Goal: Task Accomplishment & Management: Manage account settings

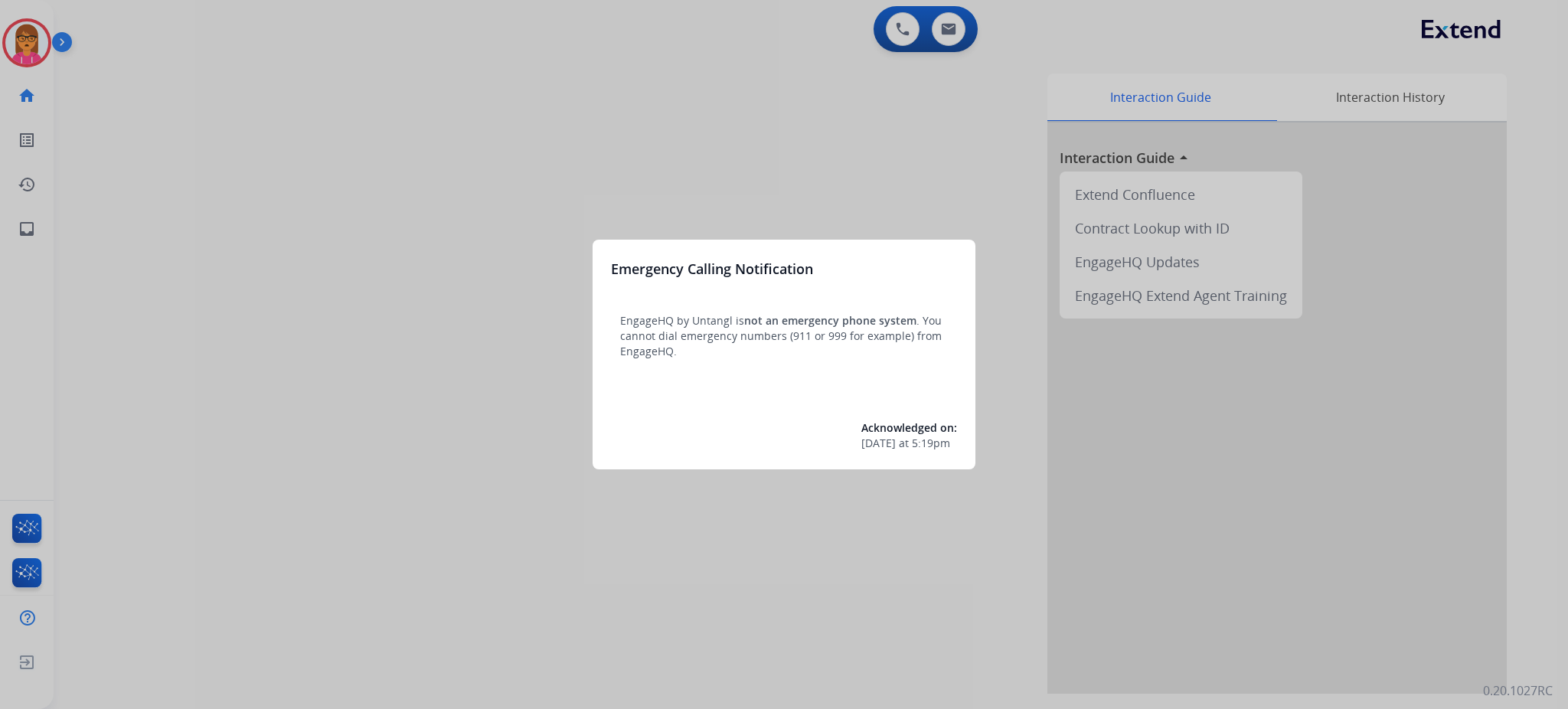
click at [997, 150] on div at bounding box center [784, 354] width 1568 height 709
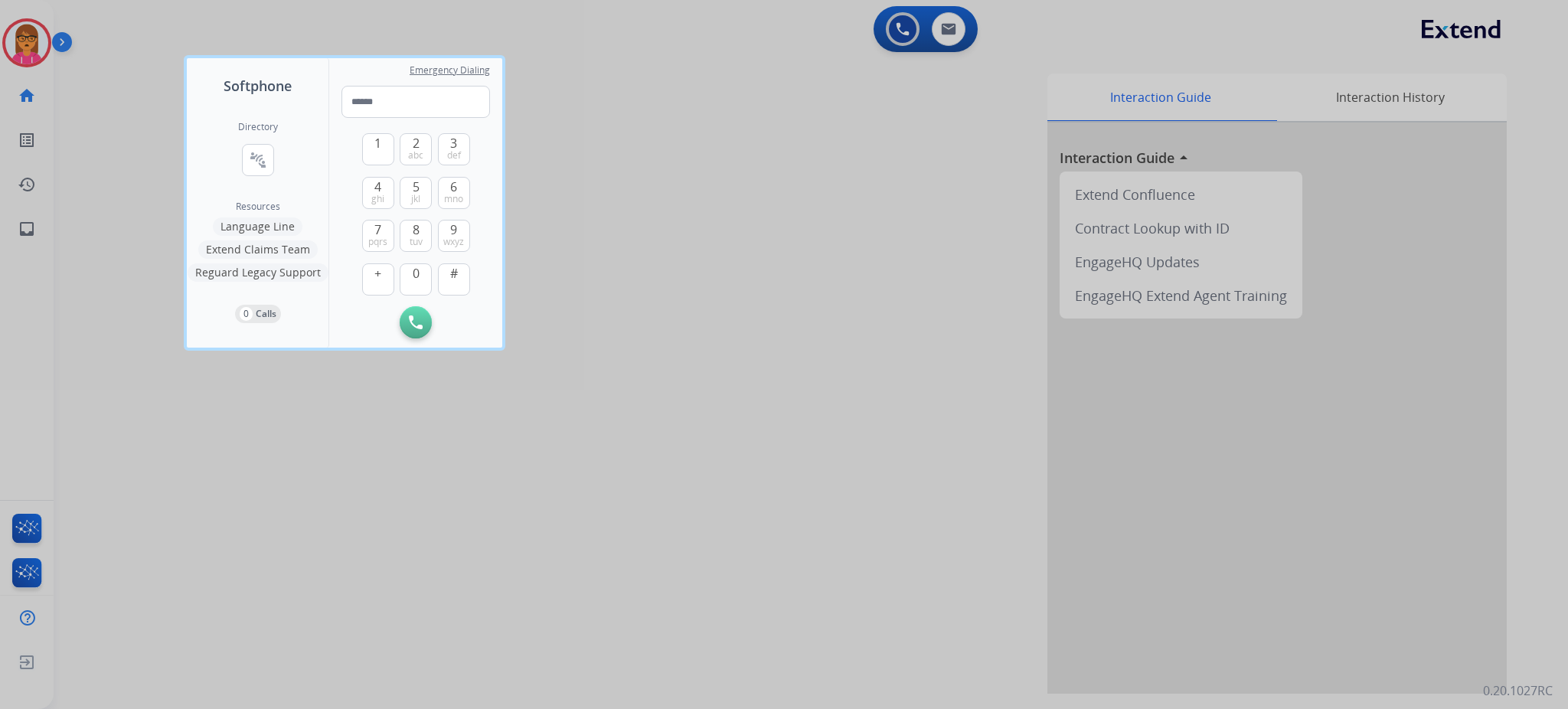
click at [957, 28] on div at bounding box center [784, 354] width 1568 height 709
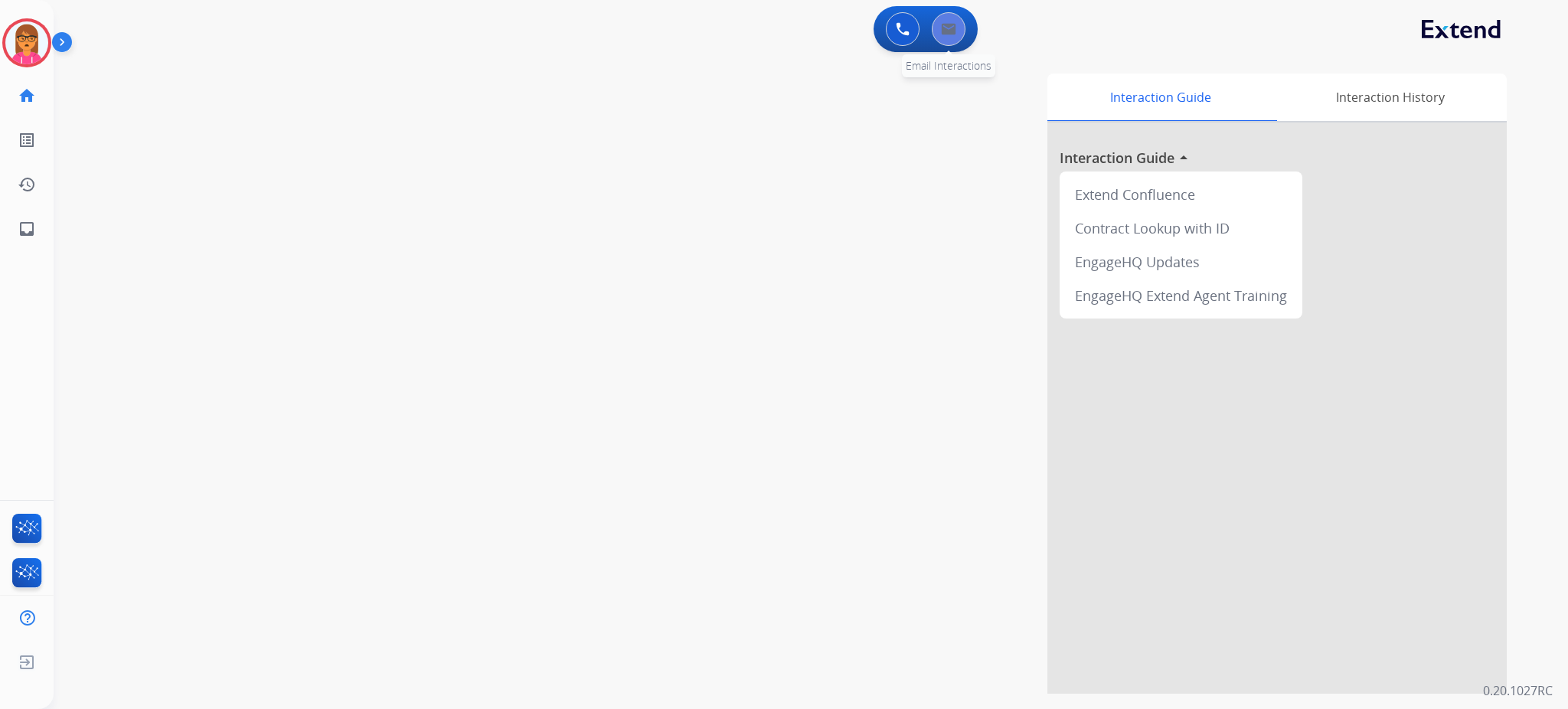
drag, startPoint x: 958, startPoint y: 3, endPoint x: 957, endPoint y: 31, distance: 28.0
click at [958, 9] on app-navbar "0 Voice Interactions 0 Email Interactions" at bounding box center [792, 27] width 1478 height 55
click at [957, 31] on button at bounding box center [948, 29] width 34 height 34
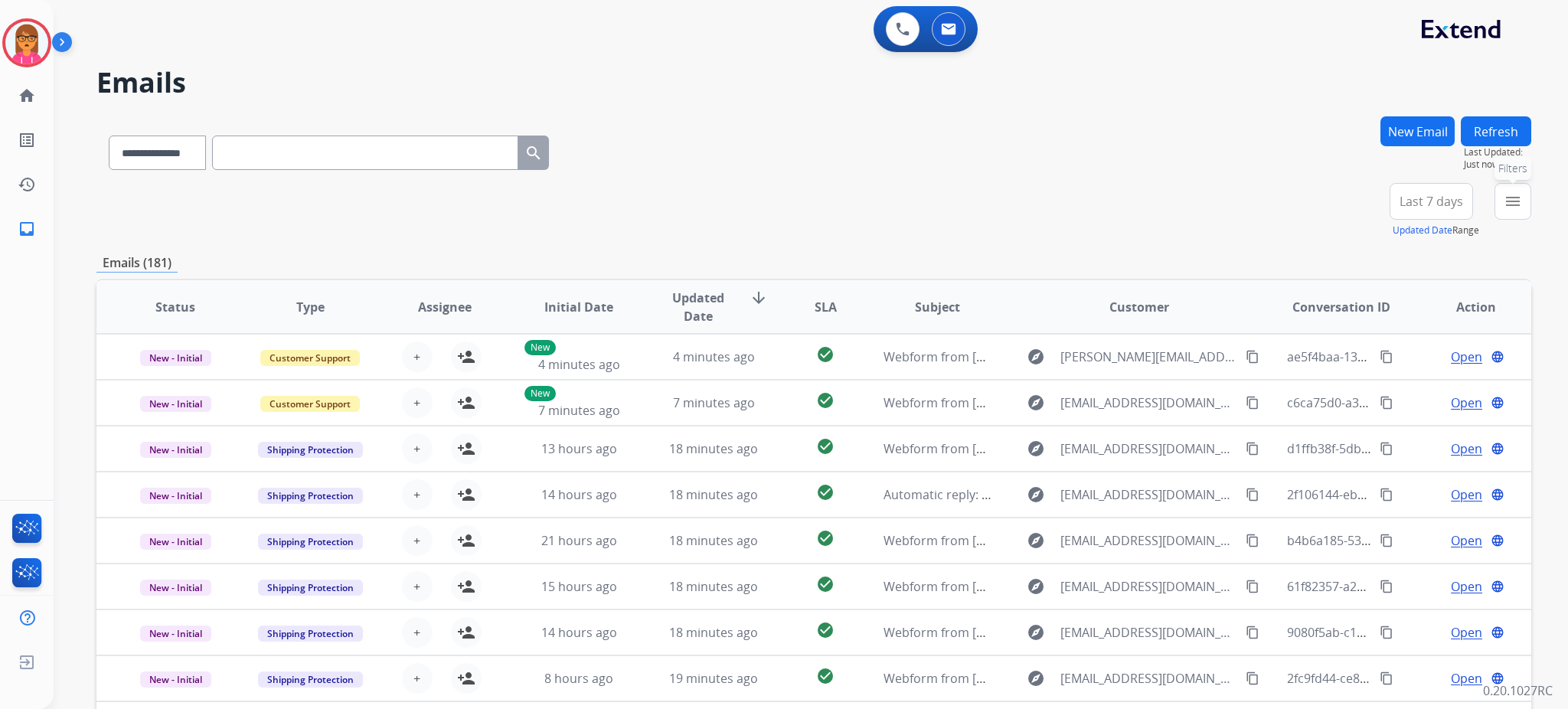
click at [1306, 205] on mat-icon "menu" at bounding box center [1512, 201] width 18 height 18
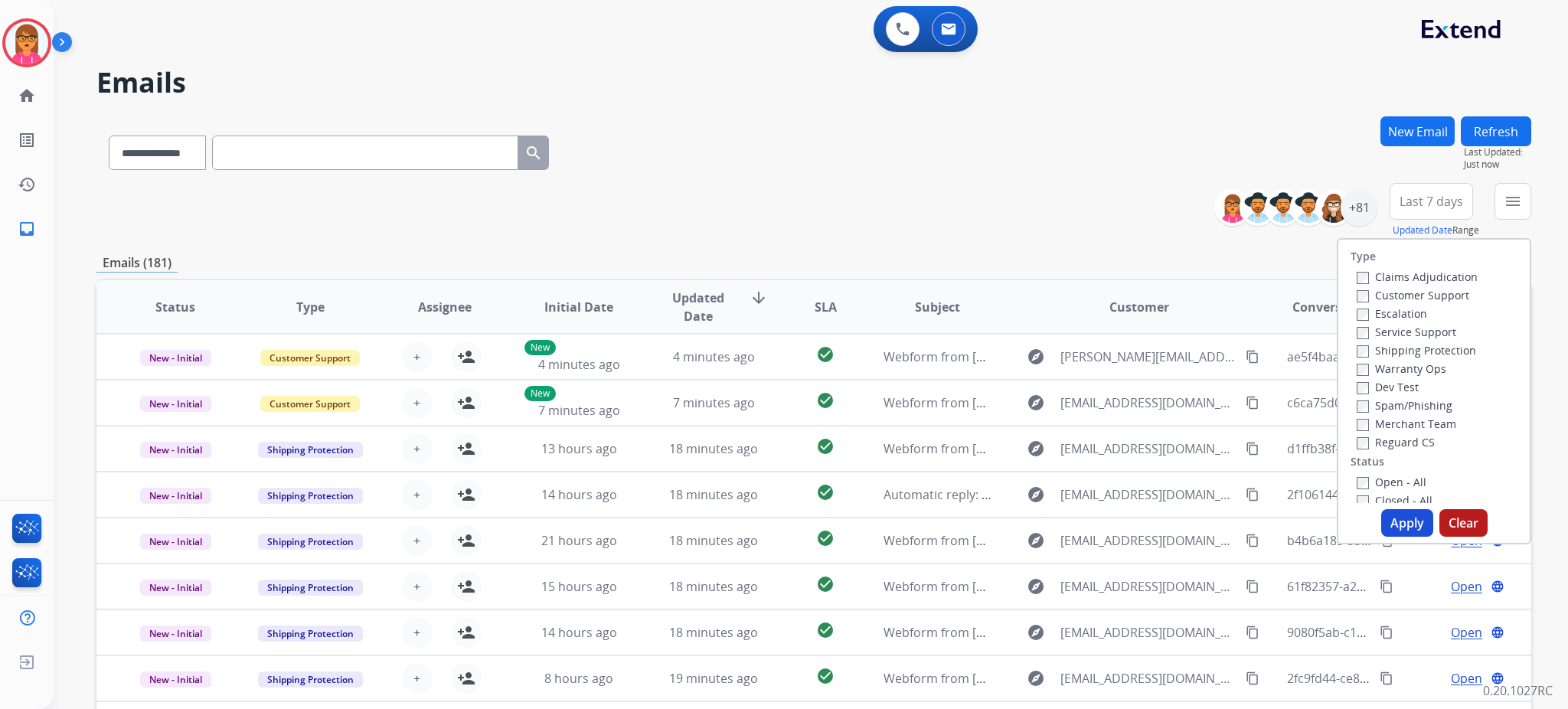
click at [1306, 272] on label "Claims Adjudication" at bounding box center [1417, 277] width 121 height 15
click at [1306, 276] on label "Claims Adjudication" at bounding box center [1417, 277] width 121 height 15
click at [1306, 291] on label "Customer Support" at bounding box center [1412, 295] width 112 height 15
drag, startPoint x: 1410, startPoint y: 338, endPoint x: 1369, endPoint y: 413, distance: 85.5
click at [1306, 339] on div "Claims Adjudication Customer Support Escalation Service Support Shipping Protec…" at bounding box center [1414, 358] width 127 height 184
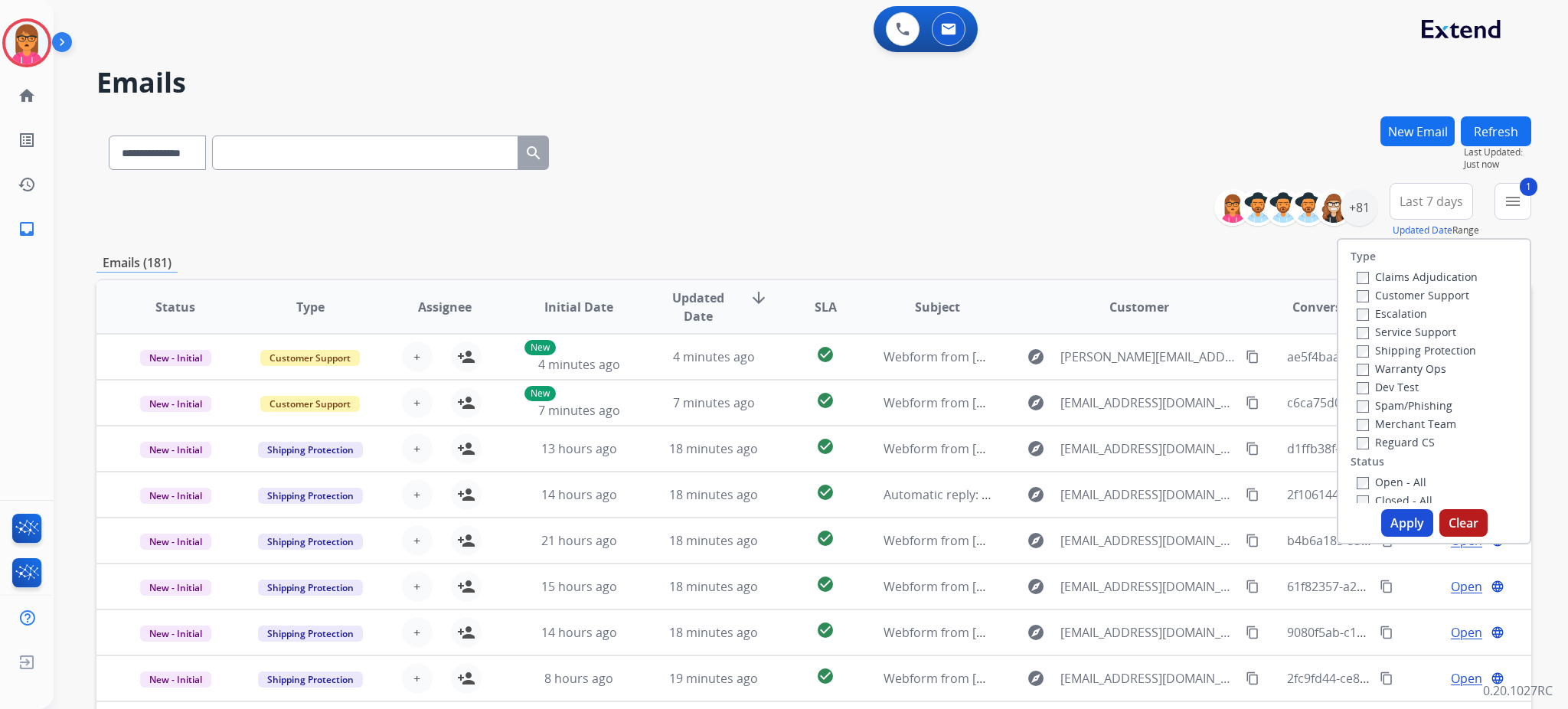
click at [1306, 438] on label "Reguard CS" at bounding box center [1396, 442] width 78 height 15
click at [1306, 477] on label "Open - All" at bounding box center [1391, 482] width 70 height 15
drag, startPoint x: 1411, startPoint y: 520, endPoint x: 1401, endPoint y: 420, distance: 100.5
click at [1306, 519] on button "Apply" at bounding box center [1407, 523] width 52 height 28
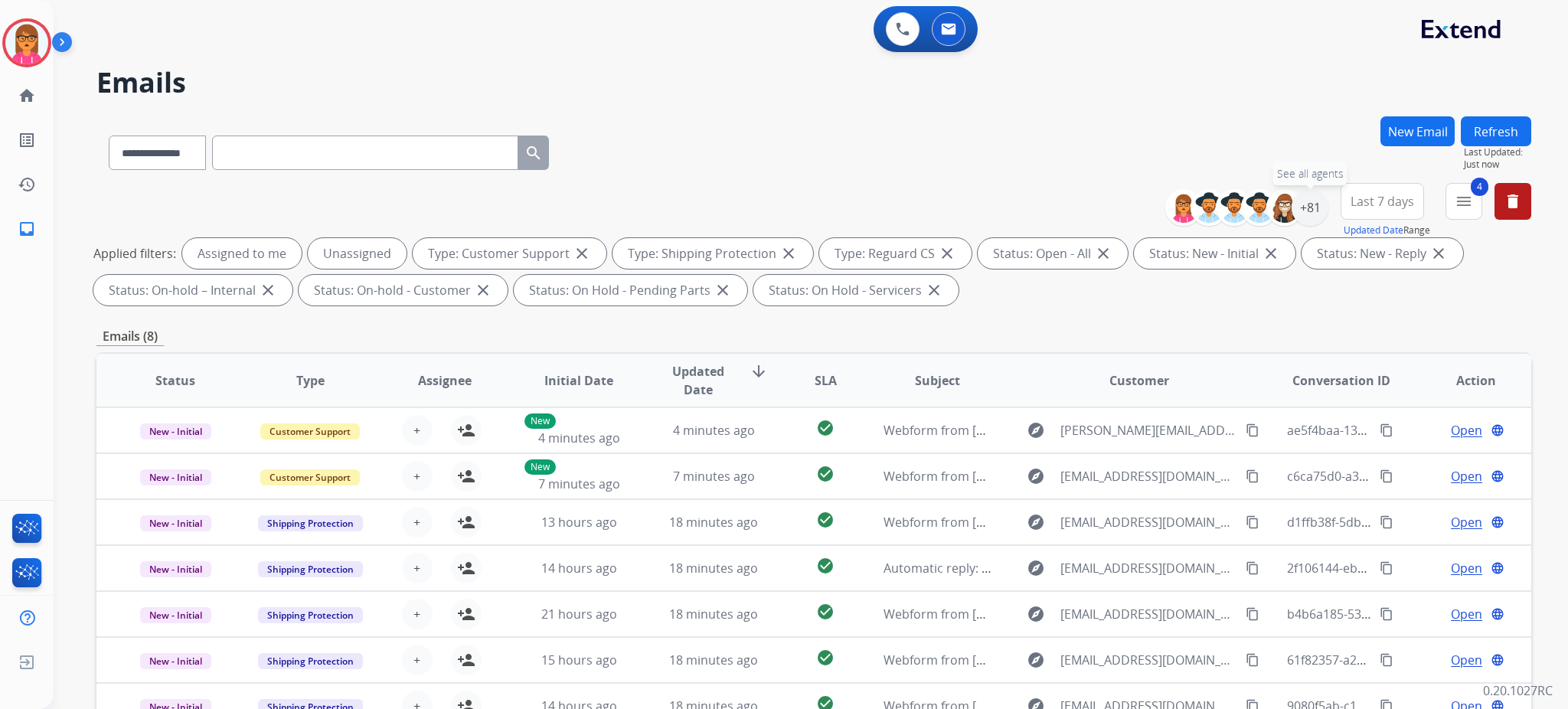
drag, startPoint x: 1315, startPoint y: 215, endPoint x: 1248, endPoint y: 287, distance: 98.4
click at [1306, 217] on div "+81" at bounding box center [1310, 207] width 37 height 37
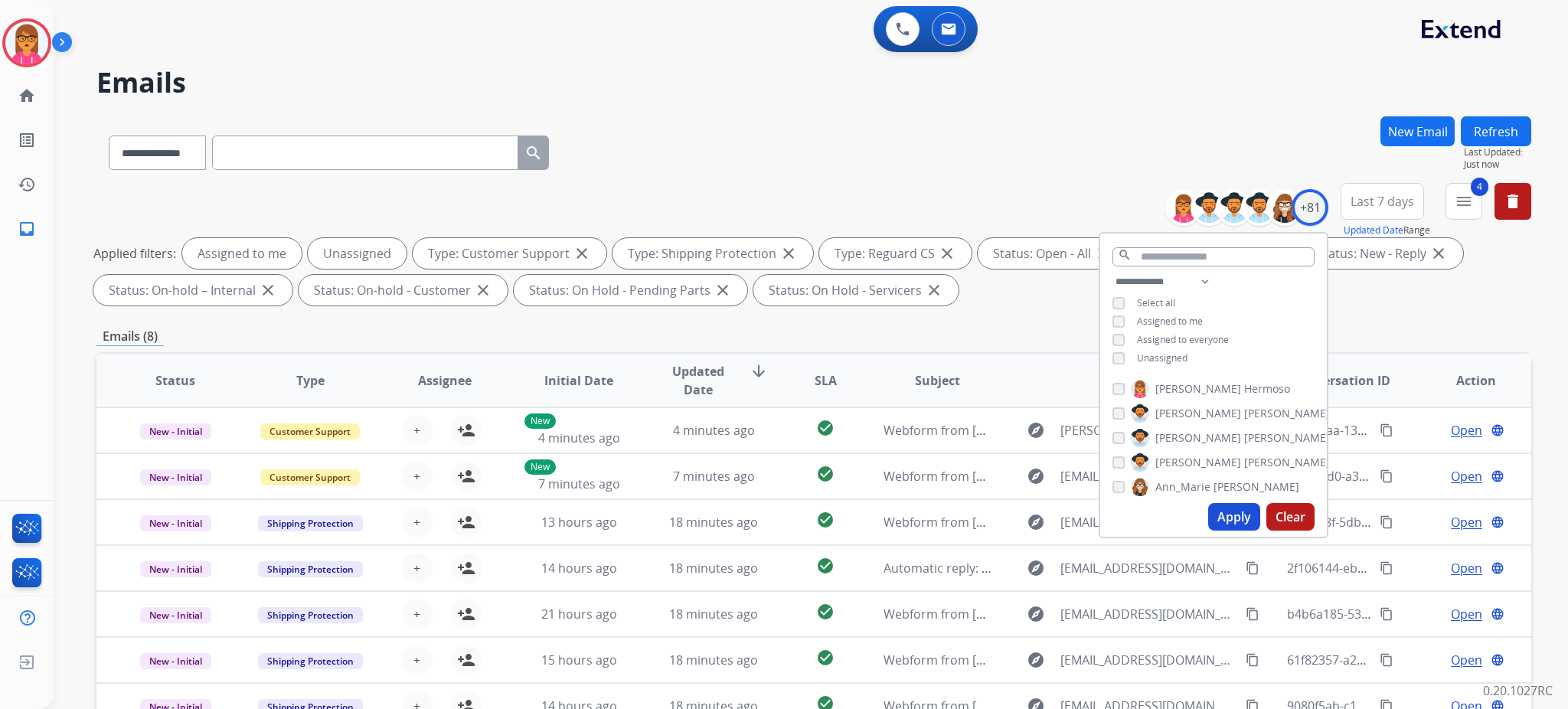
click at [1155, 317] on span "Assigned to me" at bounding box center [1170, 321] width 66 height 13
click at [1238, 515] on button "Apply" at bounding box center [1234, 517] width 52 height 28
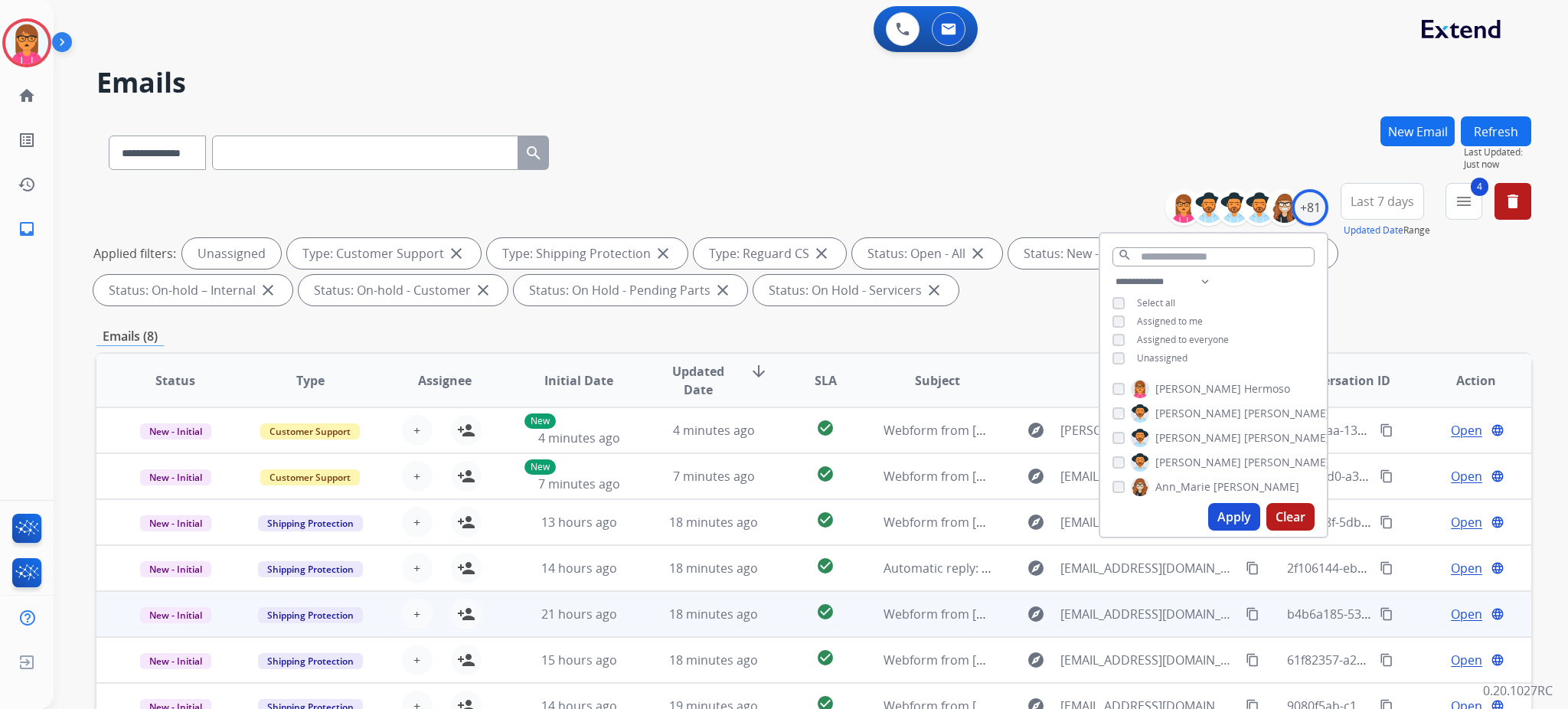
scroll to position [235, 0]
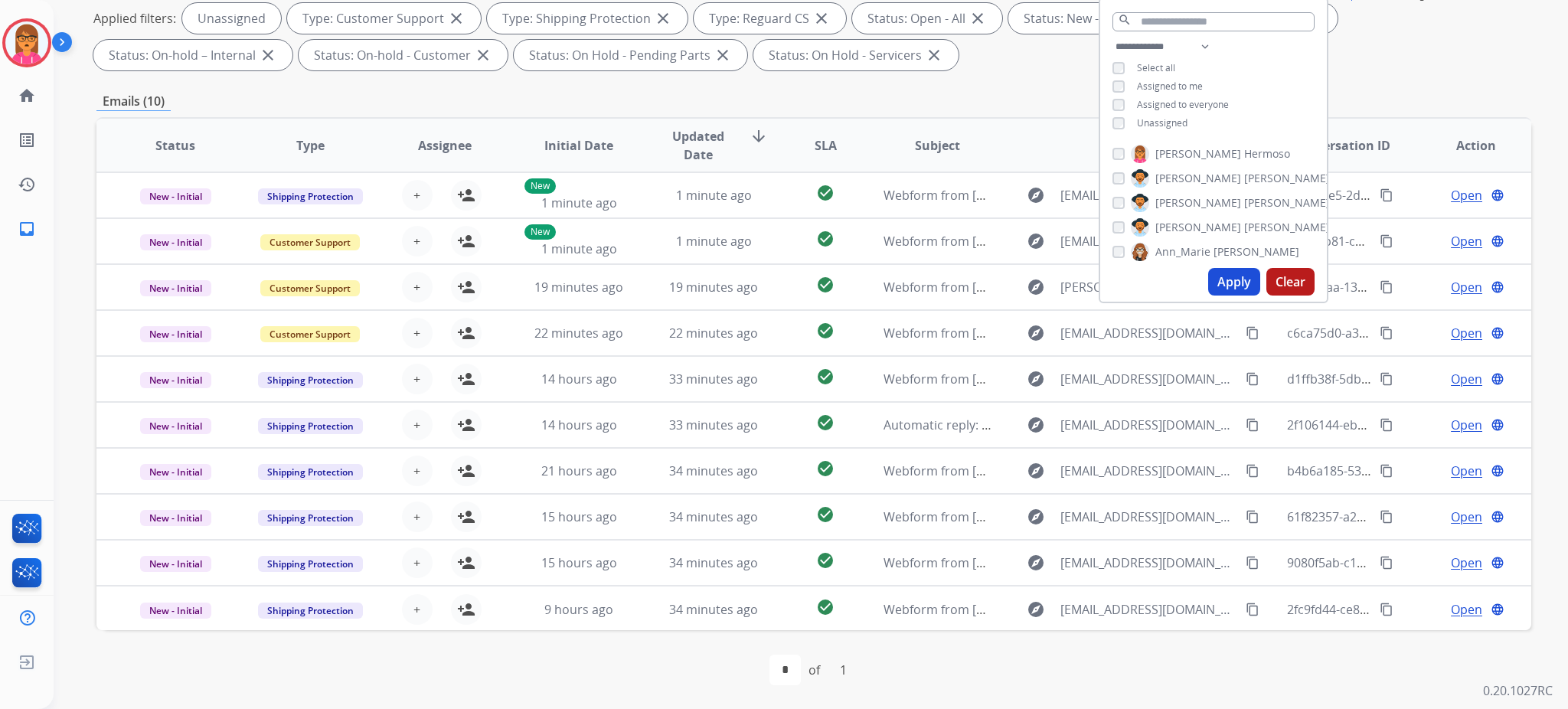
click at [253, 591] on div "first_page navigate_before * of 1 navigate_next last_page" at bounding box center [814, 670] width 1435 height 30
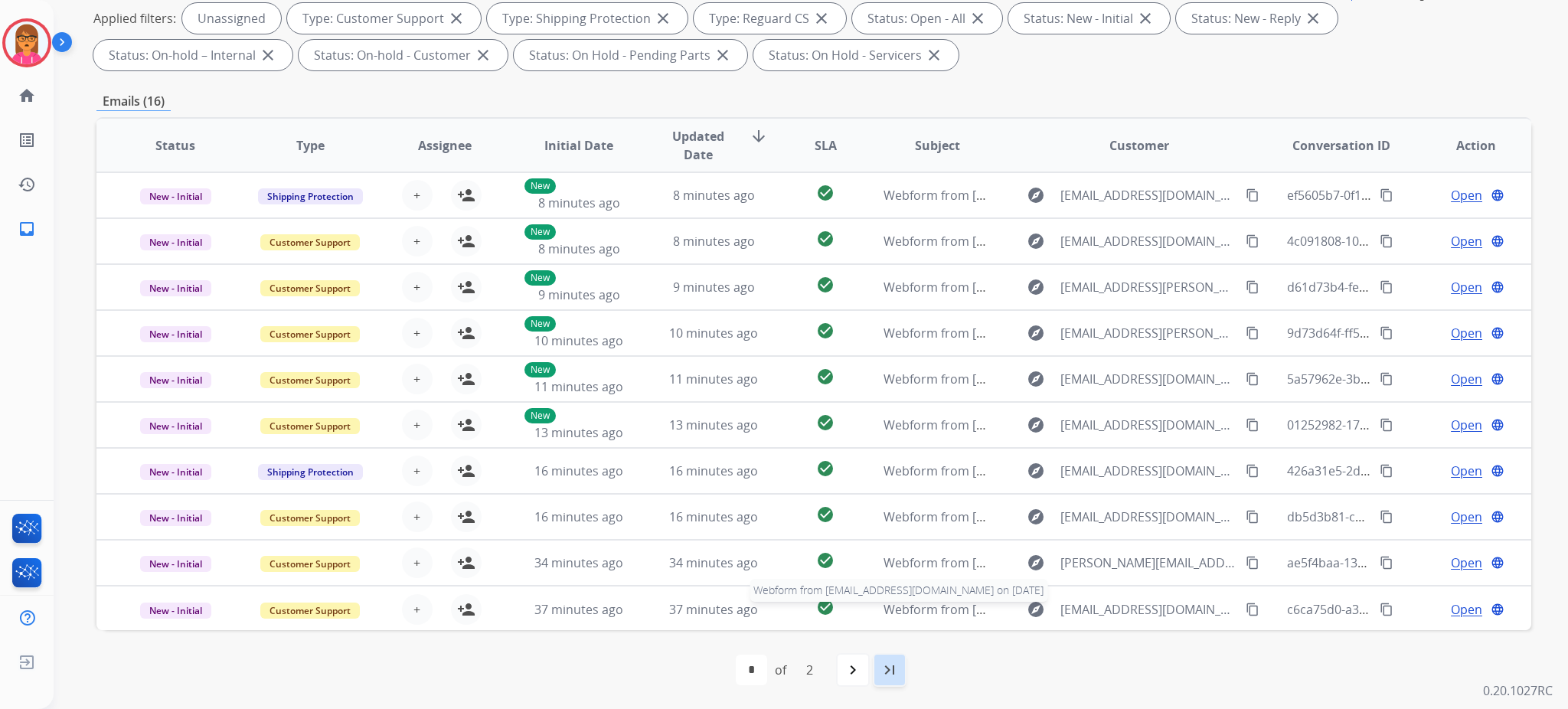
scroll to position [1, 0]
click at [886, 591] on mat-icon "last_page" at bounding box center [889, 670] width 18 height 18
select select "*"
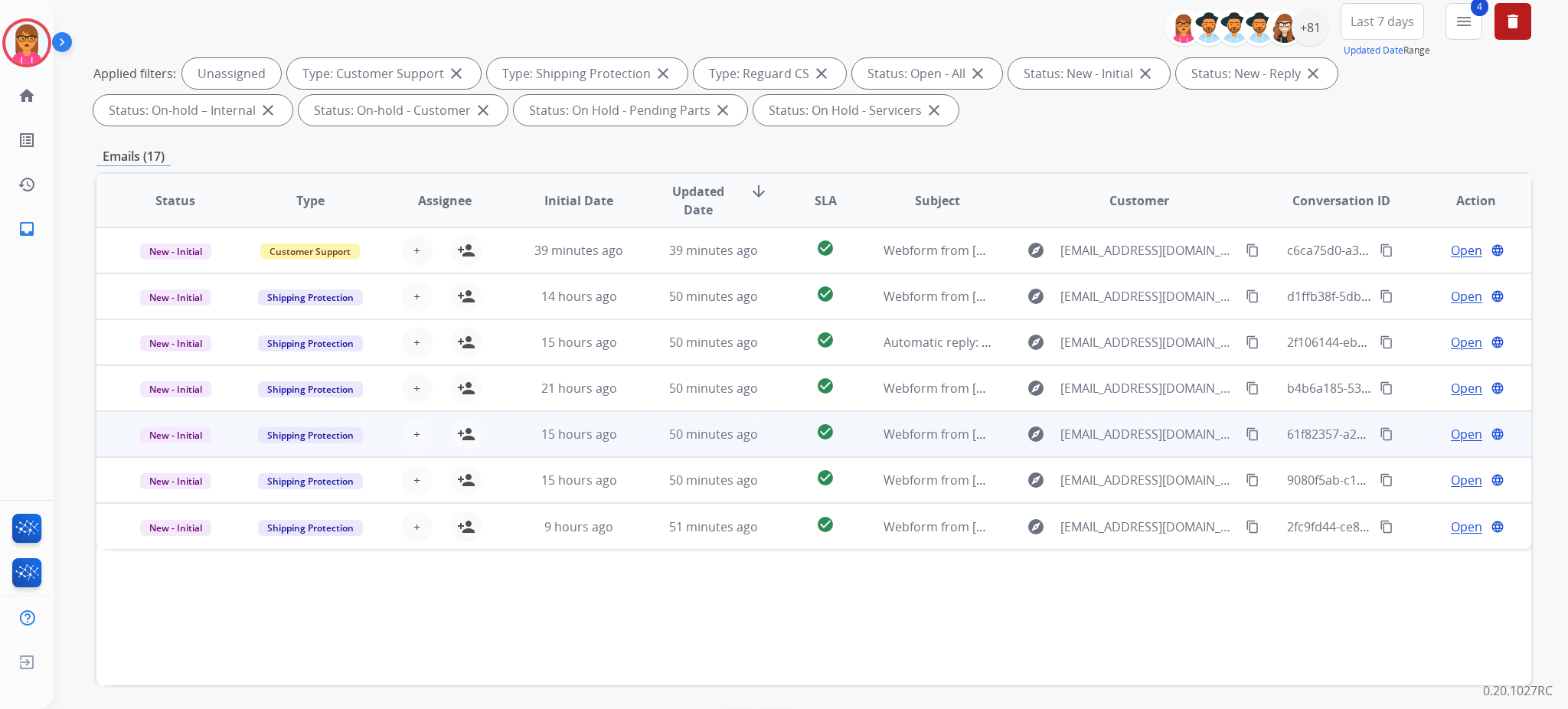
scroll to position [235, 0]
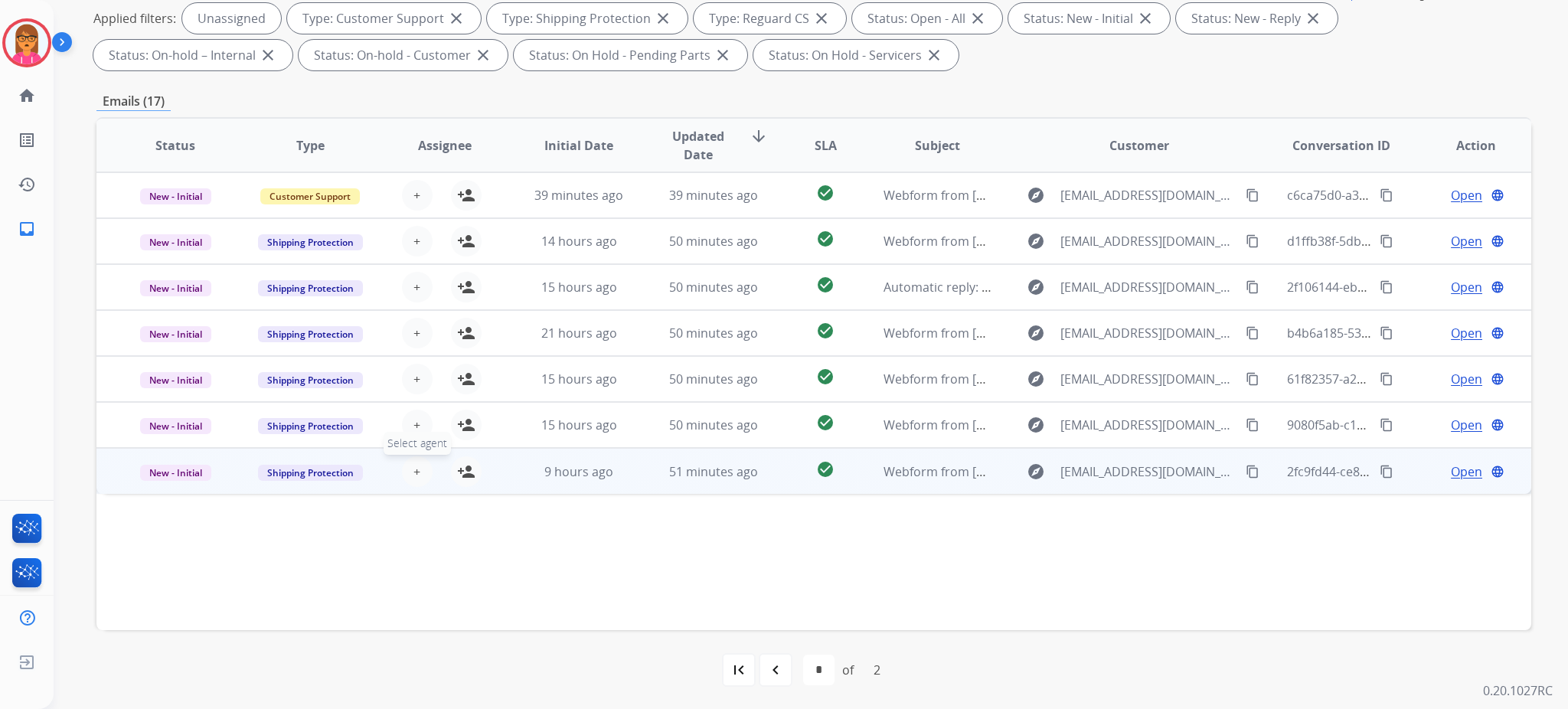
click at [413, 469] on span "+" at bounding box center [417, 472] width 7 height 18
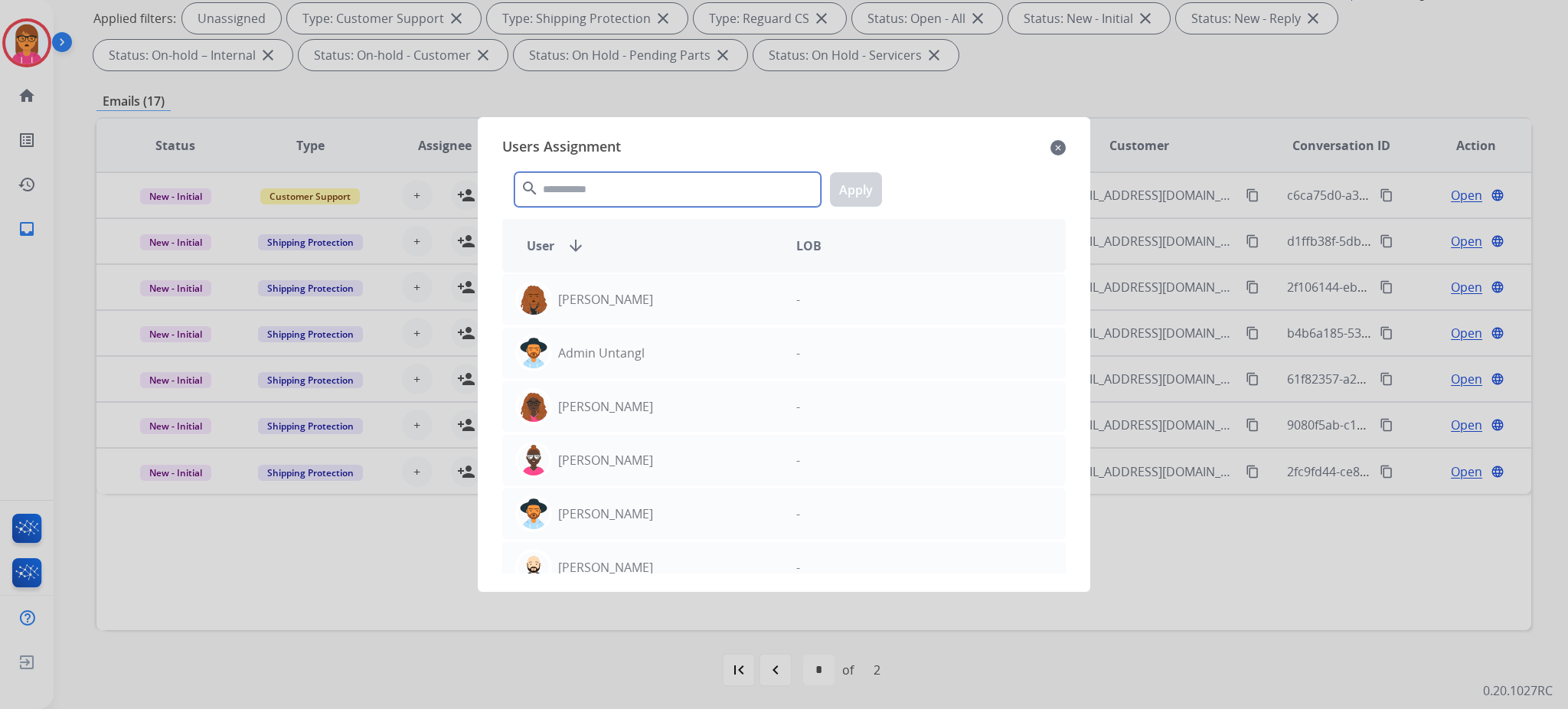
click at [620, 185] on input "text" at bounding box center [668, 190] width 306 height 35
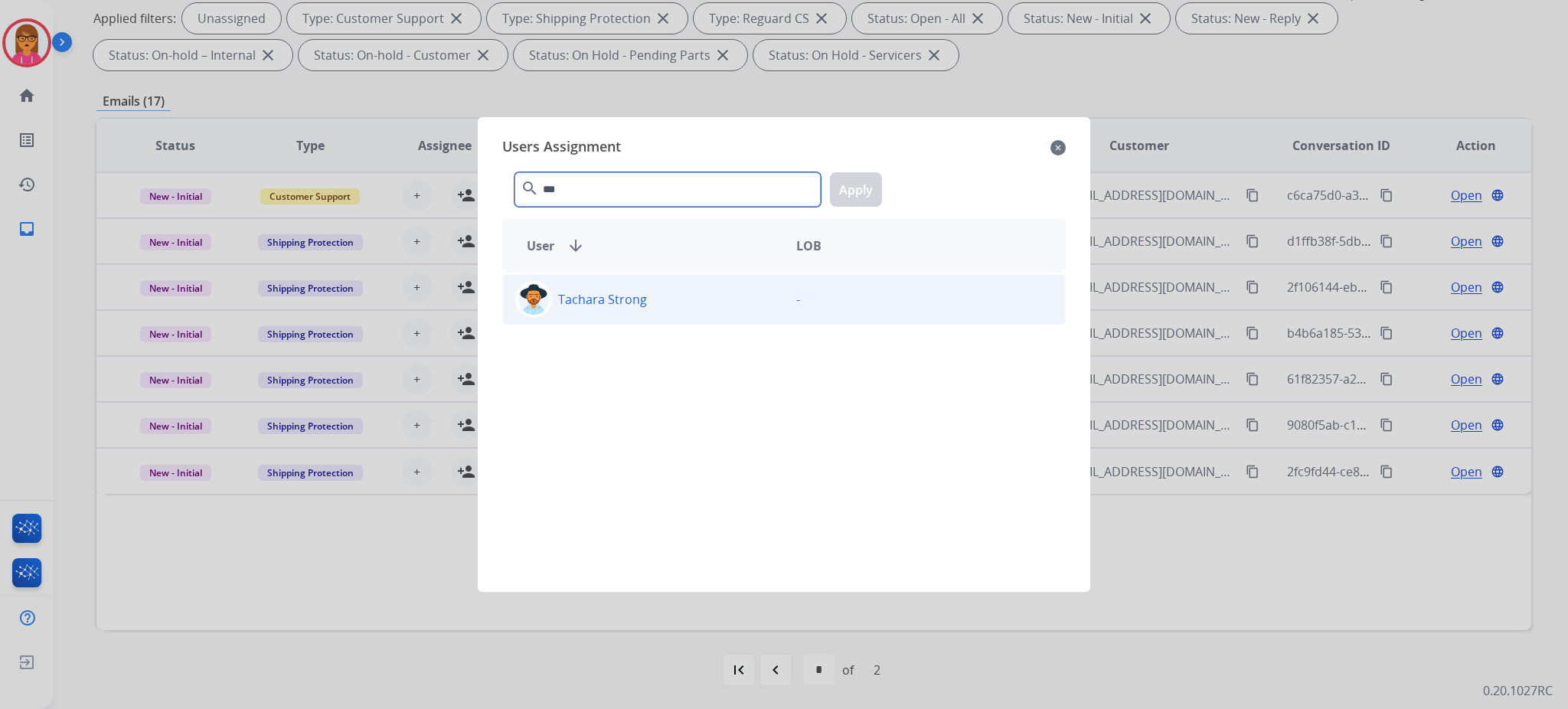
type input "***"
click at [611, 298] on p "Tachara Strong" at bounding box center [603, 299] width 89 height 18
click at [872, 177] on button "Apply" at bounding box center [856, 190] width 52 height 35
click at [422, 419] on div at bounding box center [784, 354] width 1568 height 709
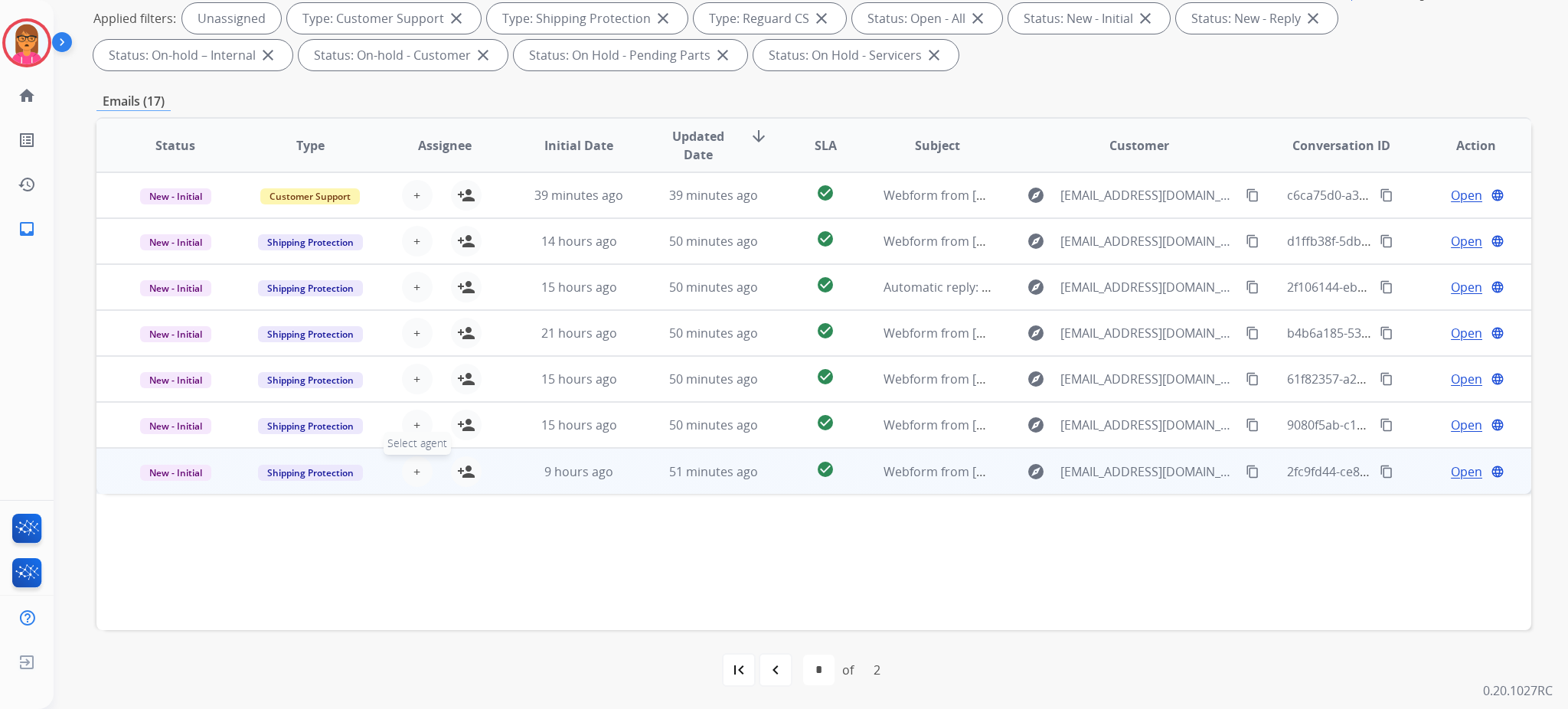
click at [418, 465] on button "+ Select agent" at bounding box center [417, 472] width 30 height 30
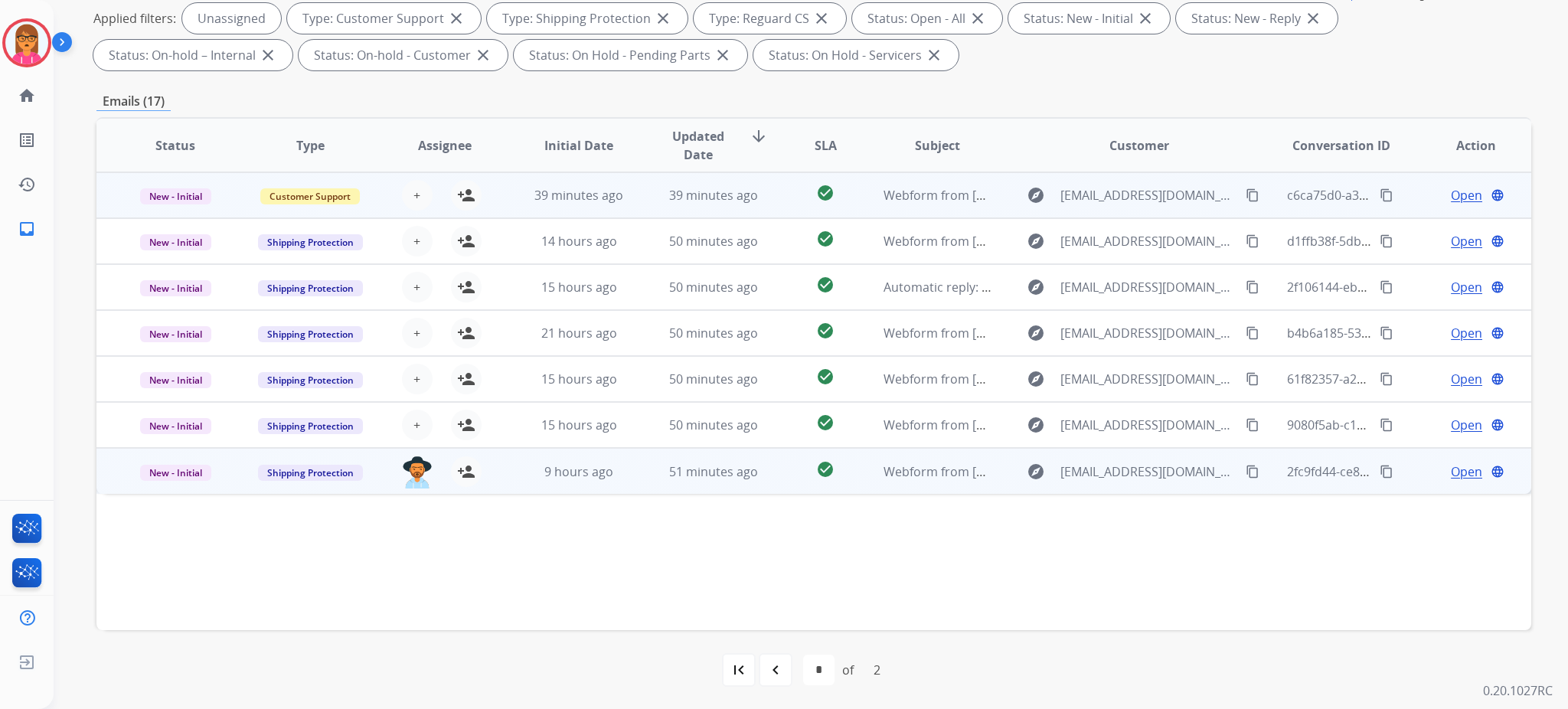
click at [675, 201] on span "39 minutes ago" at bounding box center [713, 195] width 89 height 17
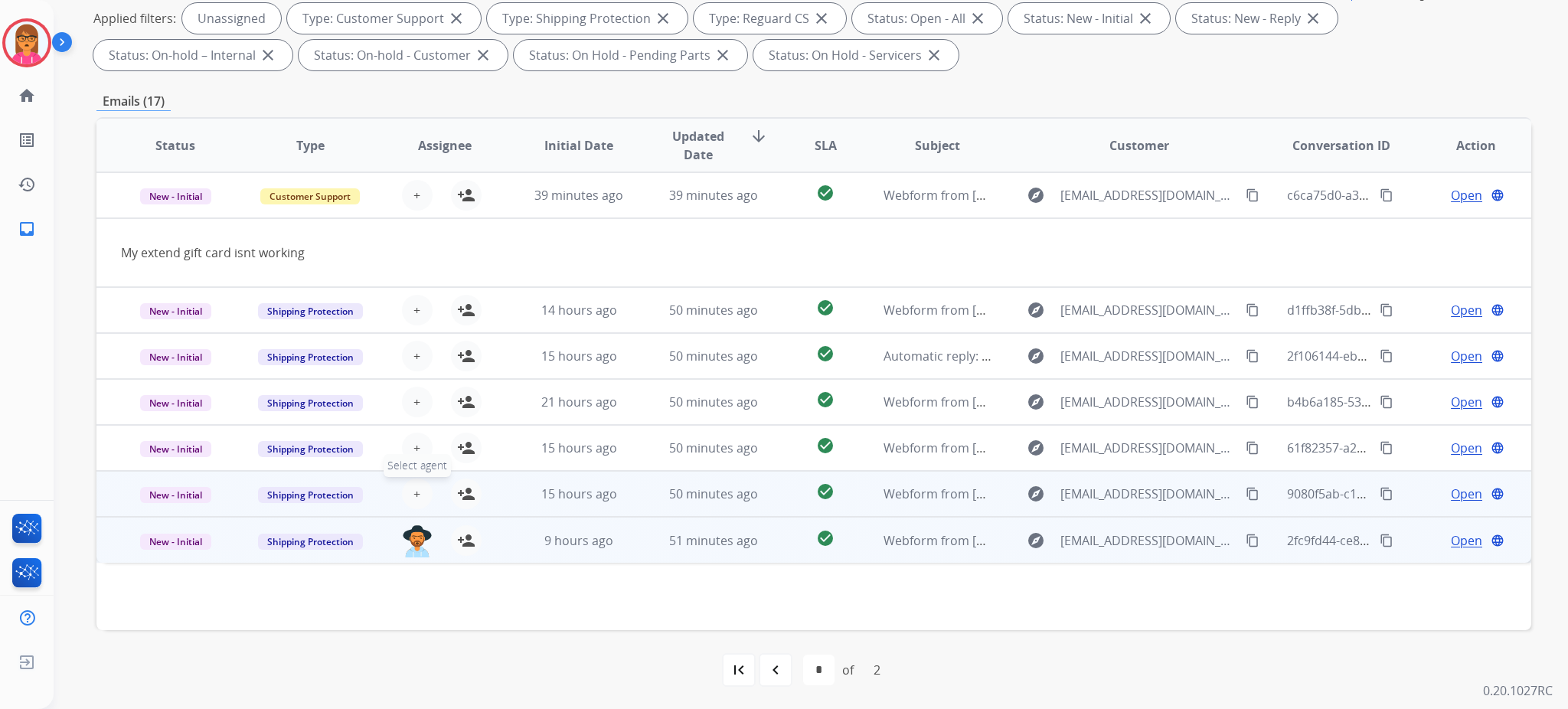
click at [409, 492] on button "+ Select agent" at bounding box center [417, 493] width 30 height 30
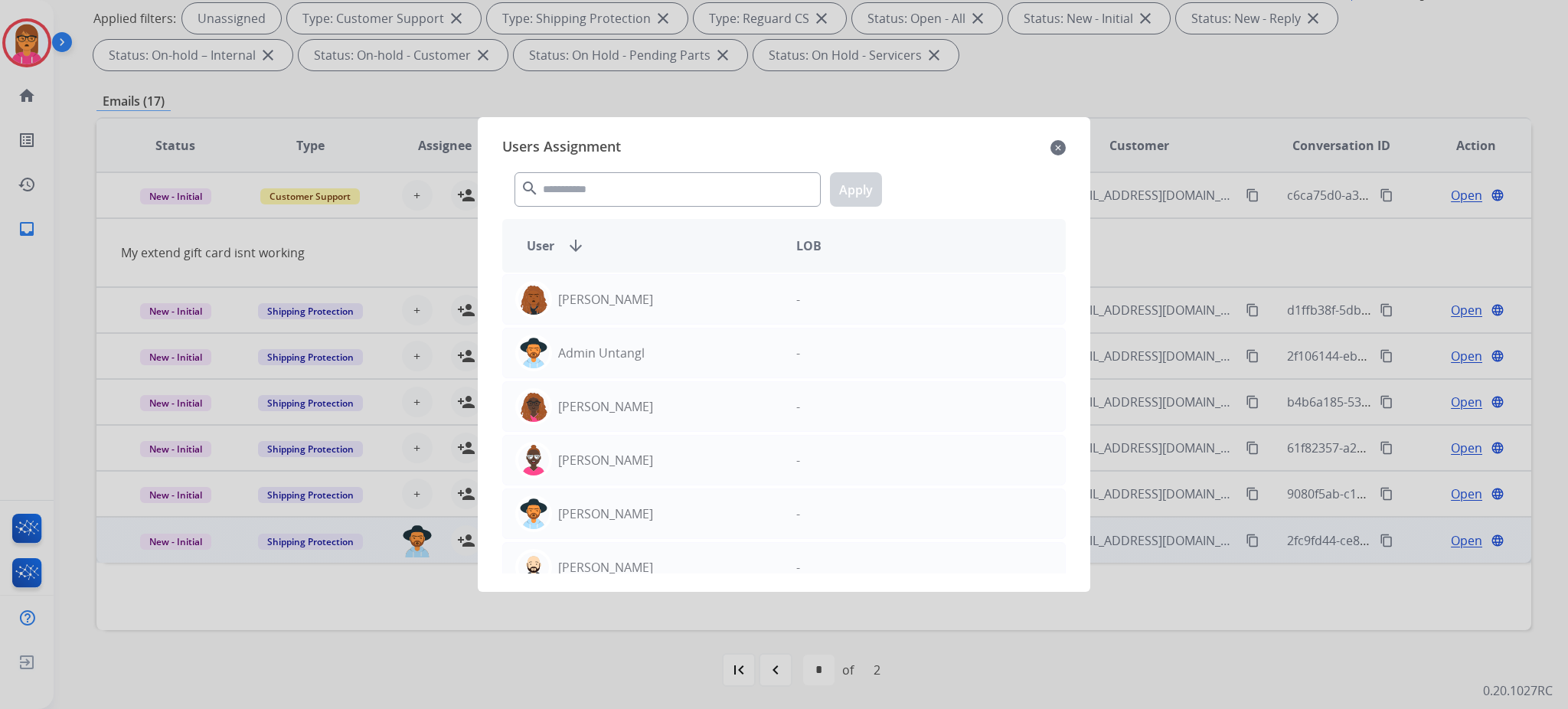
click at [603, 206] on div "search Apply" at bounding box center [784, 186] width 564 height 53
click at [606, 192] on input "text" at bounding box center [668, 190] width 306 height 35
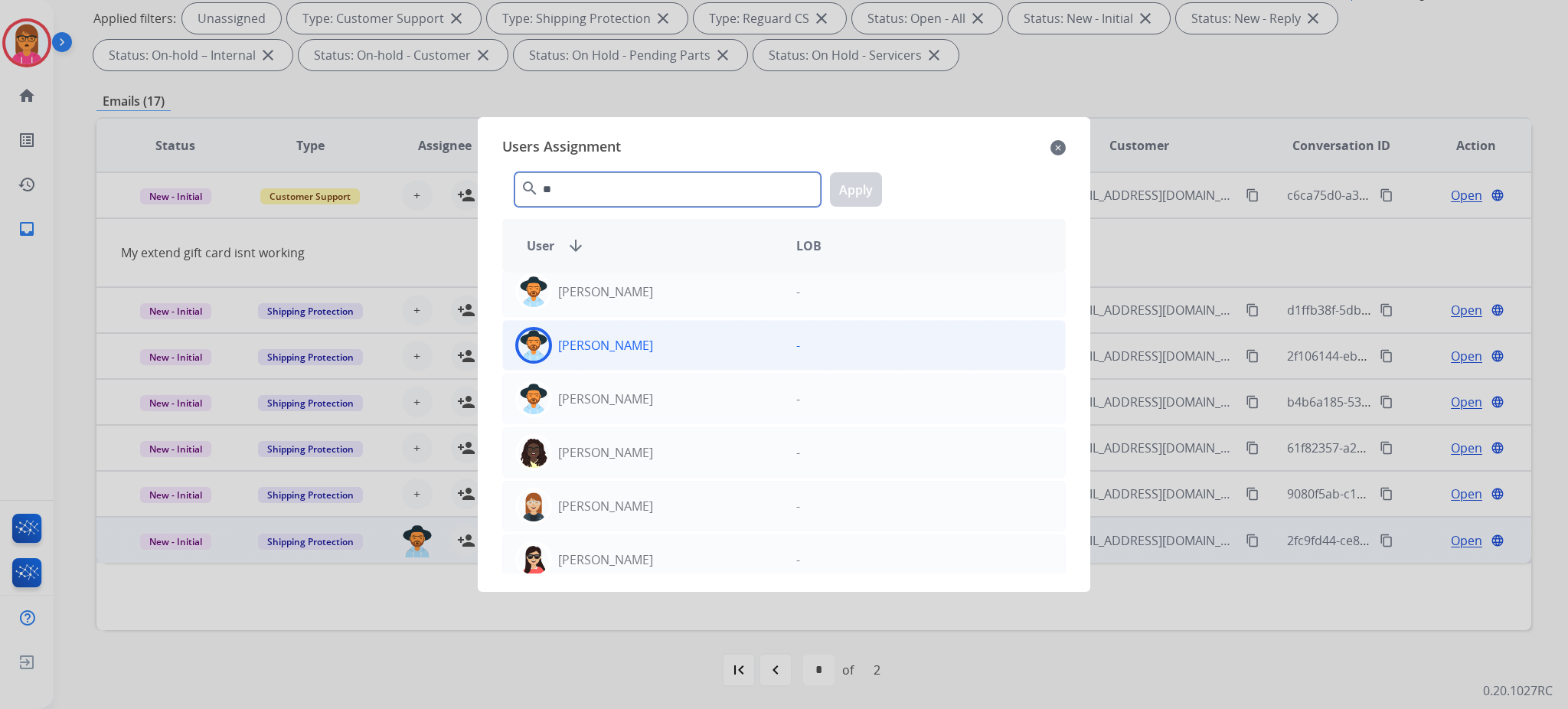
scroll to position [0, 0]
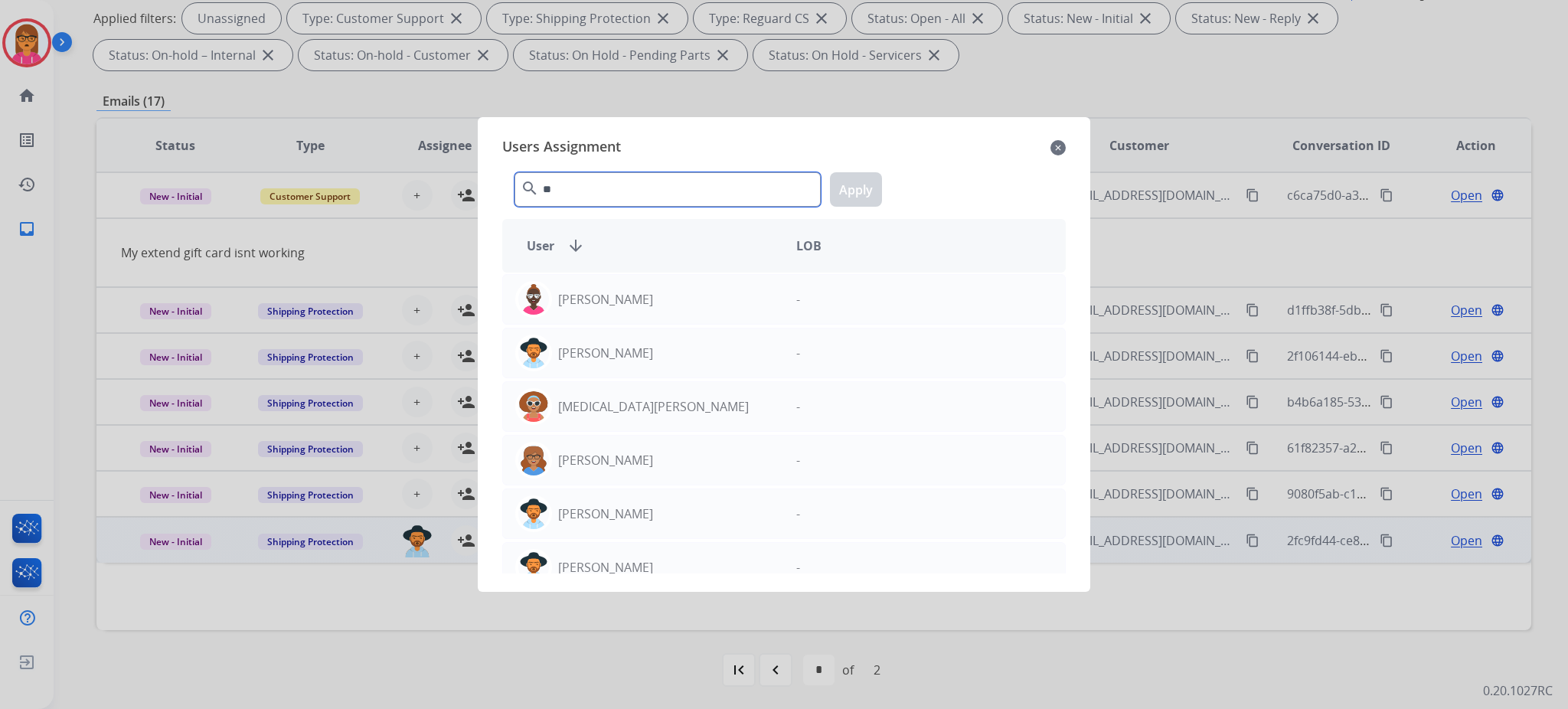
type input "**"
drag, startPoint x: 1058, startPoint y: 144, endPoint x: 994, endPoint y: 169, distance: 68.7
click at [1058, 145] on mat-icon "close" at bounding box center [1058, 147] width 16 height 18
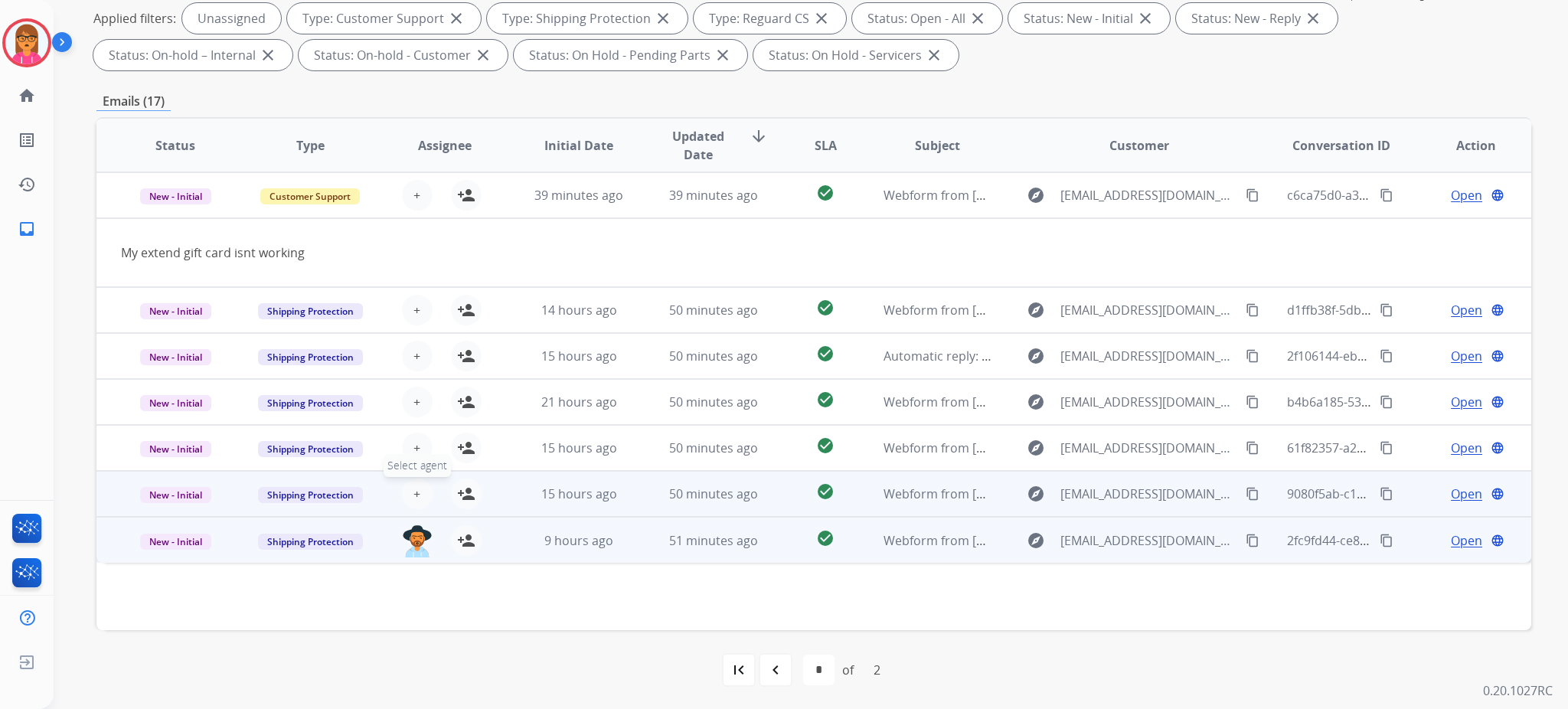
click at [414, 496] on span "+" at bounding box center [417, 493] width 7 height 18
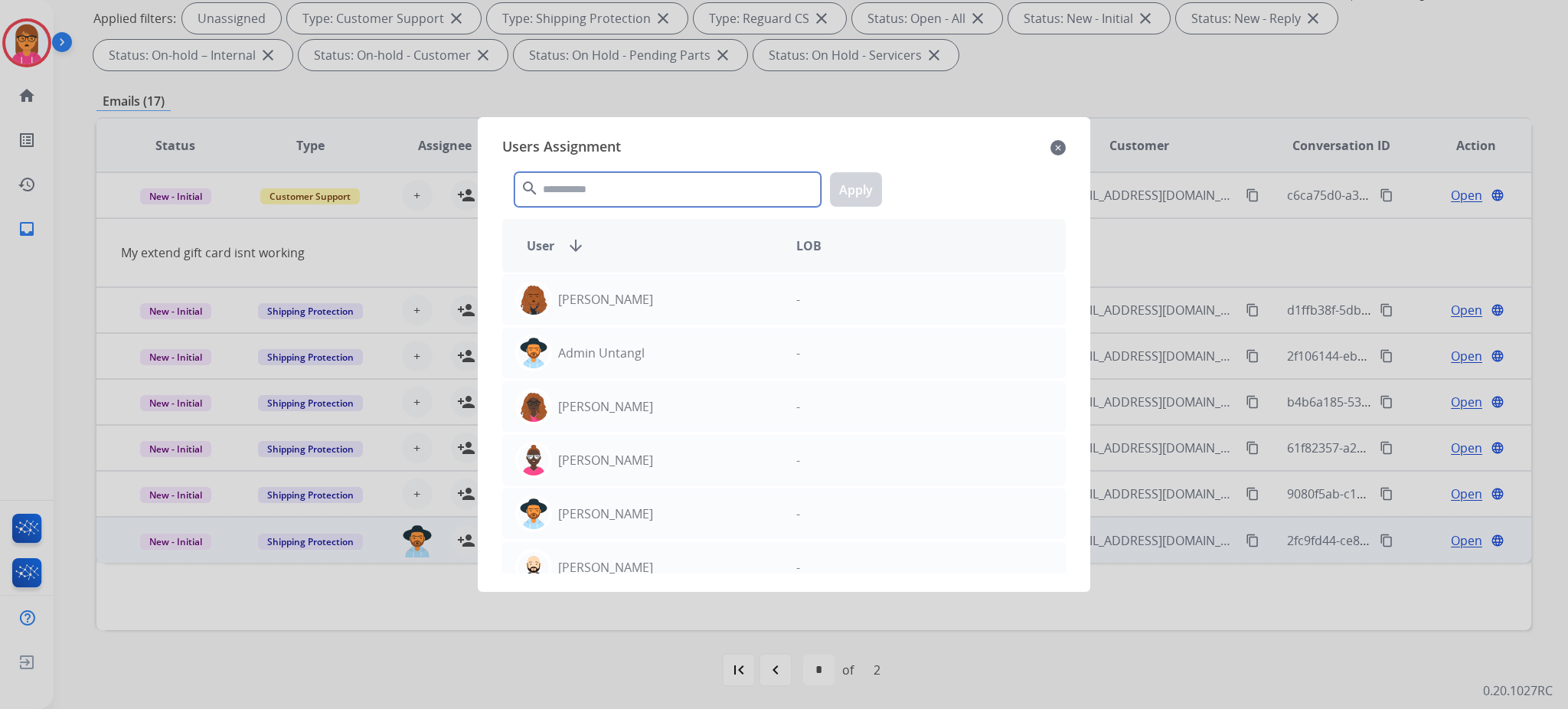
click at [664, 189] on input "text" at bounding box center [668, 190] width 306 height 35
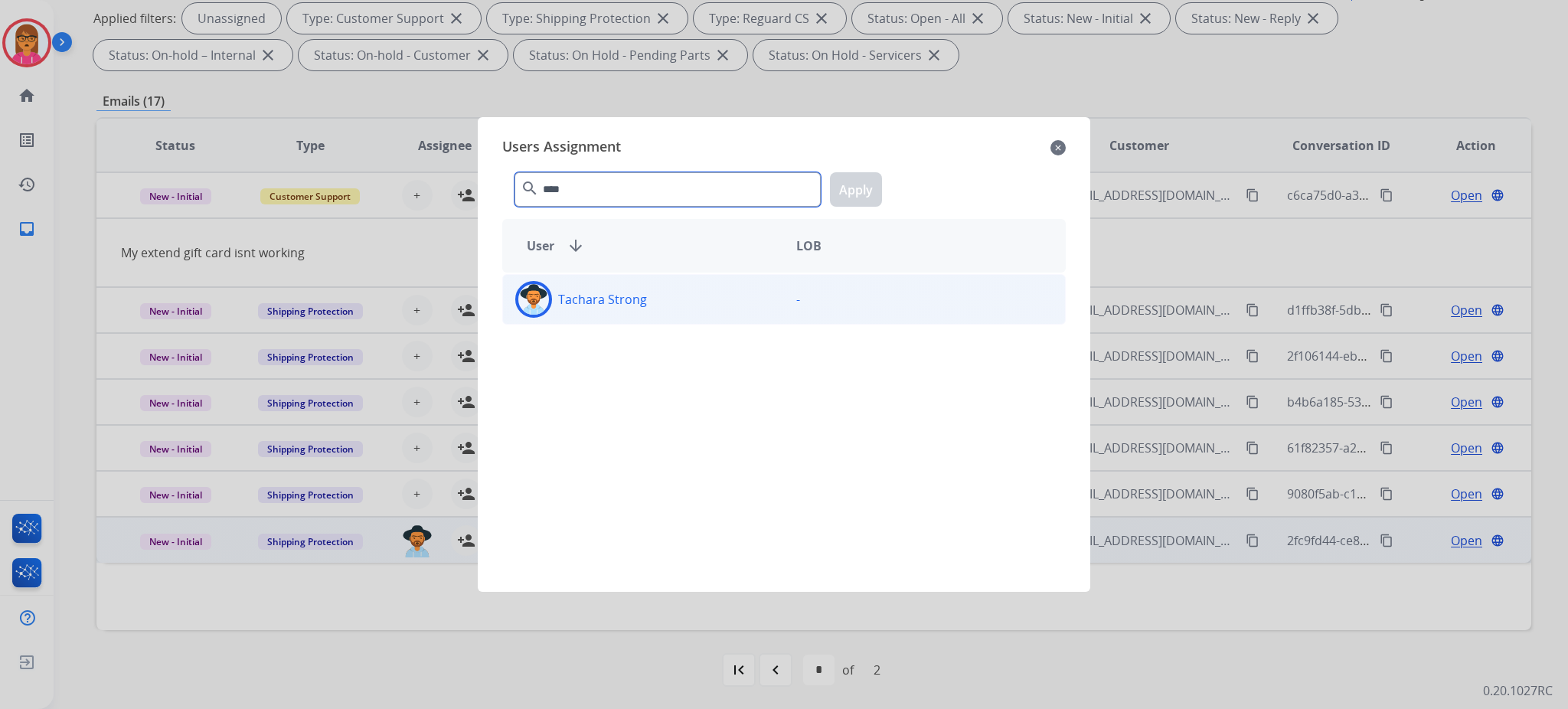
type input "****"
click at [676, 314] on div "Tachara Strong" at bounding box center [643, 299] width 281 height 37
drag, startPoint x: 851, startPoint y: 177, endPoint x: 503, endPoint y: 328, distance: 379.3
click at [850, 178] on button "Apply" at bounding box center [856, 190] width 52 height 35
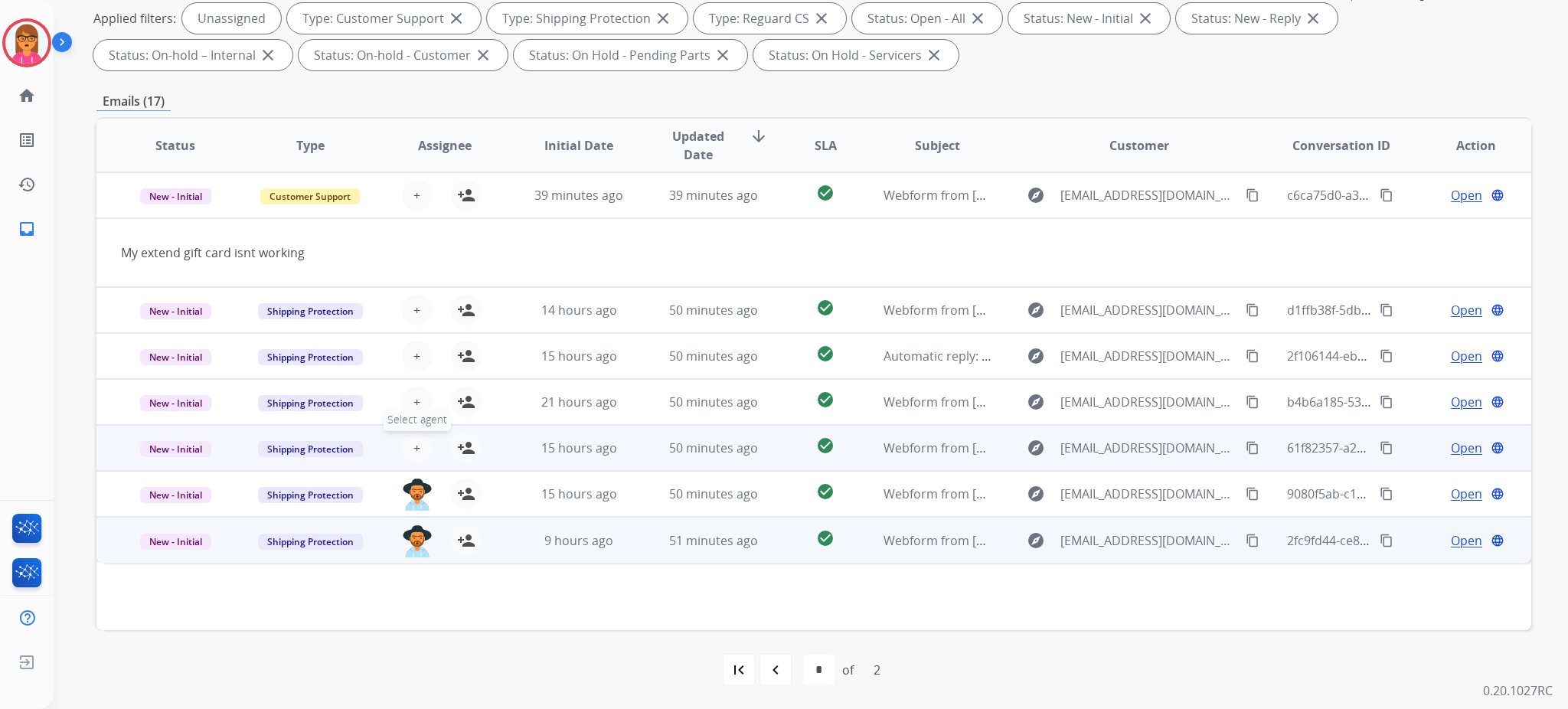
click at [417, 451] on span "+" at bounding box center [417, 447] width 7 height 18
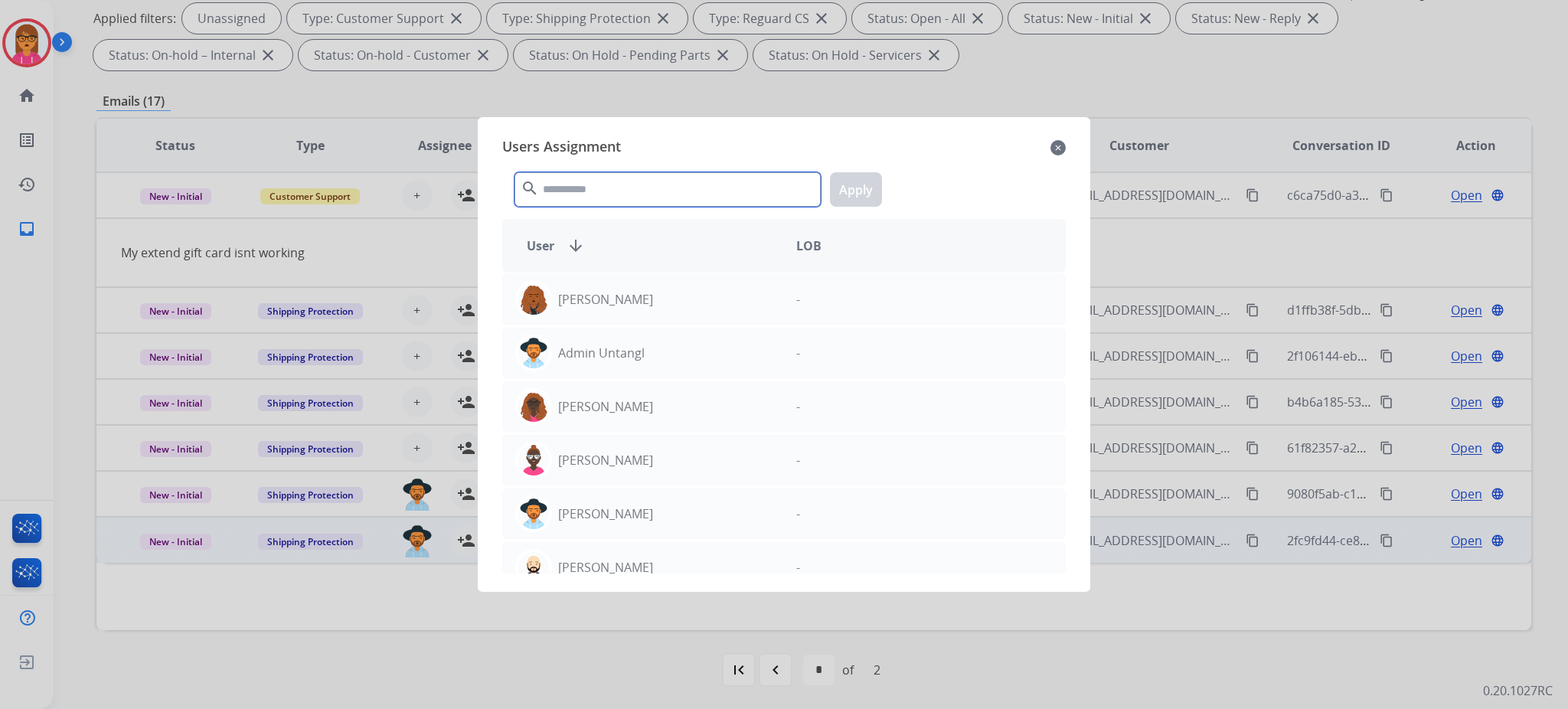
click at [612, 206] on input "text" at bounding box center [668, 190] width 306 height 35
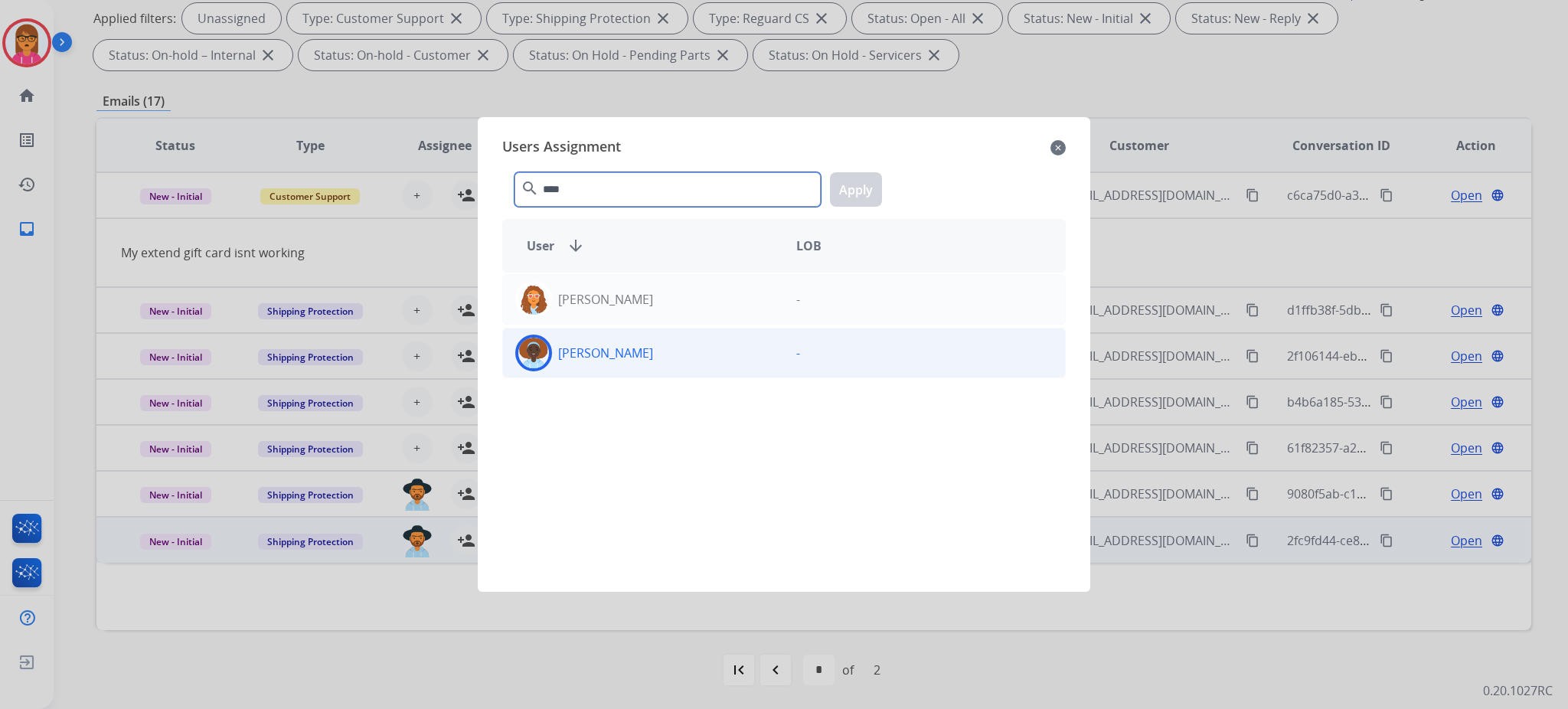
type input "****"
click at [637, 365] on div "[PERSON_NAME]" at bounding box center [643, 353] width 281 height 37
click at [852, 202] on button "Apply" at bounding box center [856, 190] width 52 height 35
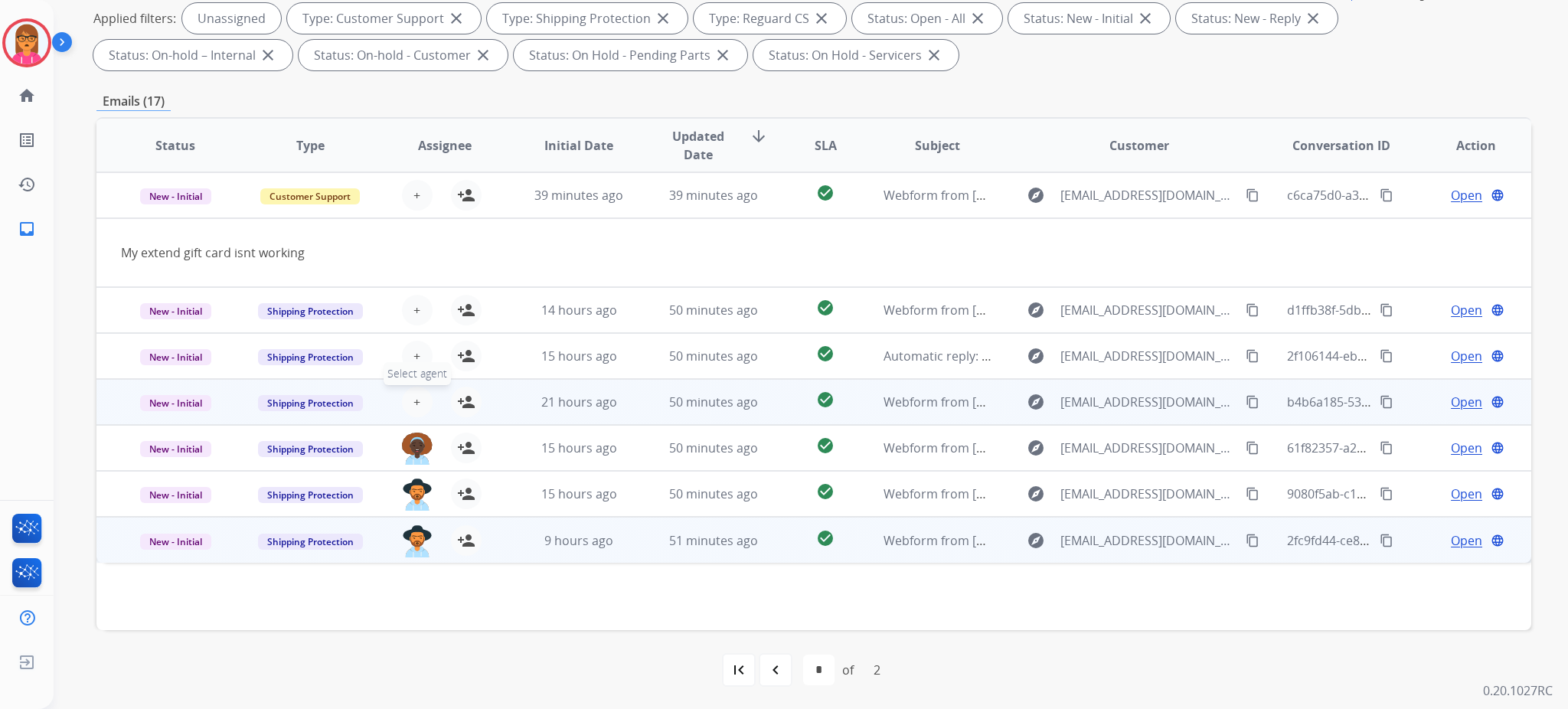
click at [413, 397] on span "+" at bounding box center [417, 402] width 7 height 18
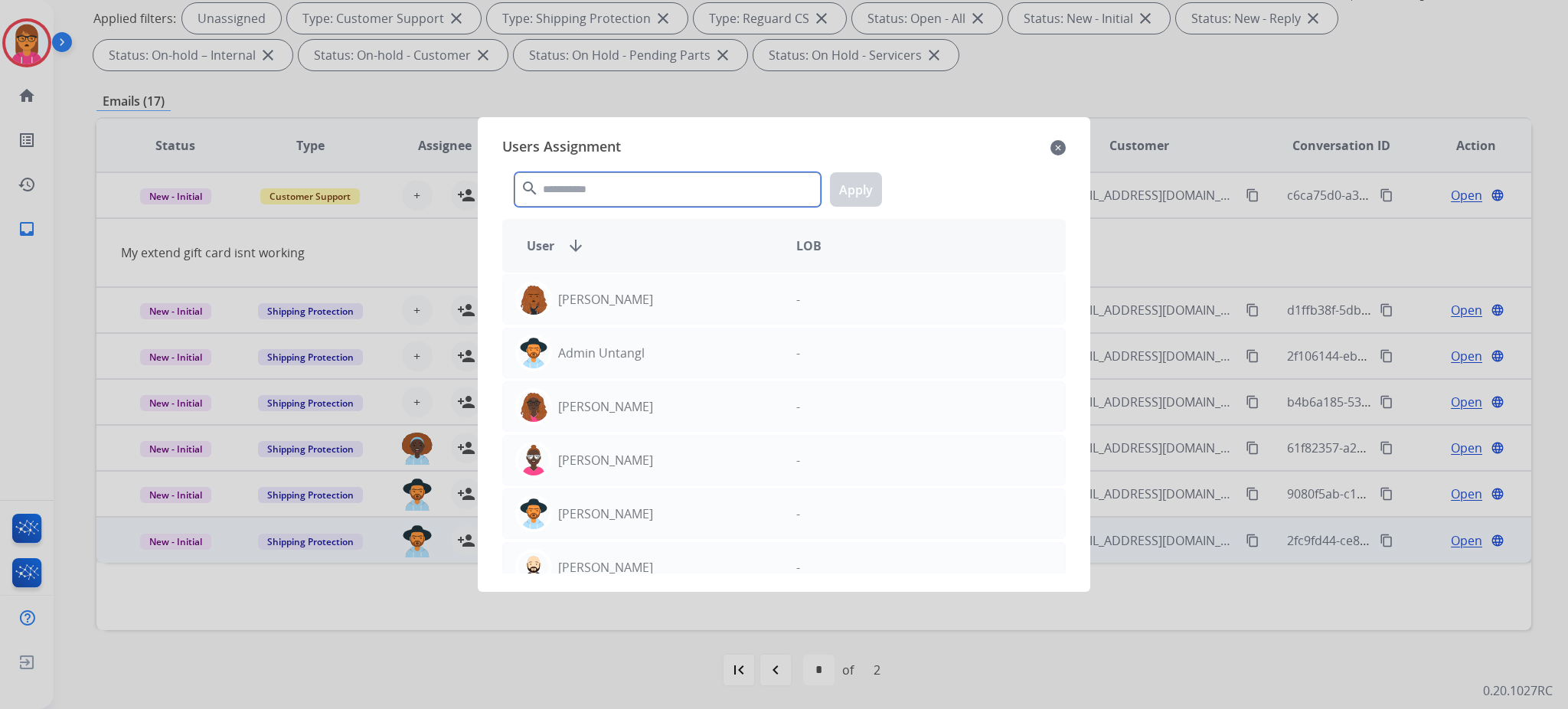
click at [652, 191] on input "text" at bounding box center [668, 190] width 306 height 35
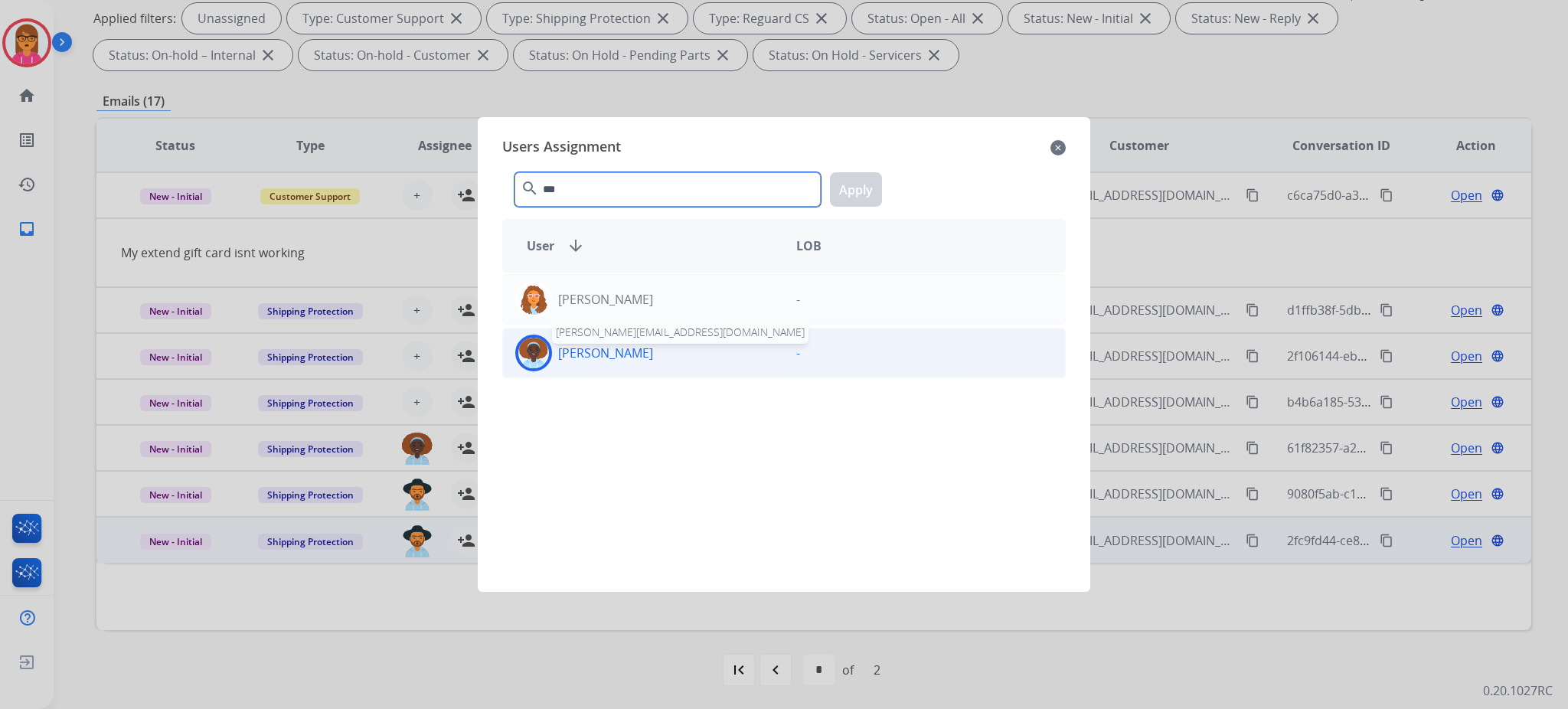
type input "***"
click at [636, 352] on p "[PERSON_NAME]" at bounding box center [605, 352] width 95 height 18
click at [862, 177] on button "Apply" at bounding box center [856, 190] width 52 height 35
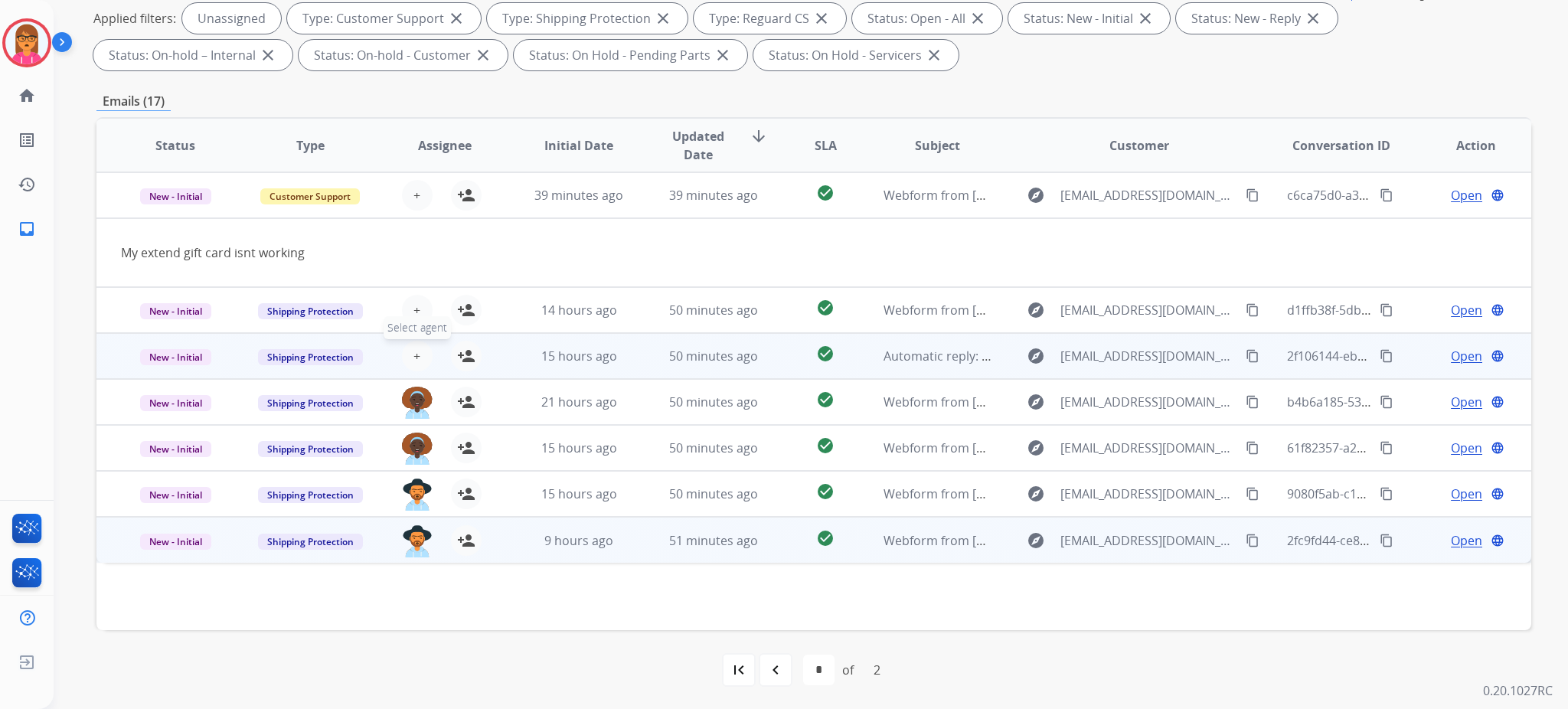
click at [417, 355] on button "+ Select agent" at bounding box center [417, 356] width 30 height 30
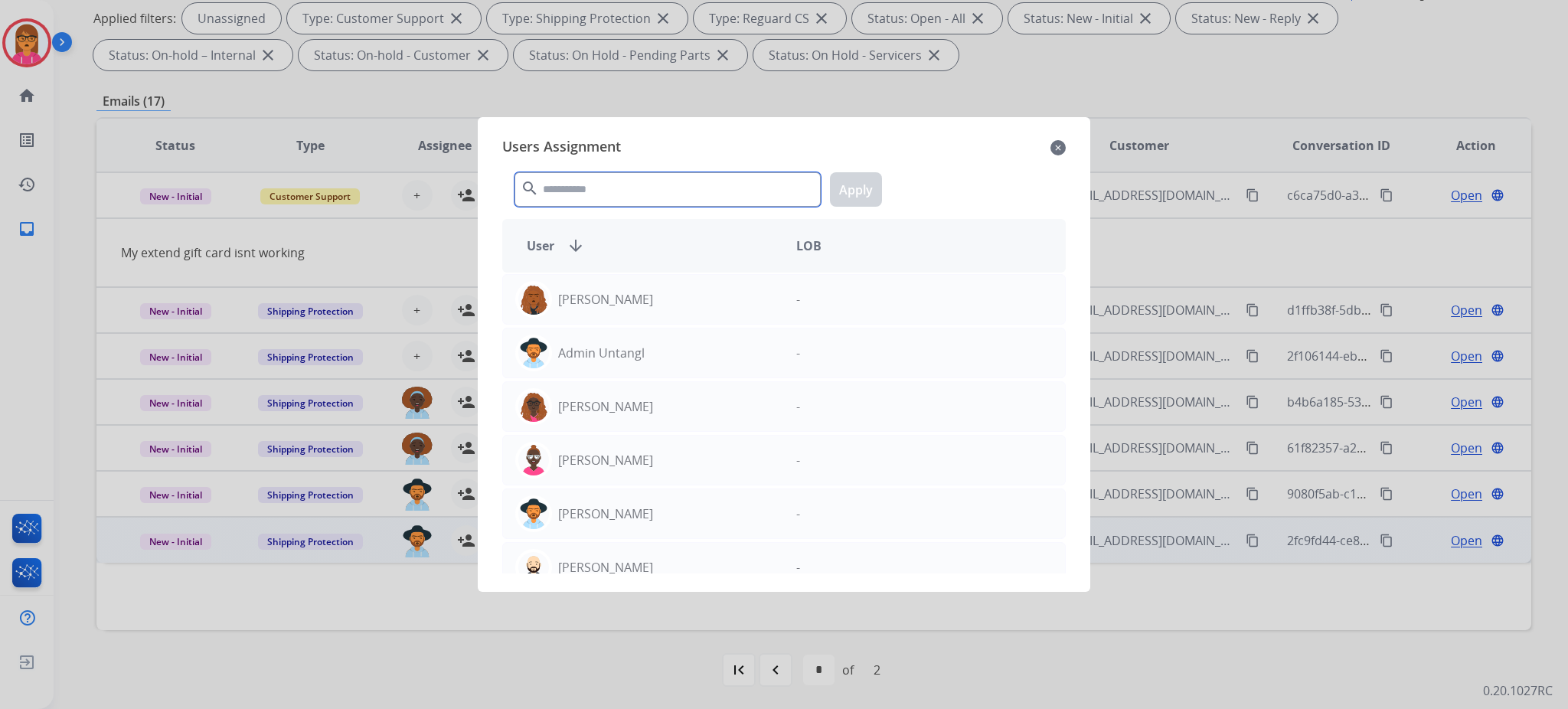
click at [594, 190] on input "text" at bounding box center [668, 190] width 306 height 35
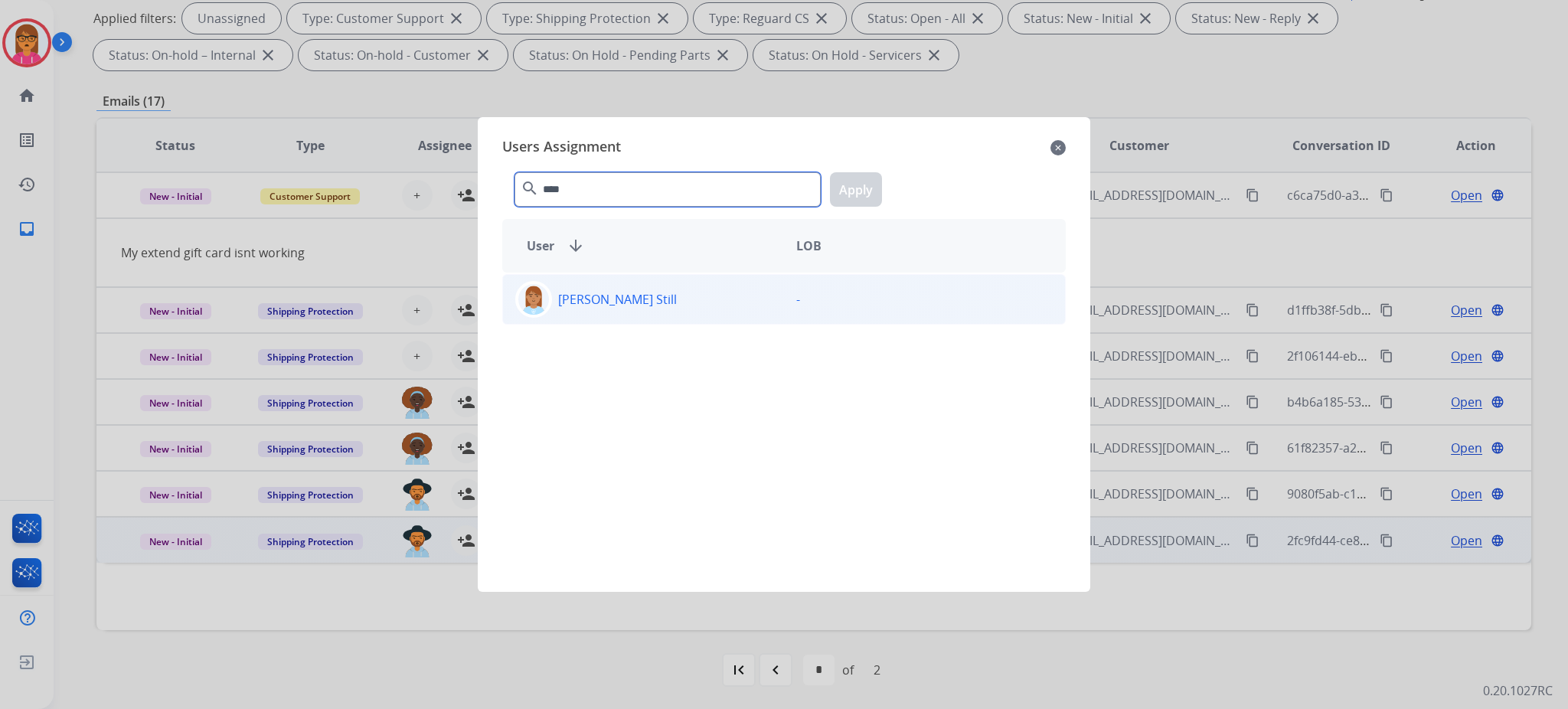
type input "****"
click at [642, 294] on div "[PERSON_NAME] Still" at bounding box center [643, 299] width 281 height 37
click at [877, 193] on button "Apply" at bounding box center [856, 190] width 52 height 35
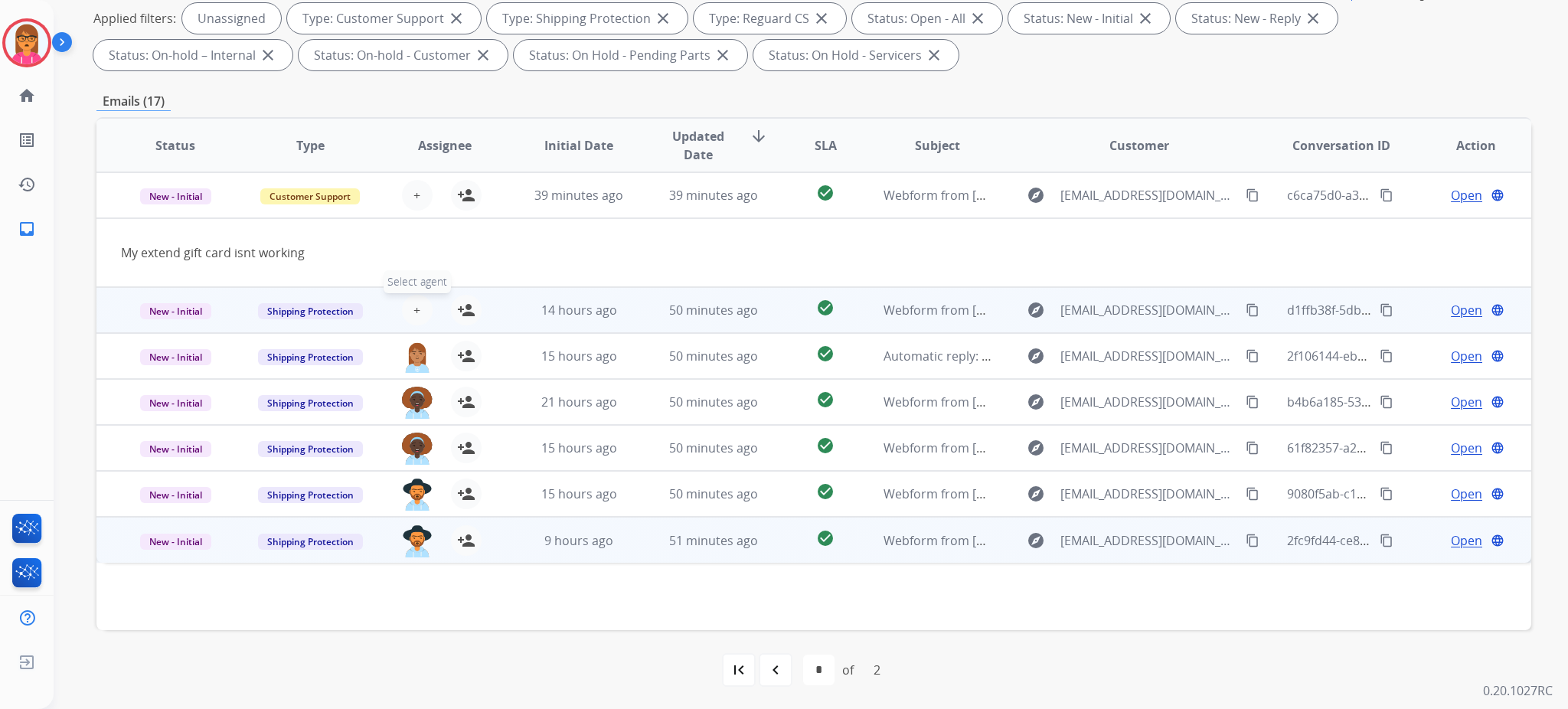
click at [406, 308] on button "+ Select agent" at bounding box center [417, 310] width 30 height 30
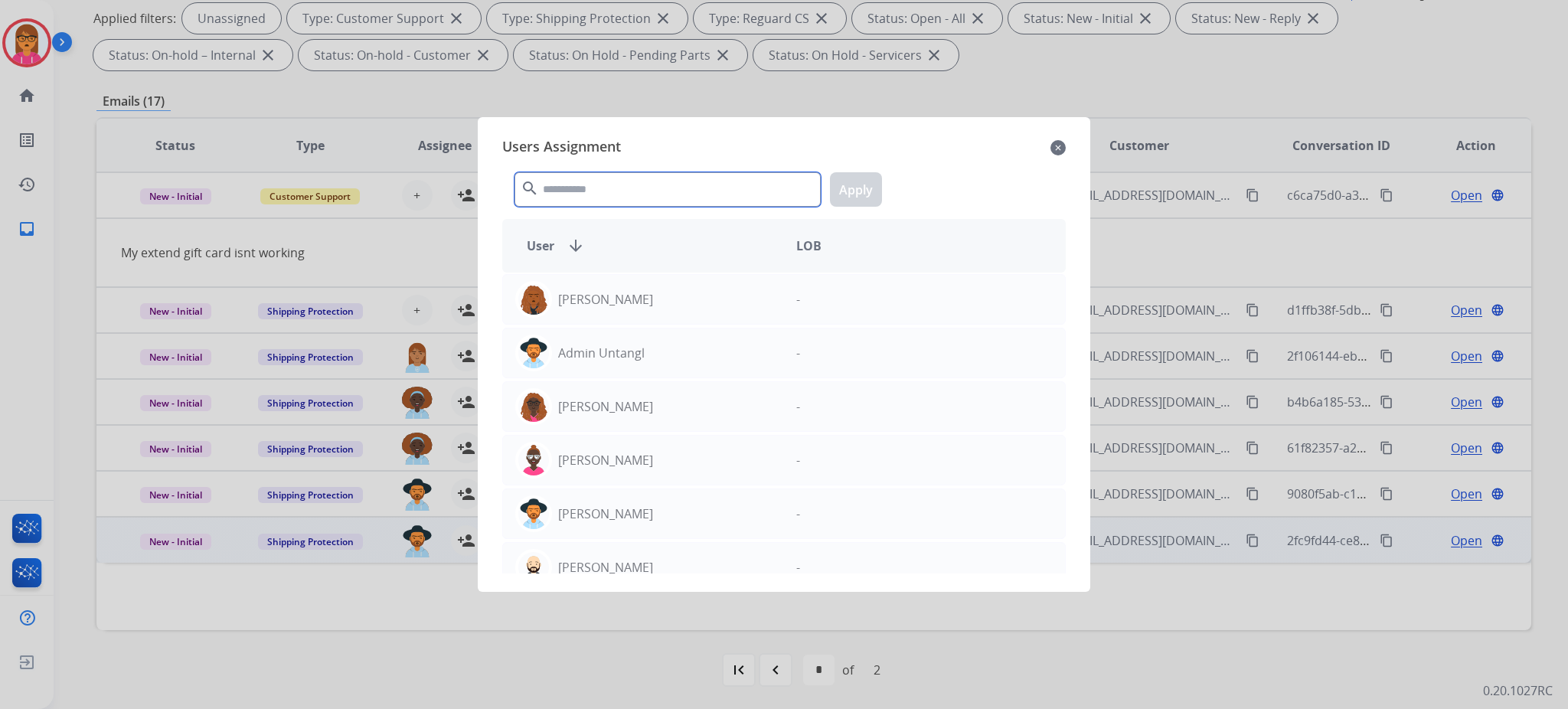
click at [590, 189] on input "text" at bounding box center [668, 190] width 306 height 35
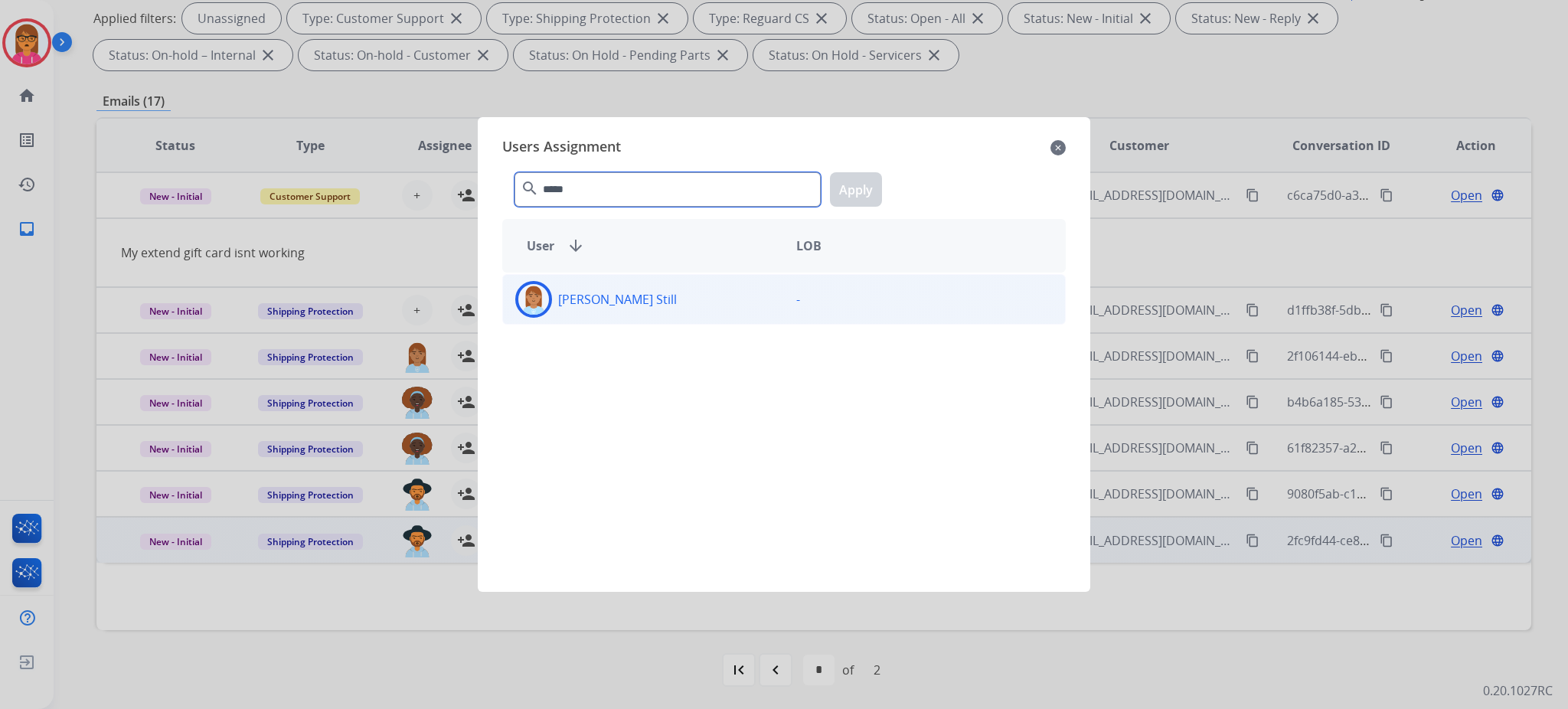
type input "*****"
click at [727, 300] on div "[PERSON_NAME] Still" at bounding box center [643, 299] width 281 height 37
click at [879, 197] on button "Apply" at bounding box center [856, 190] width 52 height 35
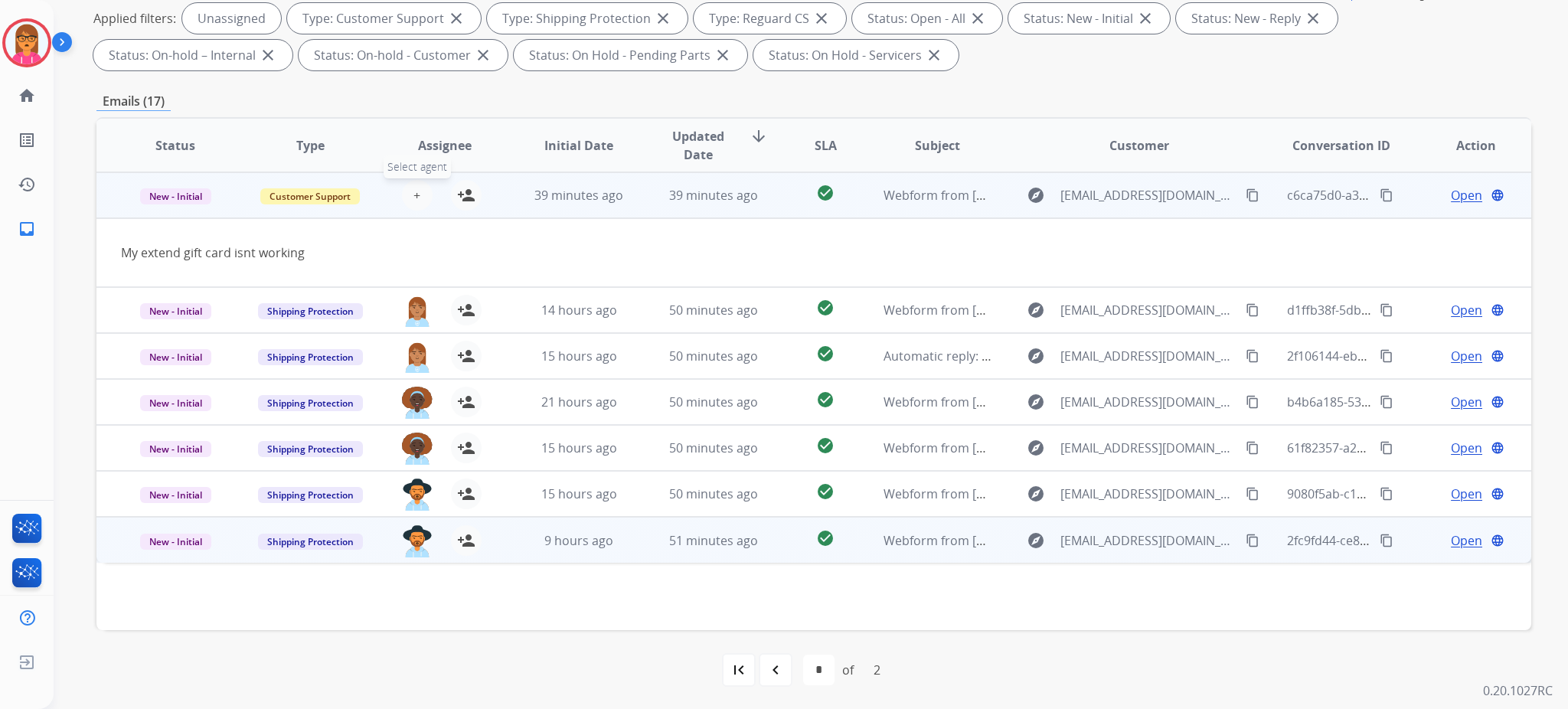
click at [423, 192] on button "+ Select agent" at bounding box center [417, 195] width 30 height 30
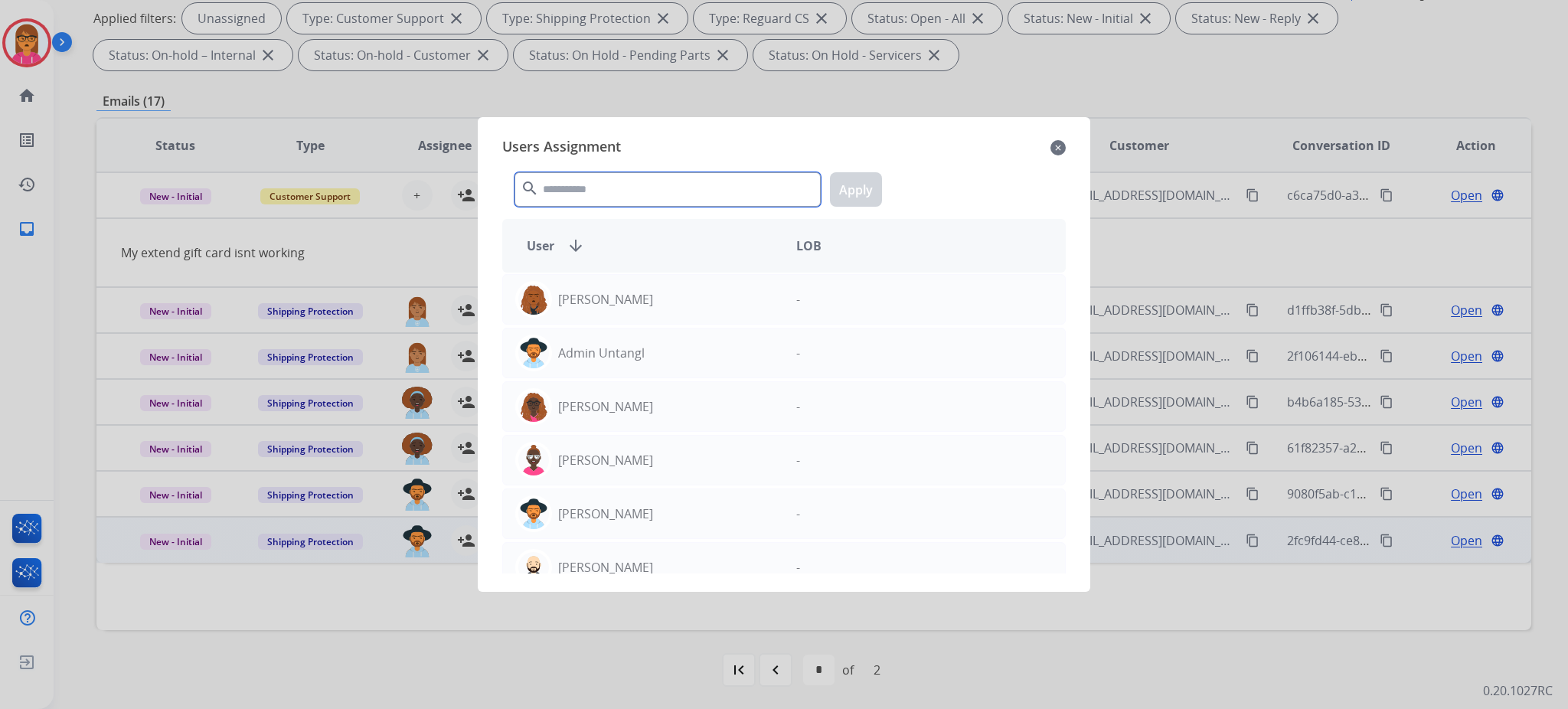
click at [567, 196] on input "text" at bounding box center [668, 190] width 306 height 35
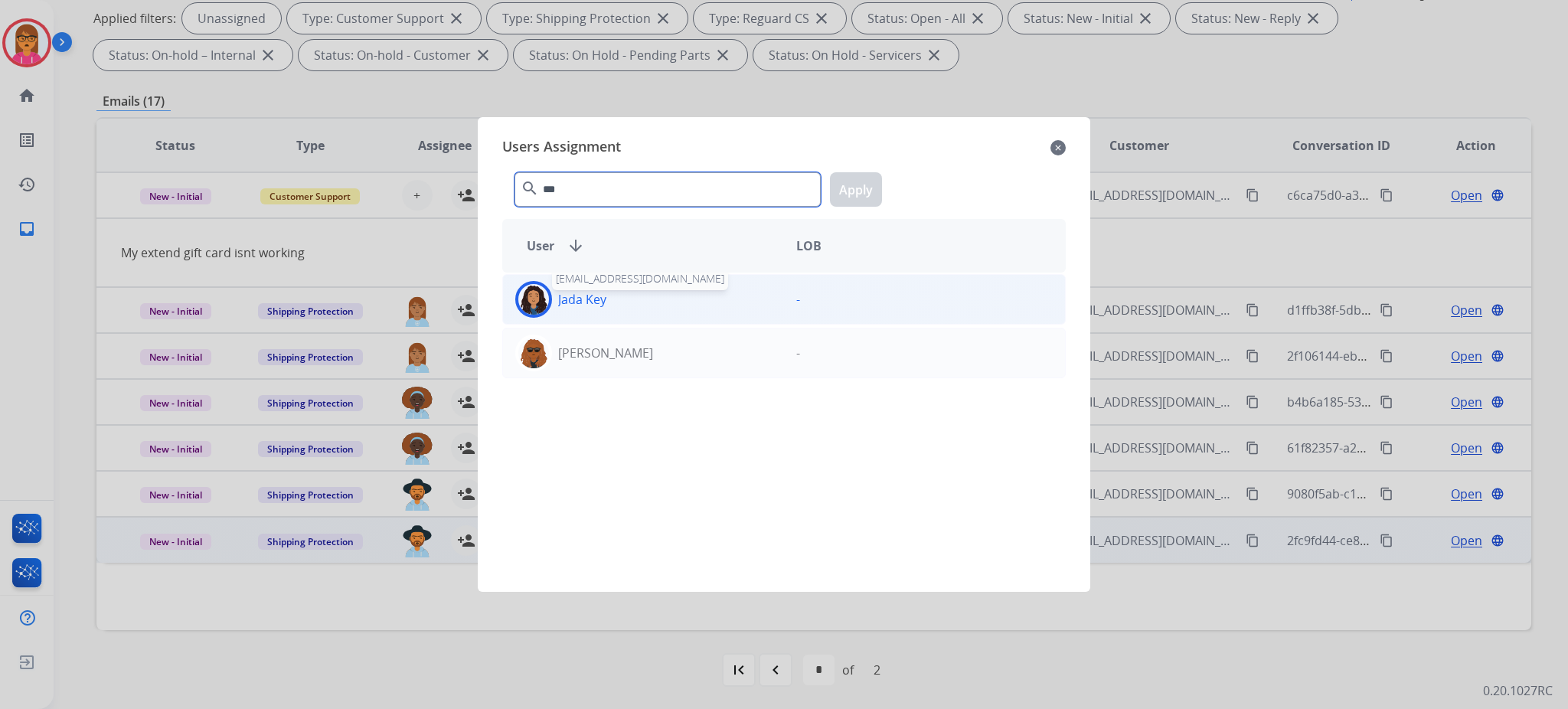
type input "***"
click at [573, 294] on p "Jada Key" at bounding box center [582, 299] width 48 height 18
click at [845, 181] on button "Apply" at bounding box center [856, 190] width 52 height 35
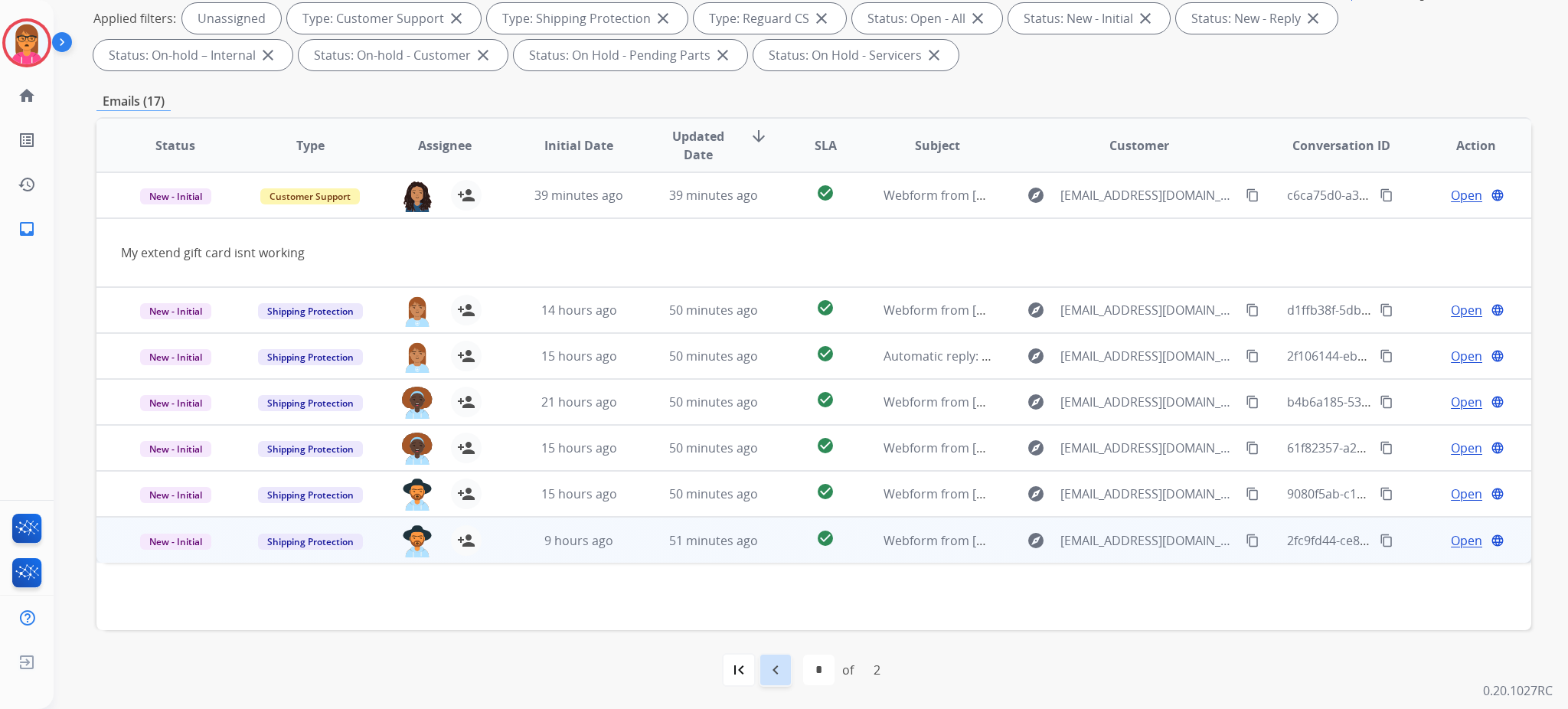
click at [768, 591] on mat-icon "navigate_before" at bounding box center [775, 670] width 18 height 18
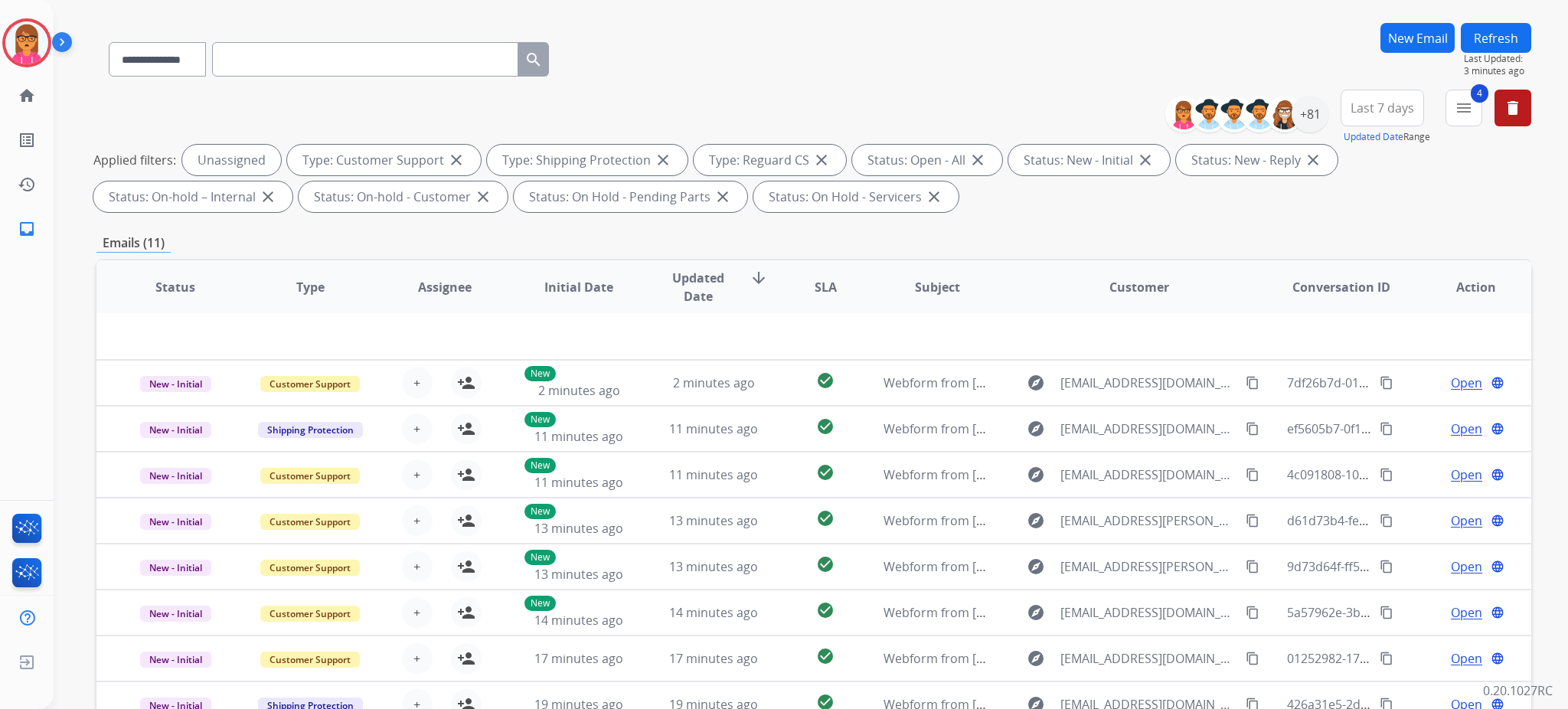
scroll to position [235, 0]
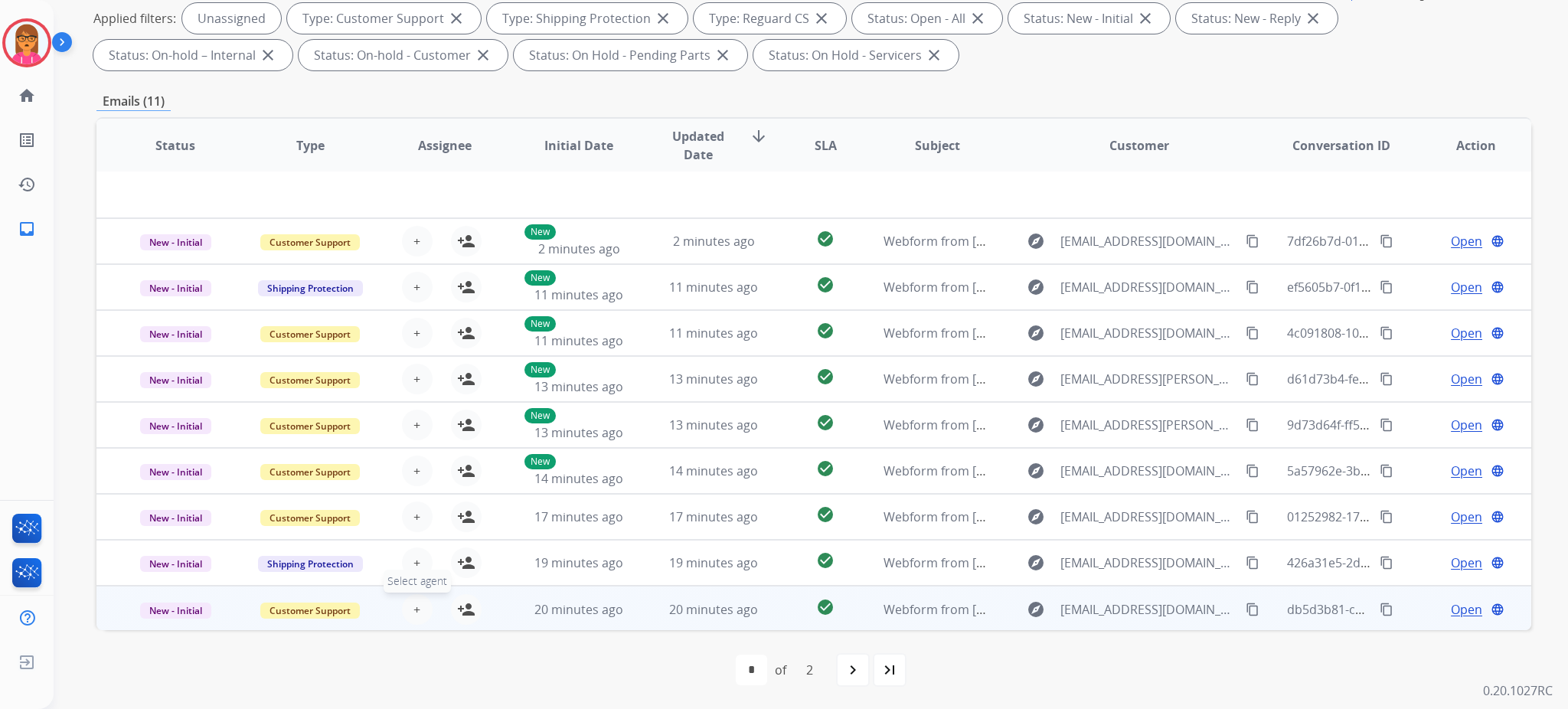
drag, startPoint x: 396, startPoint y: 611, endPoint x: 406, endPoint y: 605, distance: 11.7
click at [406, 591] on div "+ Select agent person_add Assign to Me" at bounding box center [432, 609] width 98 height 30
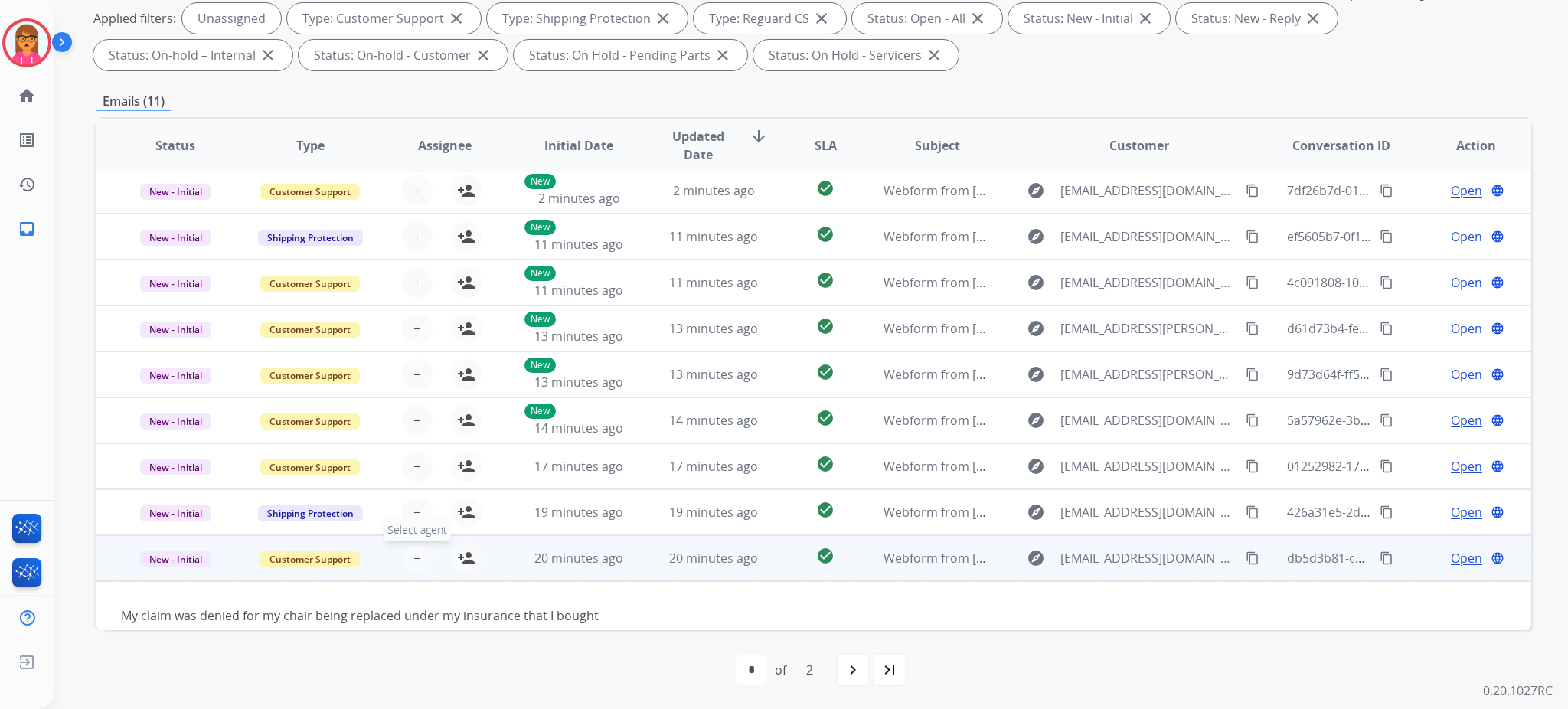
scroll to position [68, 0]
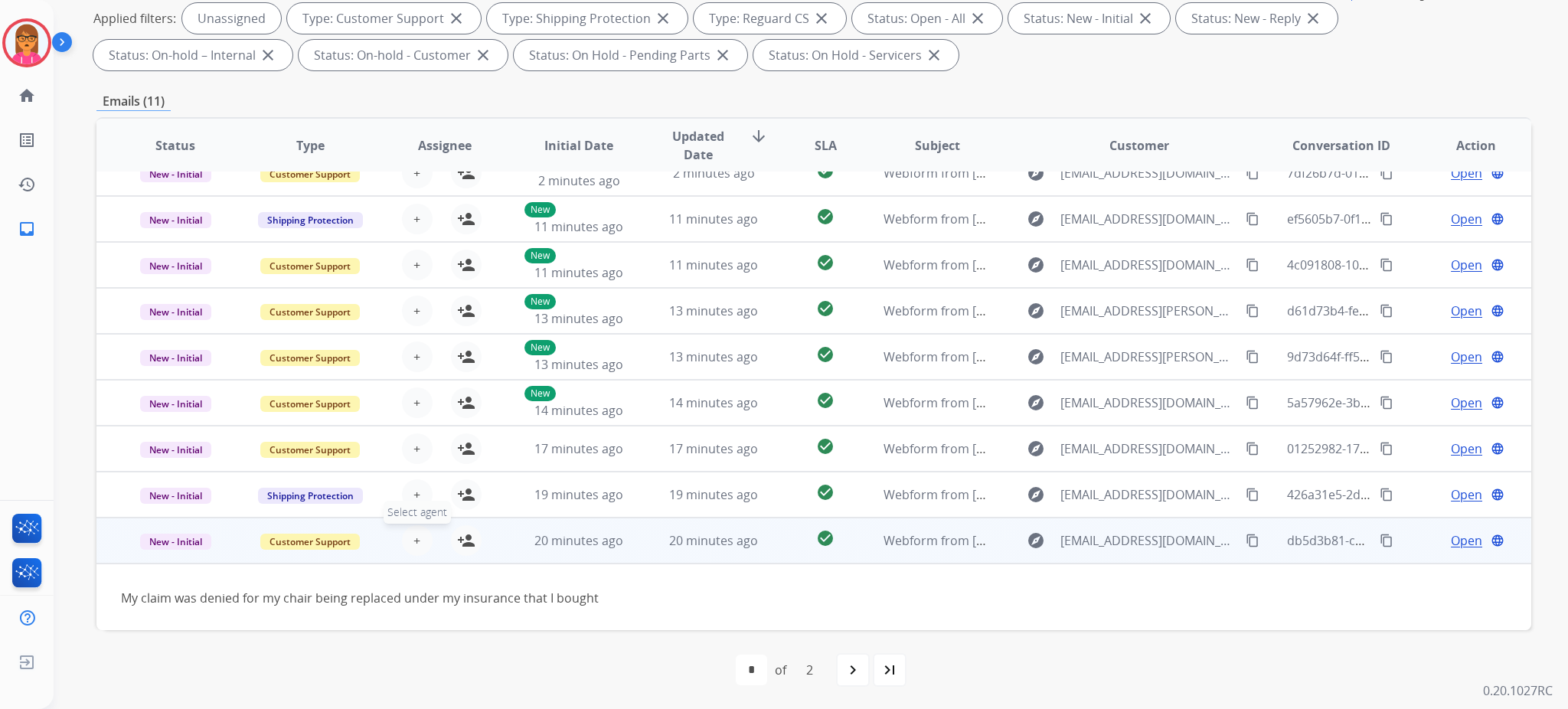
drag, startPoint x: 413, startPoint y: 561, endPoint x: 425, endPoint y: 509, distance: 53.4
click at [413, 560] on tbody "New - Initial Customer Support + Select agent person_add Assign to Me 20 minute…" at bounding box center [814, 574] width 1435 height 114
click at [413, 538] on span "+" at bounding box center [417, 540] width 7 height 18
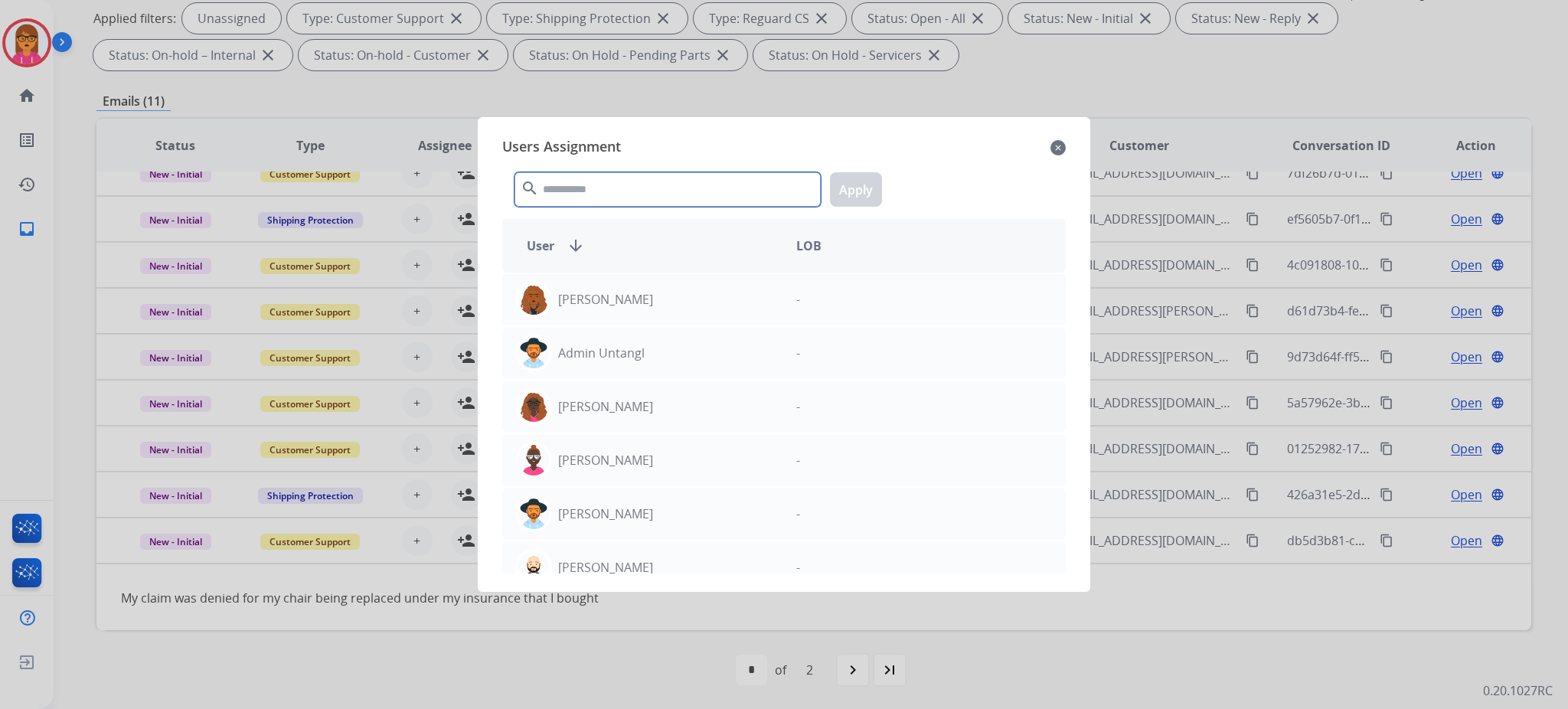
click at [634, 187] on input "text" at bounding box center [668, 190] width 306 height 35
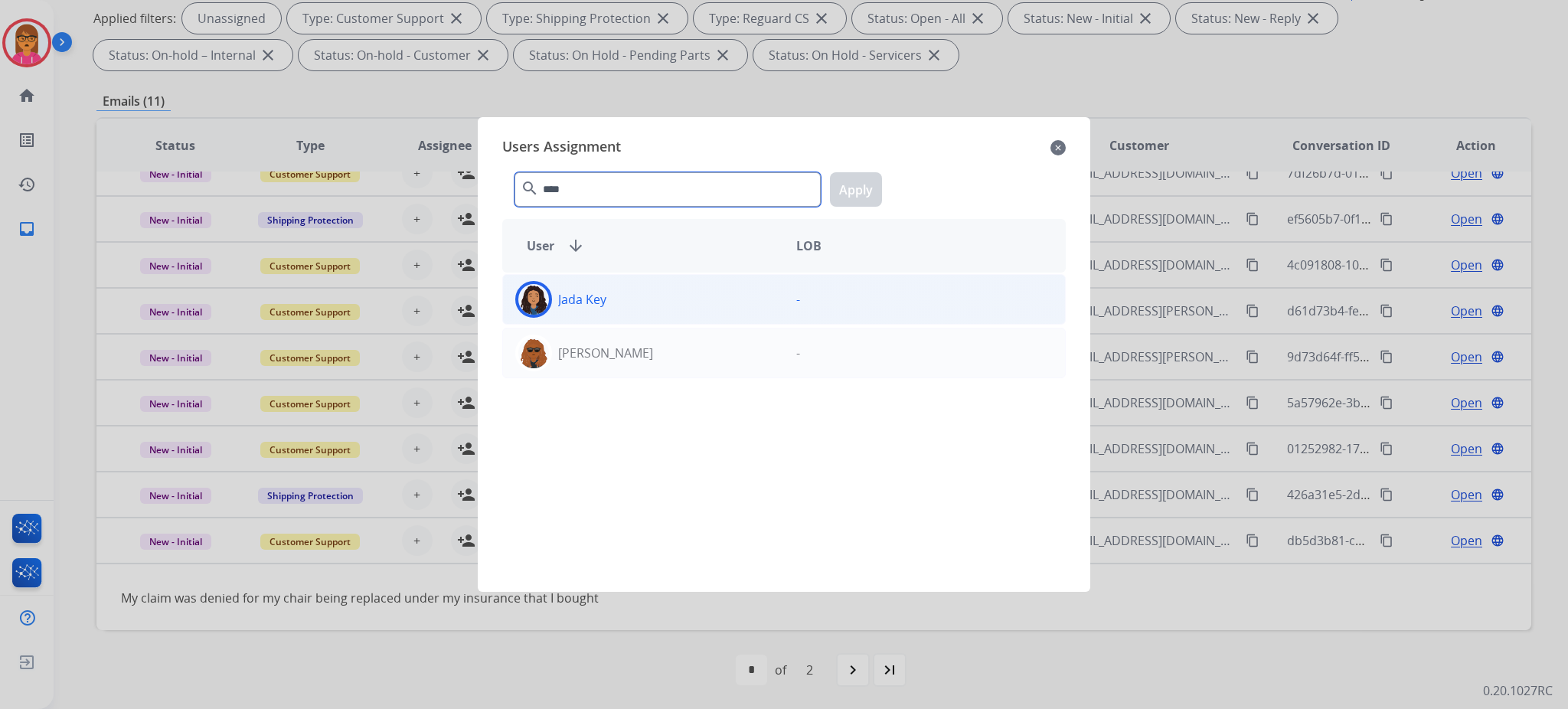
type input "****"
click at [656, 310] on div "Jada Key" at bounding box center [643, 299] width 281 height 37
click at [844, 182] on button "Apply" at bounding box center [856, 190] width 52 height 35
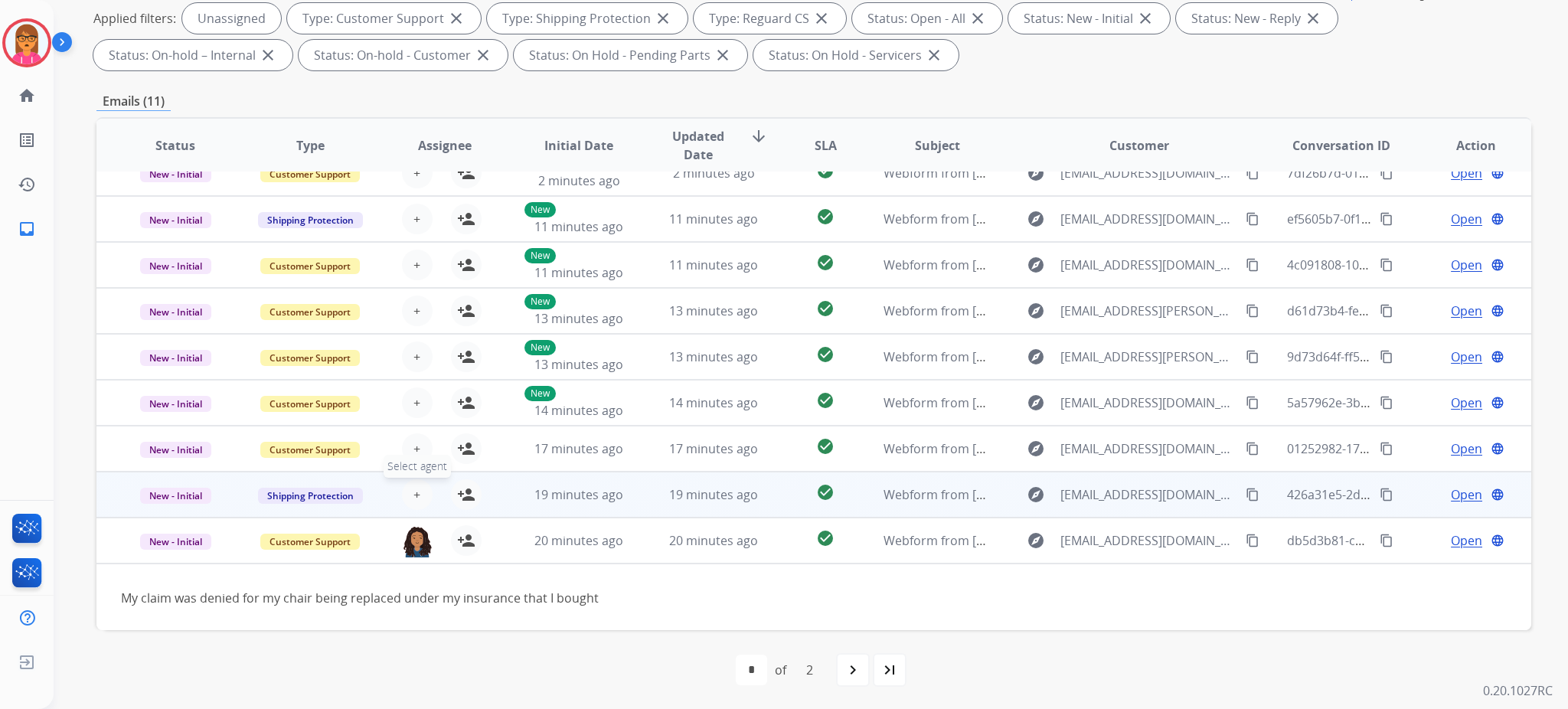
click at [406, 499] on button "+ Select agent" at bounding box center [417, 494] width 30 height 30
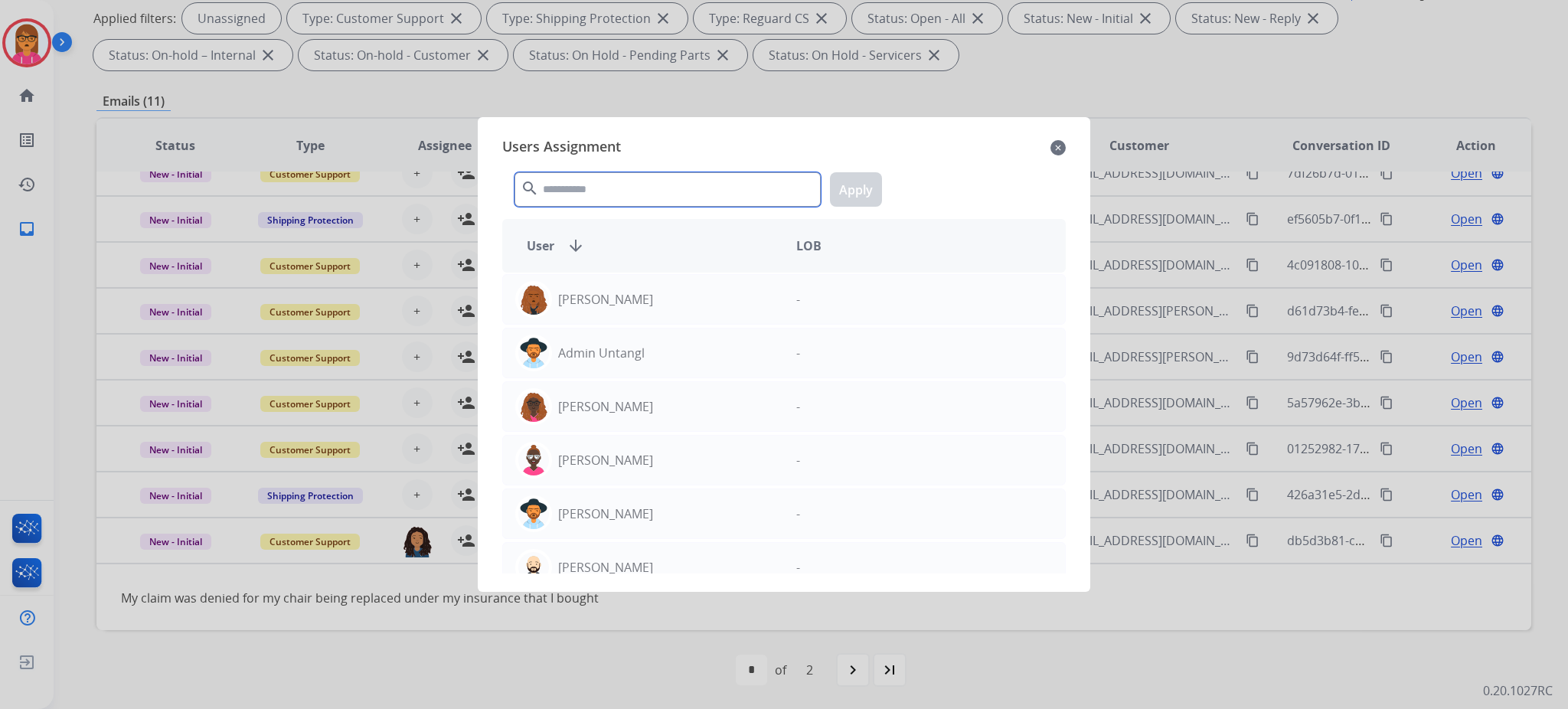
click at [603, 182] on input "text" at bounding box center [668, 190] width 306 height 35
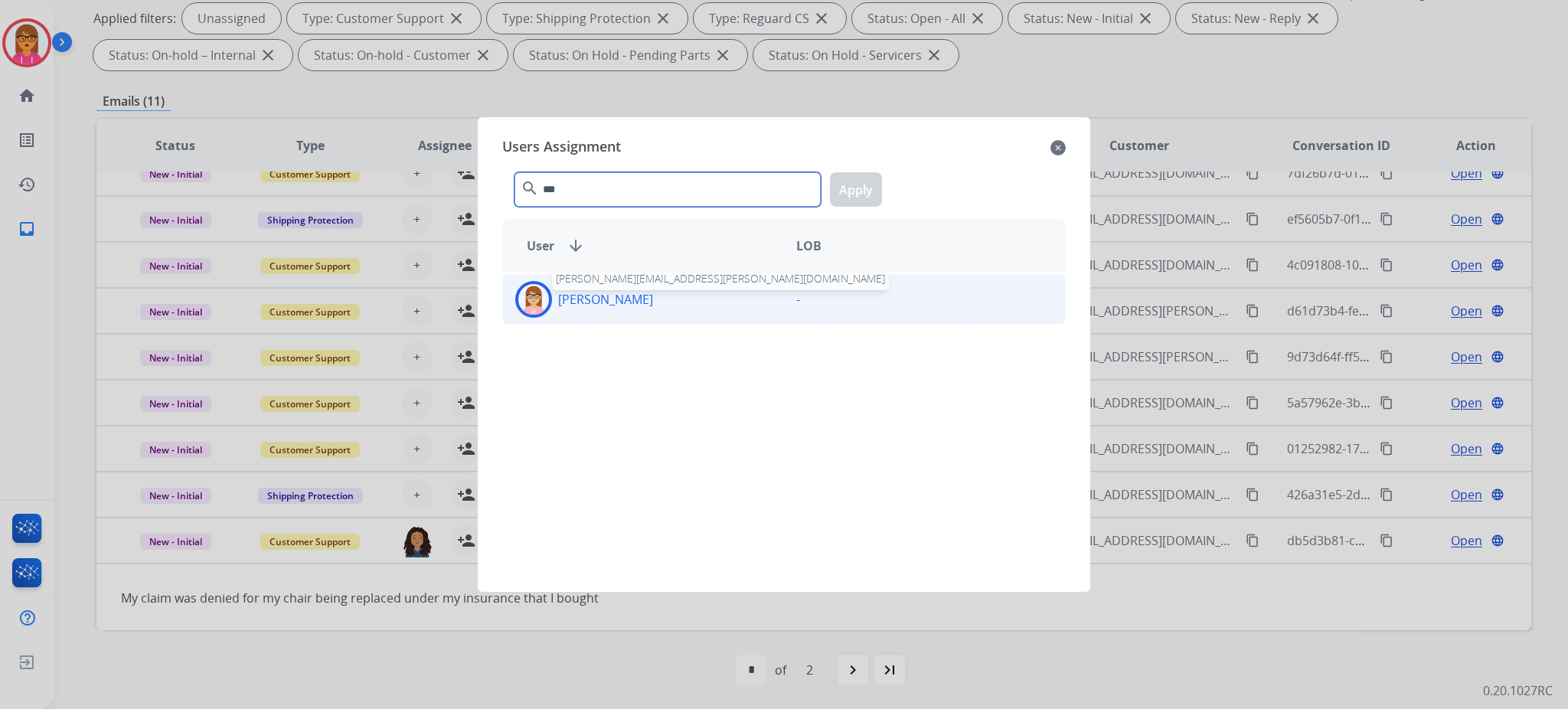
type input "***"
click at [613, 294] on p "[PERSON_NAME]" at bounding box center [605, 299] width 95 height 18
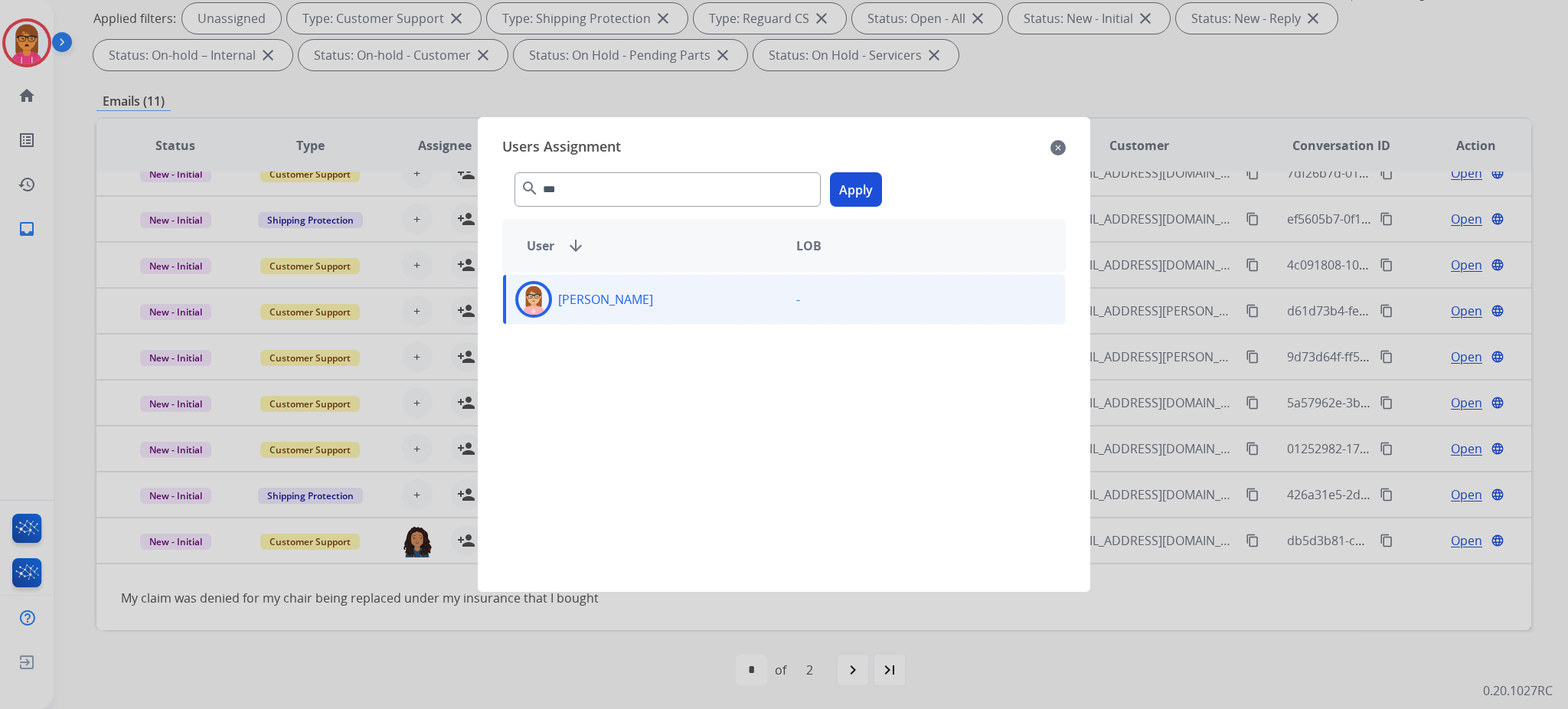
click at [858, 193] on button "Apply" at bounding box center [856, 190] width 52 height 35
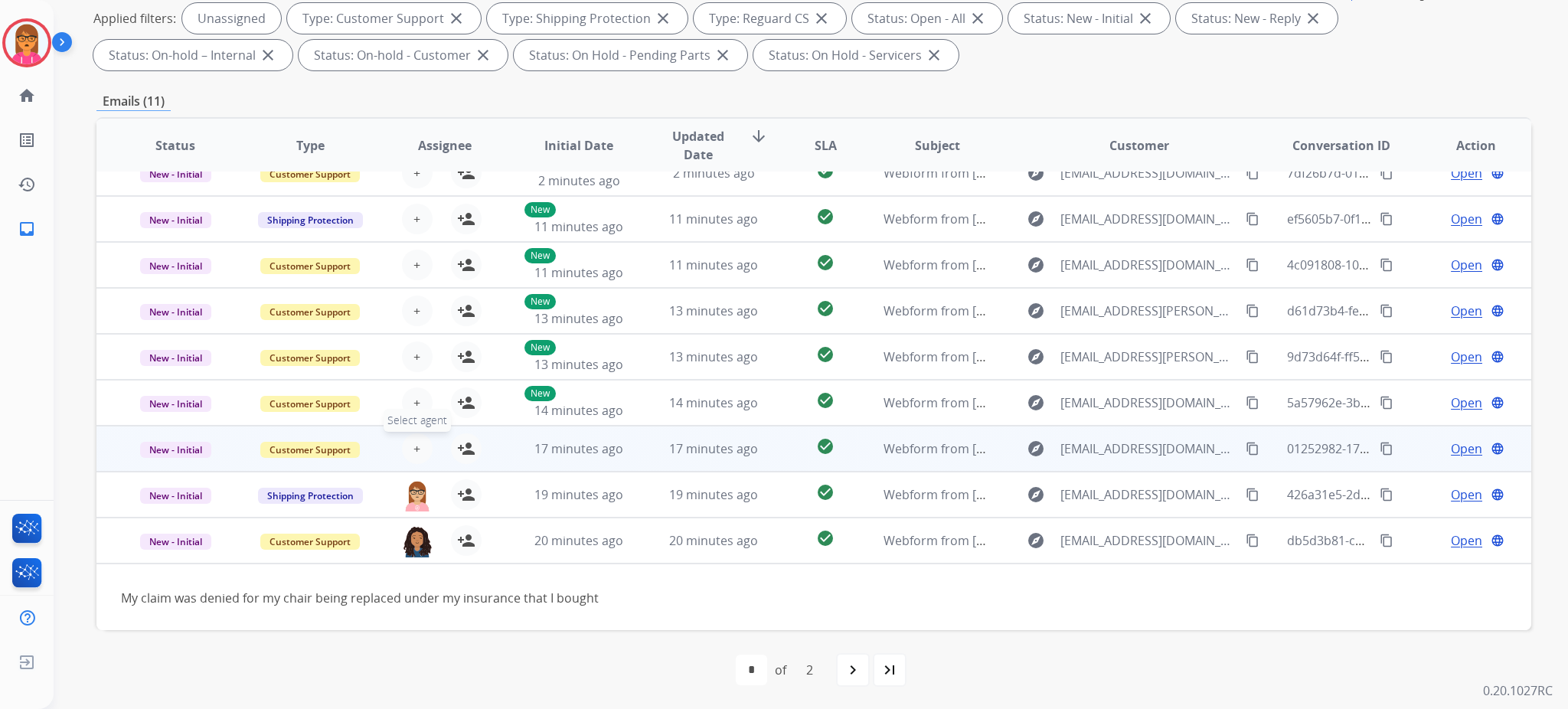
click at [415, 451] on span "+" at bounding box center [417, 448] width 7 height 18
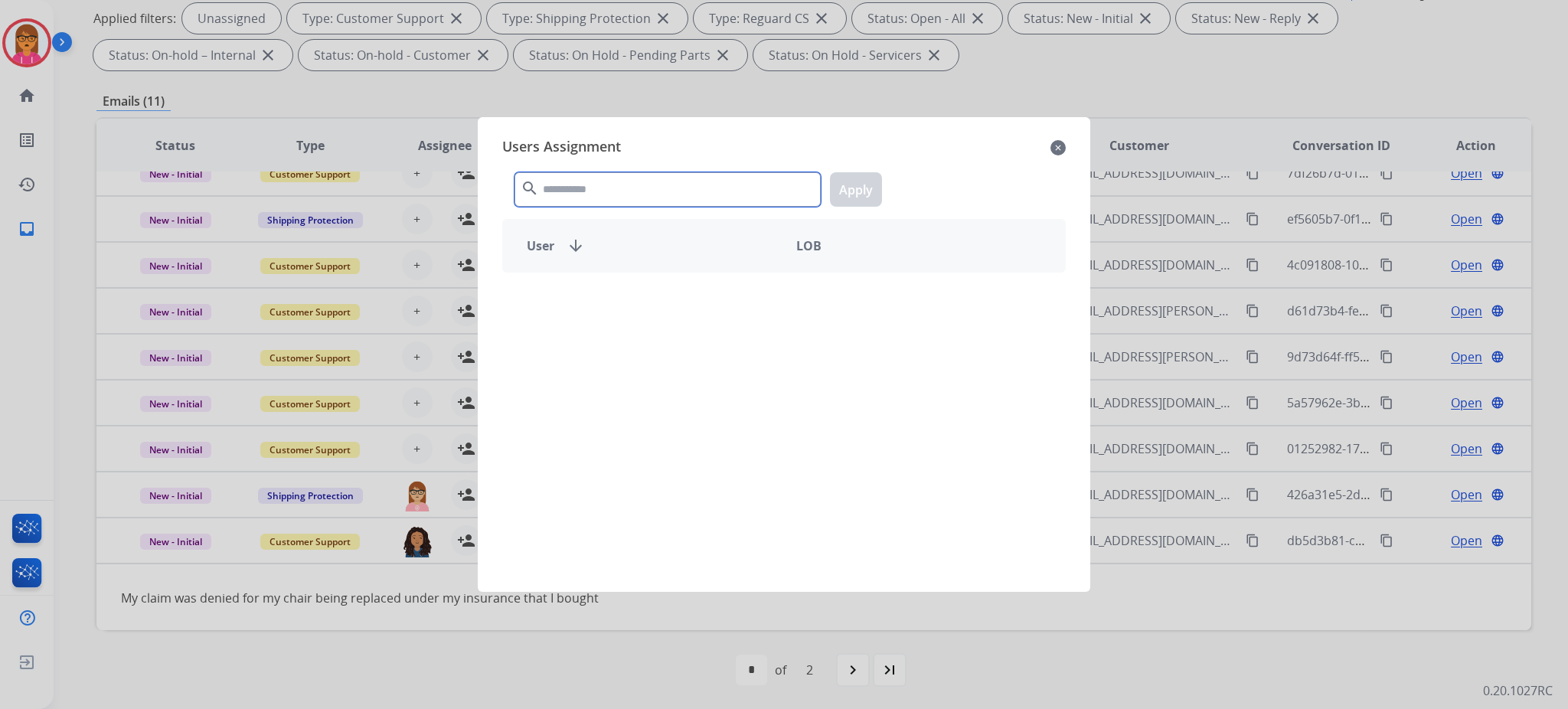
click at [617, 191] on input "text" at bounding box center [668, 190] width 306 height 35
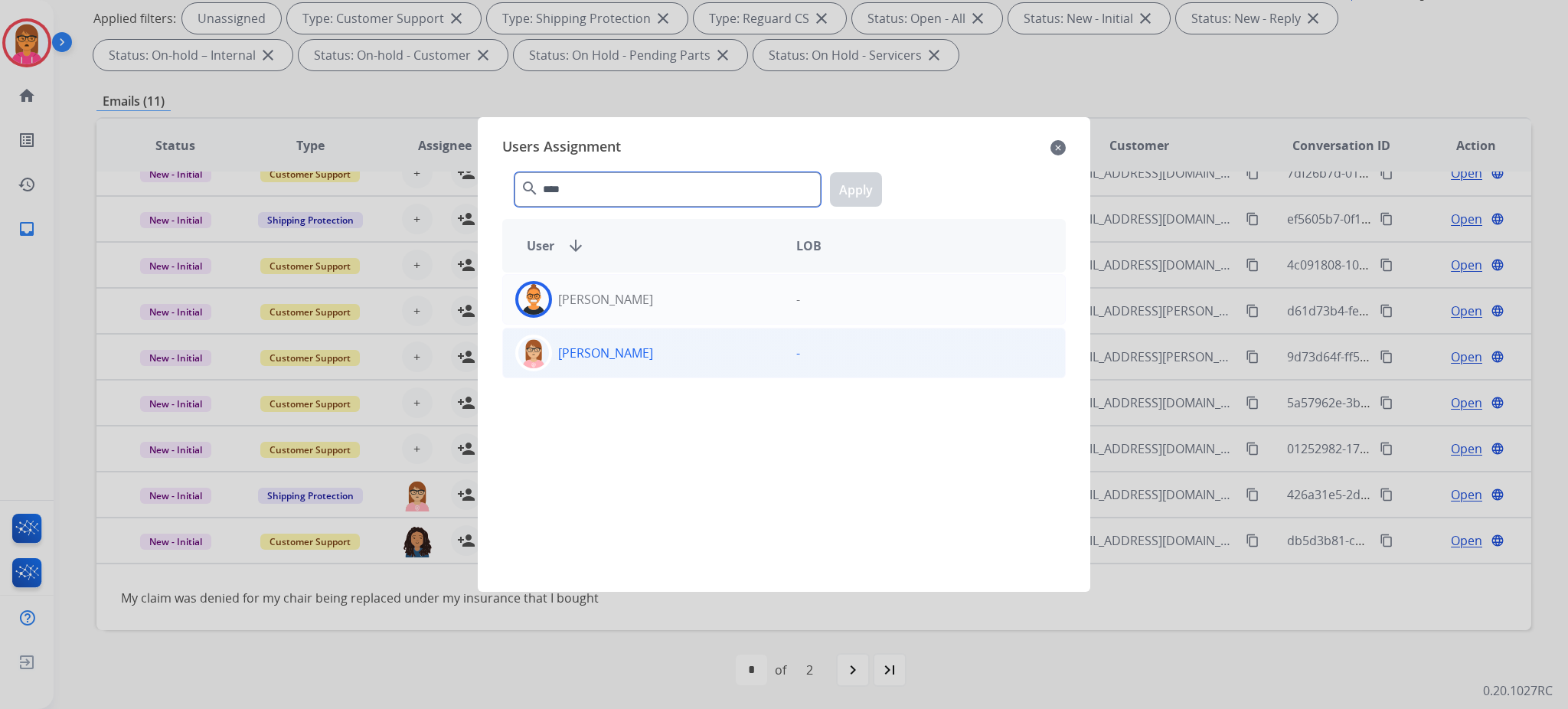
type input "****"
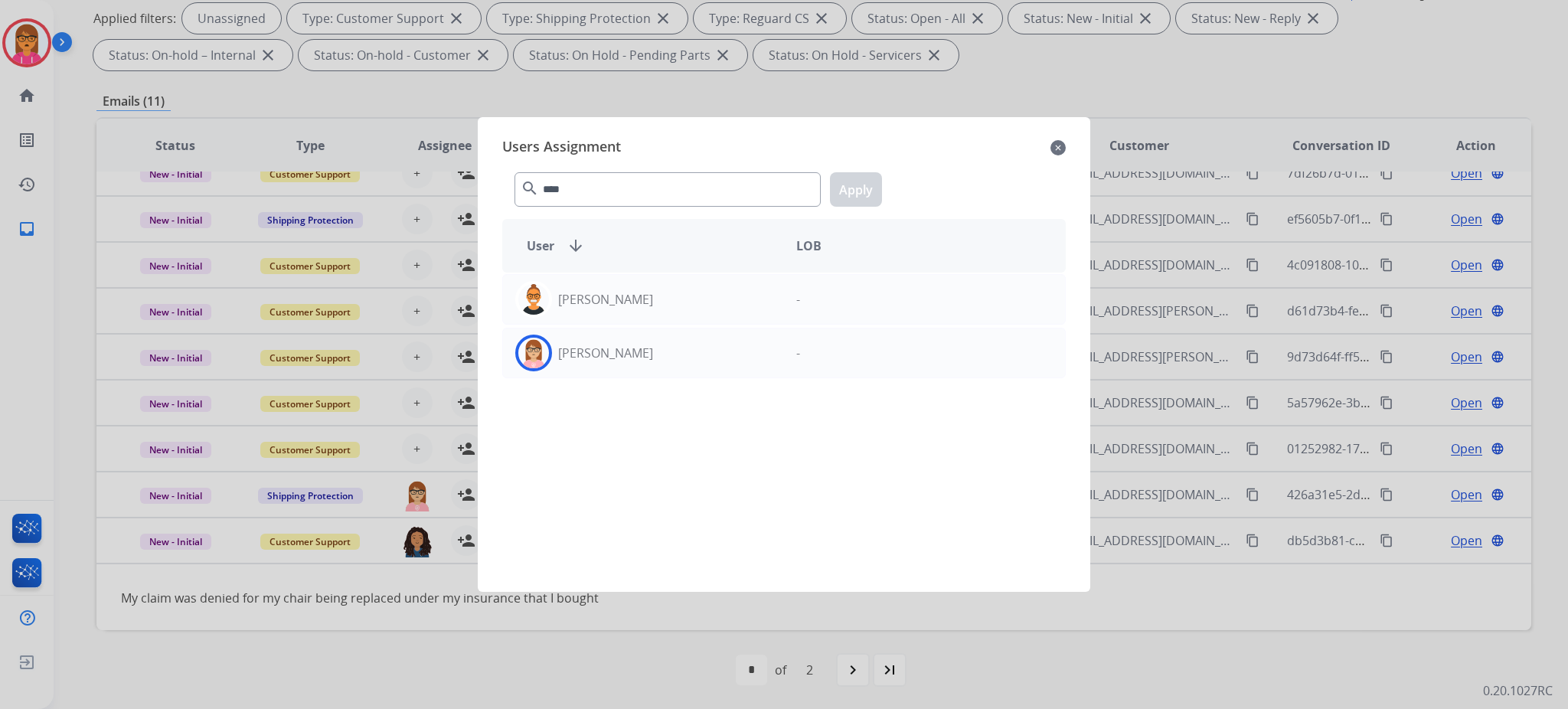
drag, startPoint x: 681, startPoint y: 350, endPoint x: 829, endPoint y: 251, distance: 178.1
click at [682, 350] on div "[PERSON_NAME]" at bounding box center [643, 353] width 281 height 37
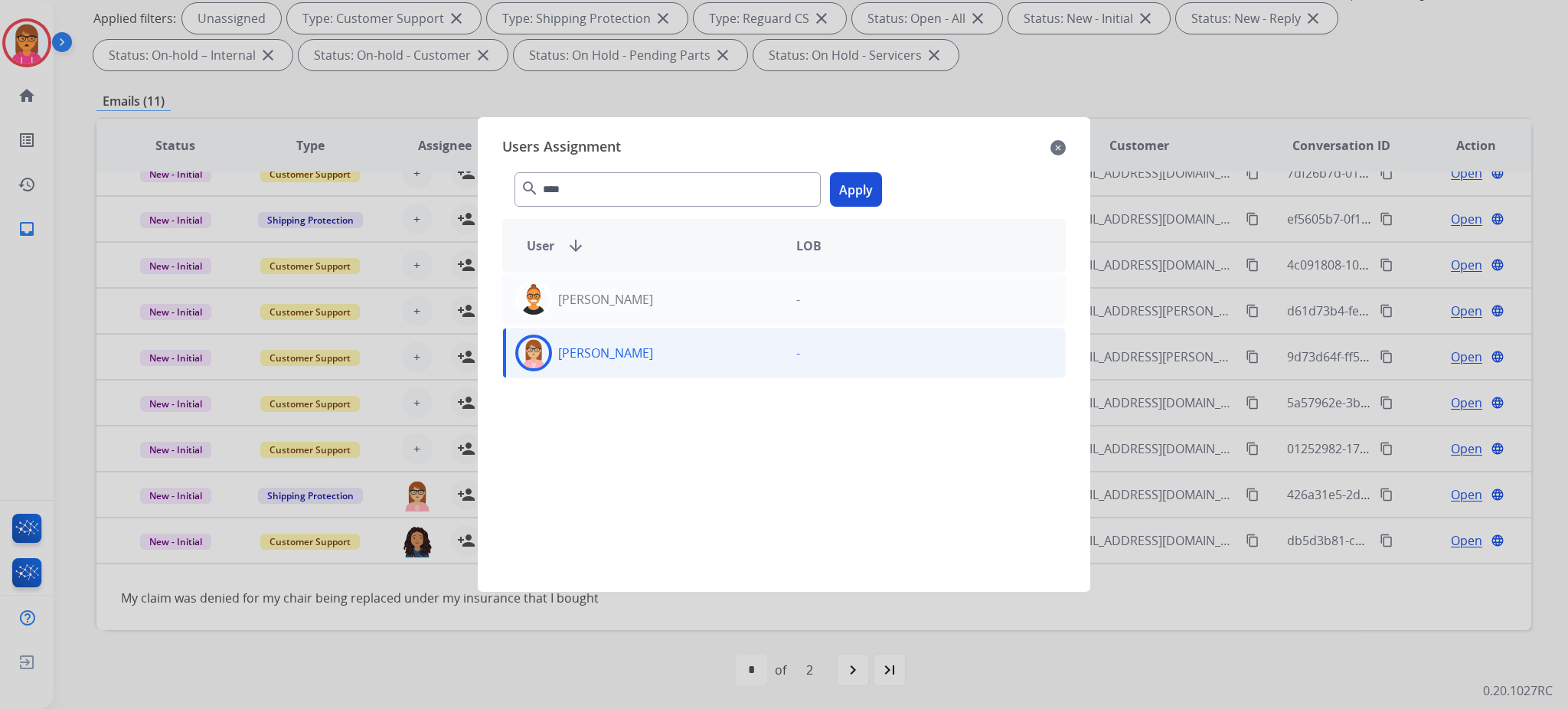
click at [849, 194] on button "Apply" at bounding box center [856, 190] width 52 height 35
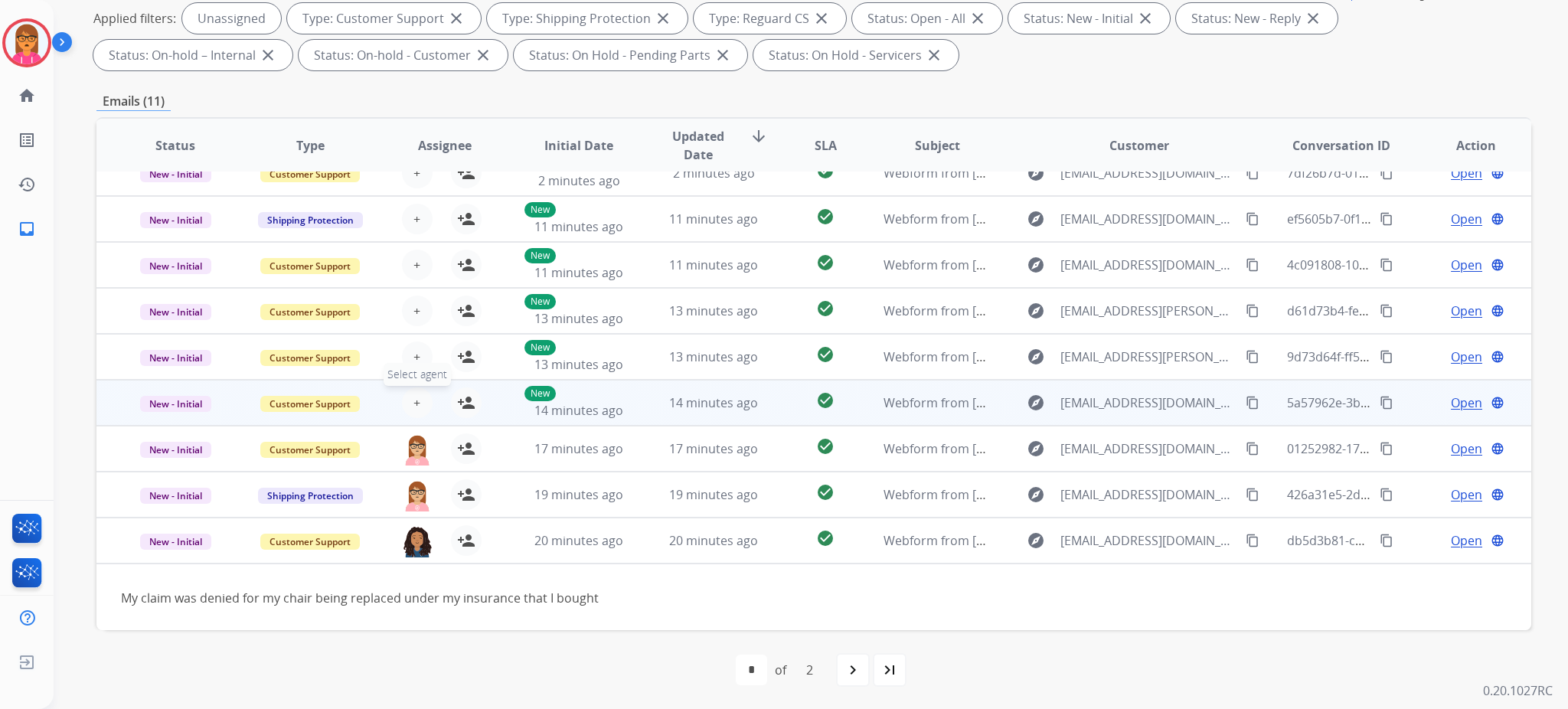
click at [417, 402] on button "+ Select agent" at bounding box center [417, 402] width 30 height 30
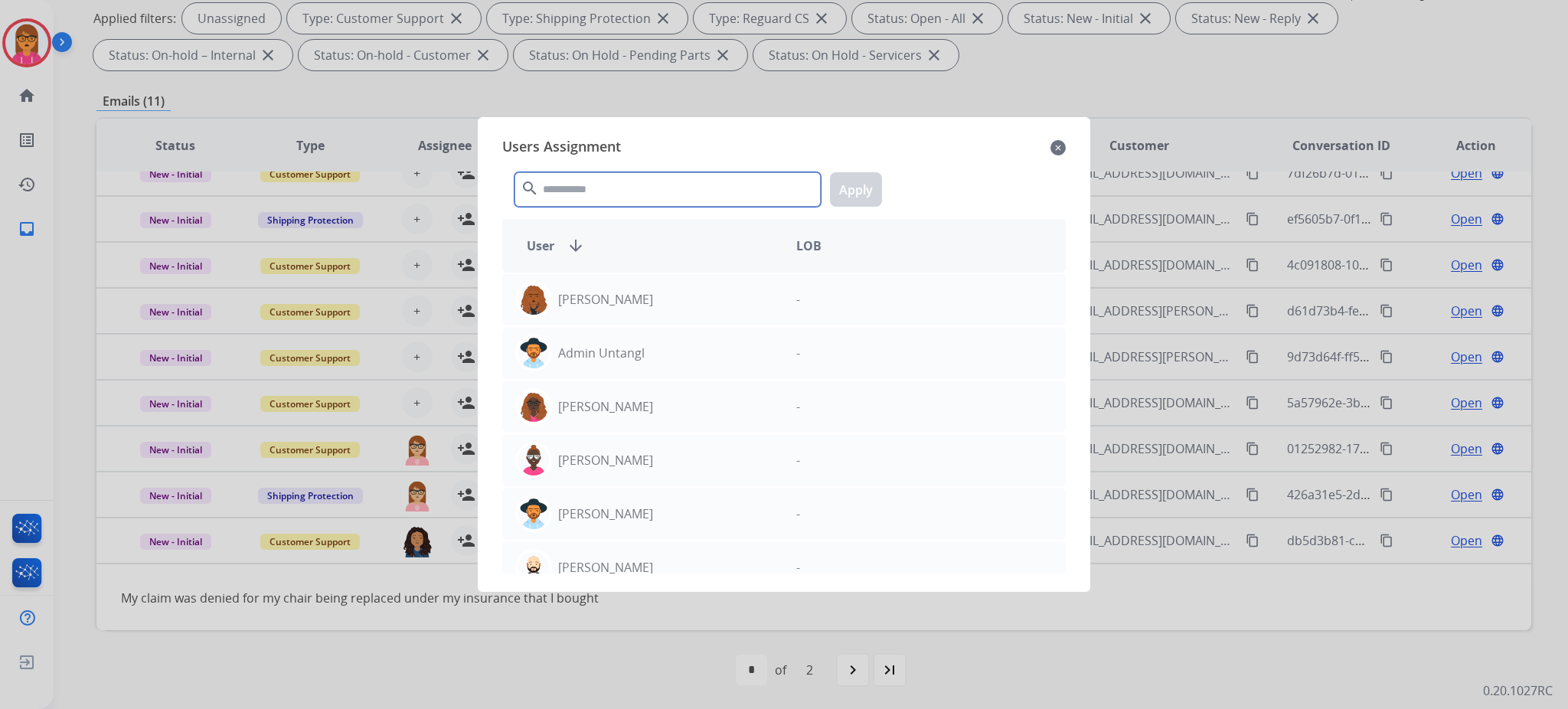
click at [584, 200] on input "text" at bounding box center [668, 190] width 306 height 35
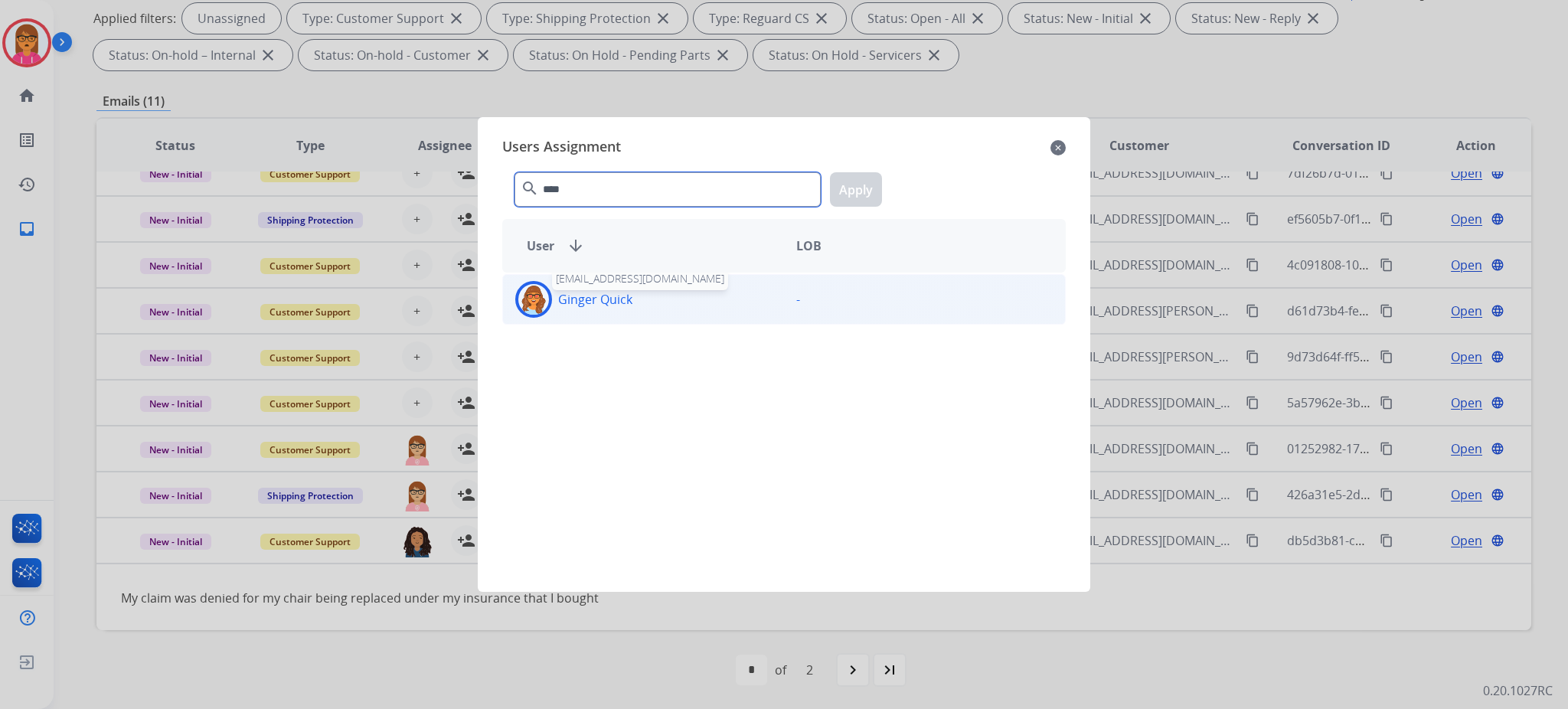
type input "****"
click at [621, 295] on p "Ginger Quick" at bounding box center [595, 299] width 74 height 18
click at [853, 195] on button "Apply" at bounding box center [856, 190] width 52 height 35
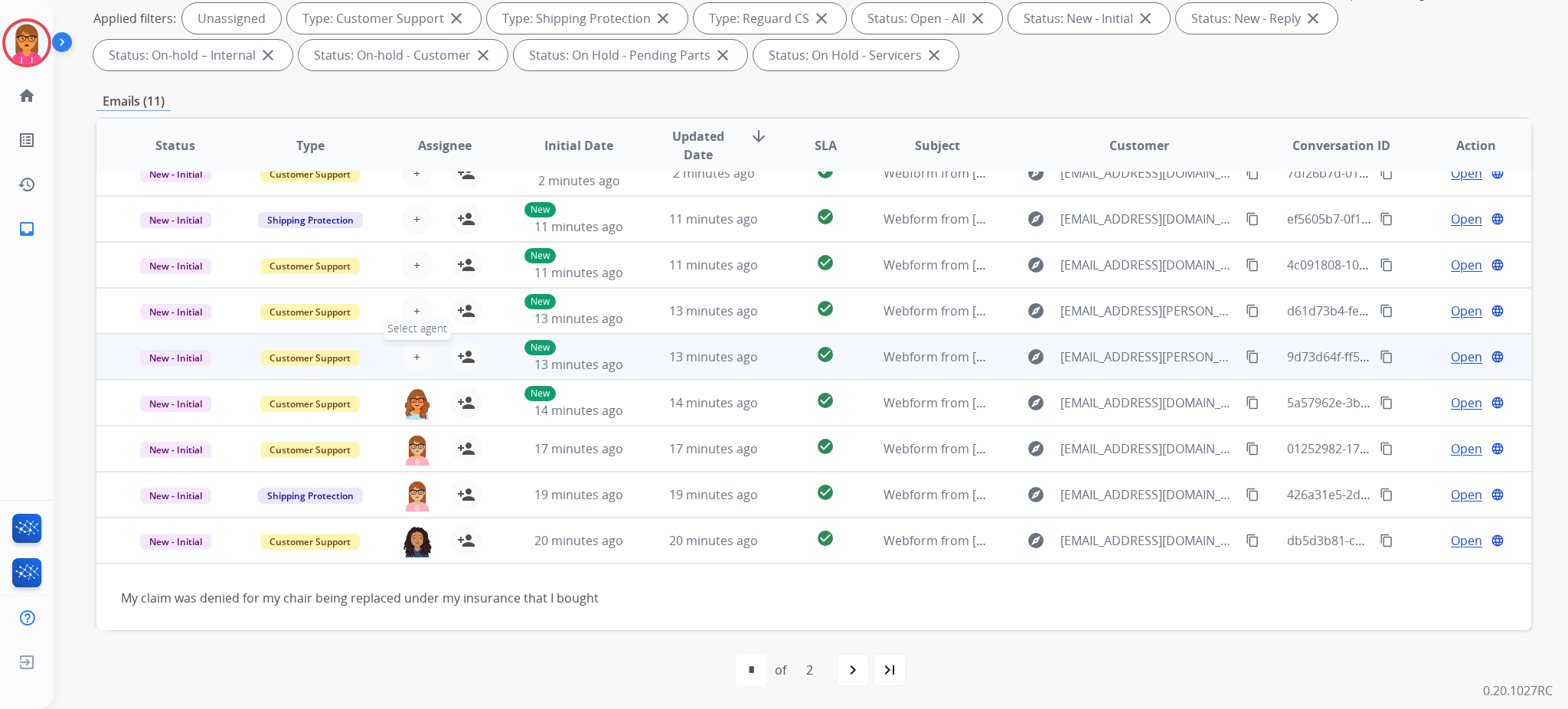
click at [413, 349] on span "+" at bounding box center [417, 357] width 7 height 18
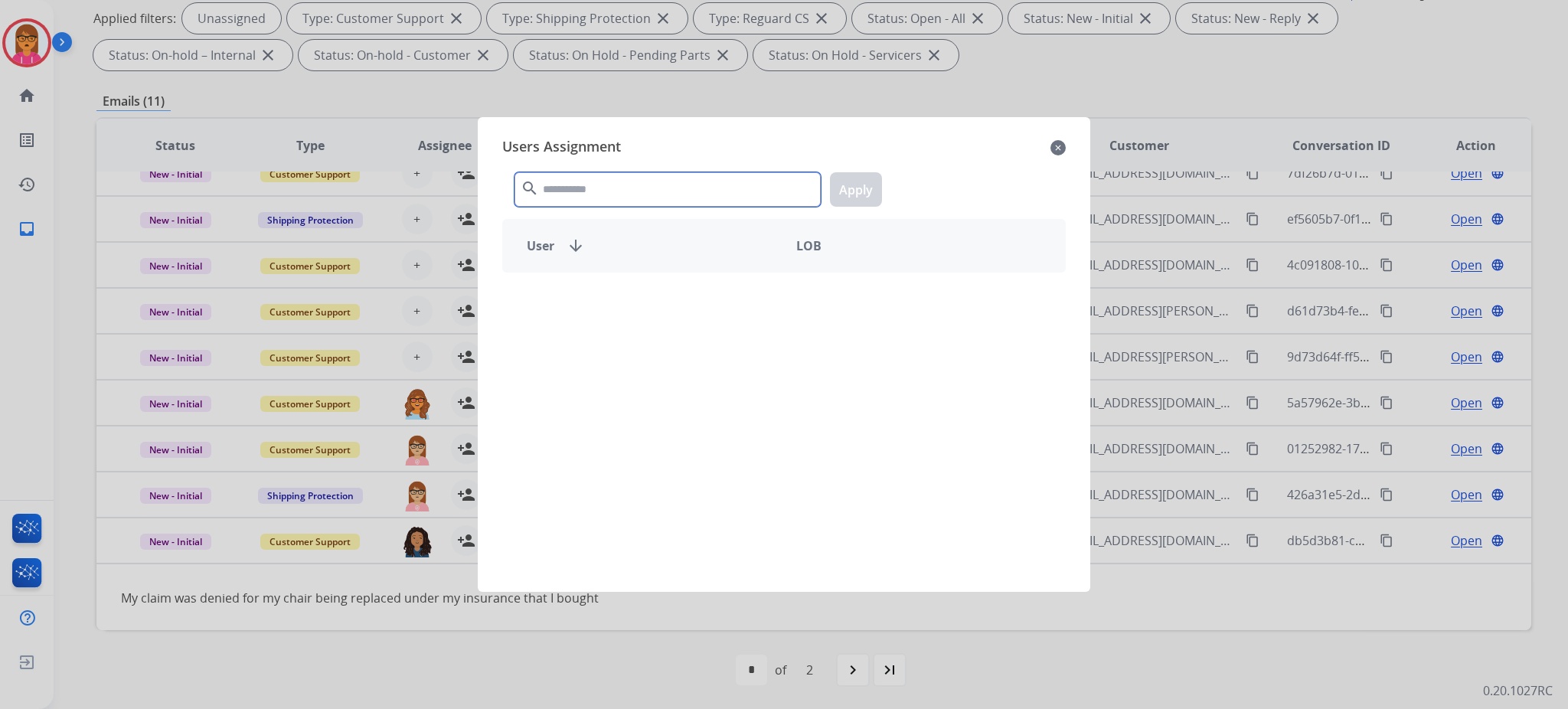
click at [640, 184] on input "text" at bounding box center [668, 190] width 306 height 35
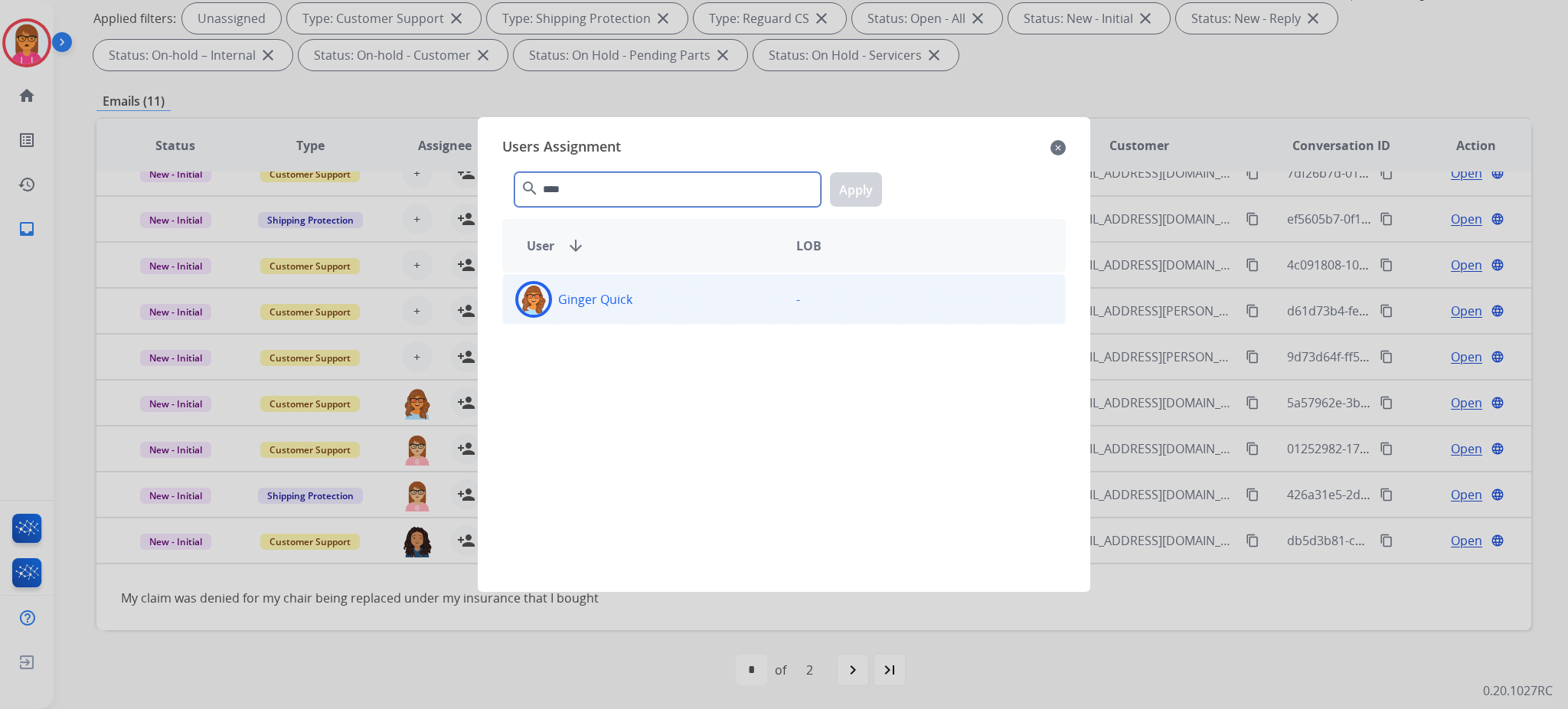
type input "****"
click at [656, 299] on div "Ginger Quick" at bounding box center [643, 299] width 281 height 37
click at [845, 183] on button "Apply" at bounding box center [856, 190] width 52 height 35
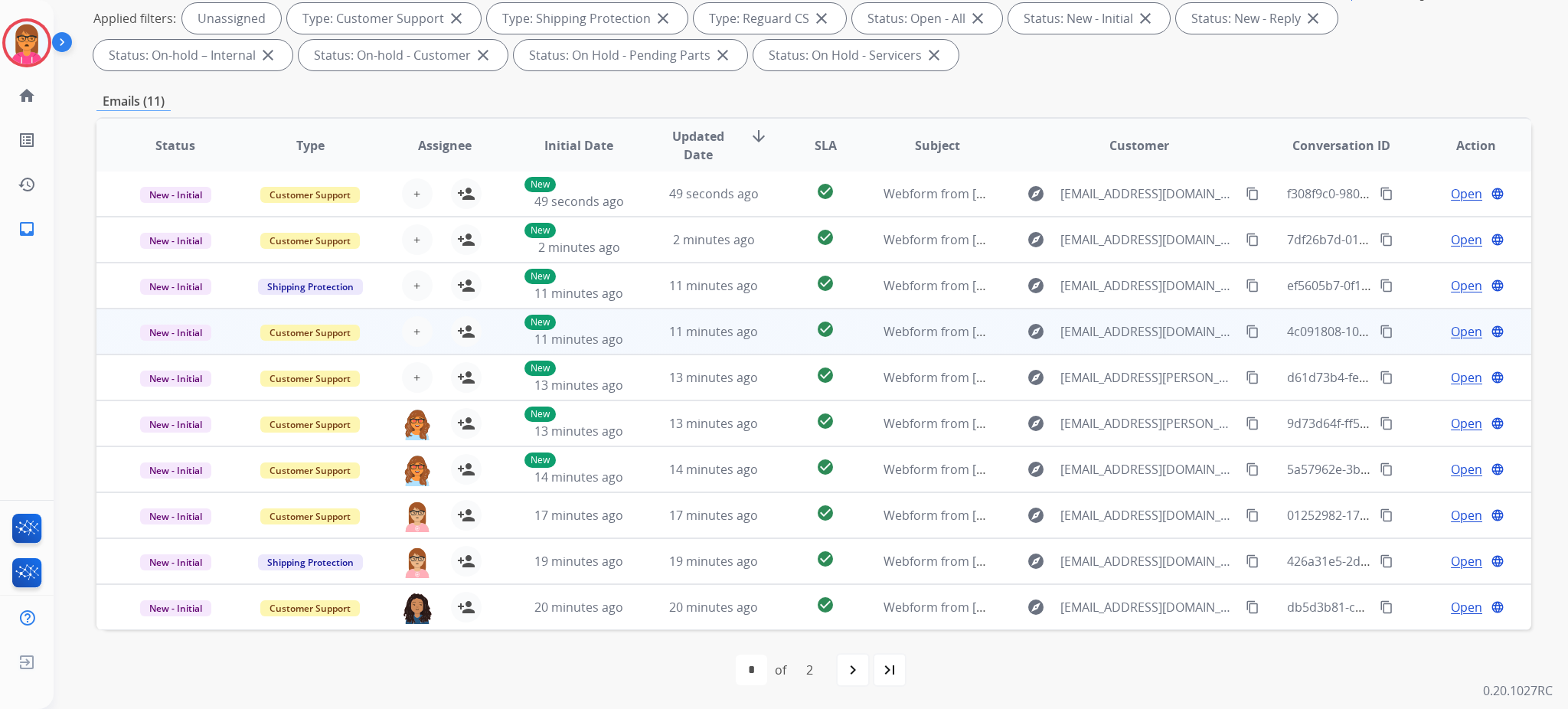
scroll to position [0, 0]
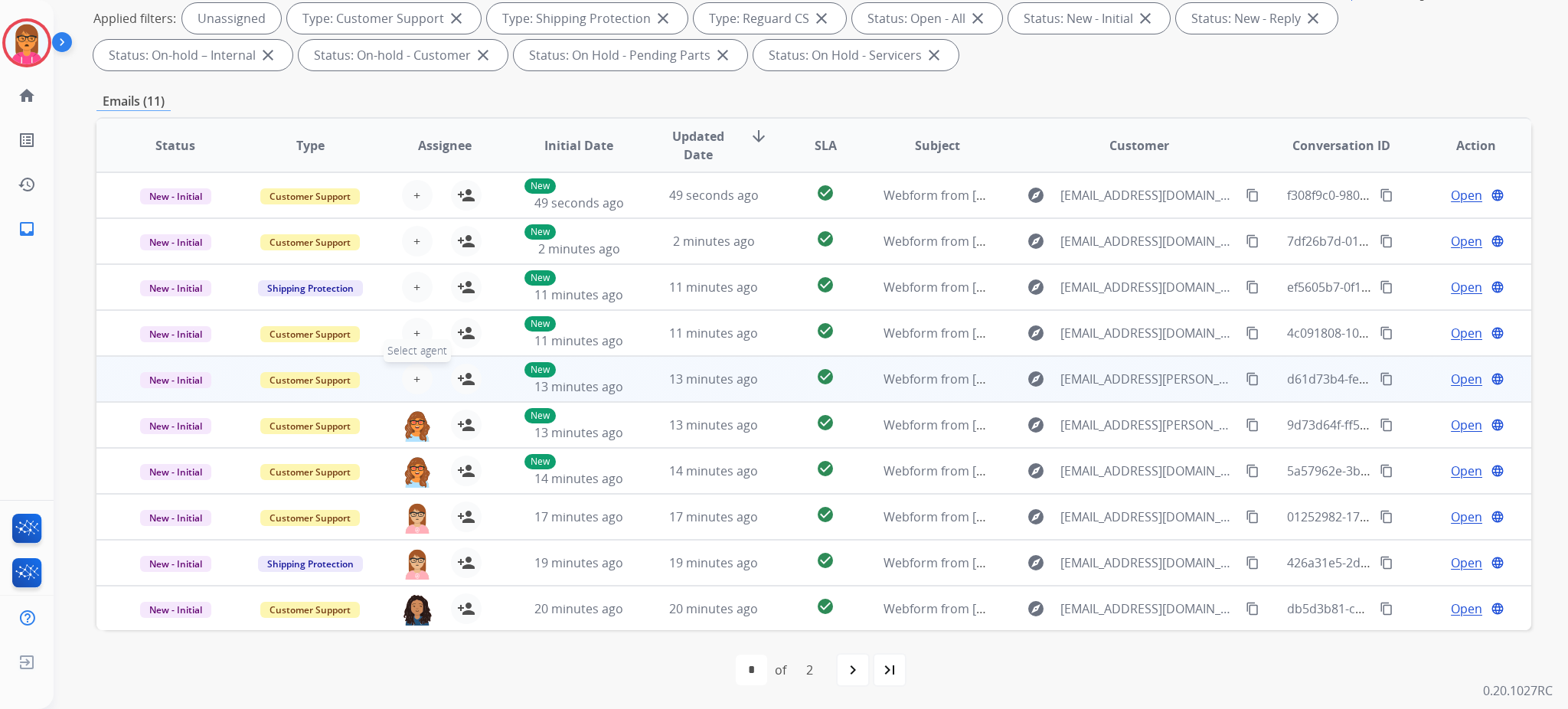
click at [417, 377] on span "+" at bounding box center [417, 378] width 7 height 18
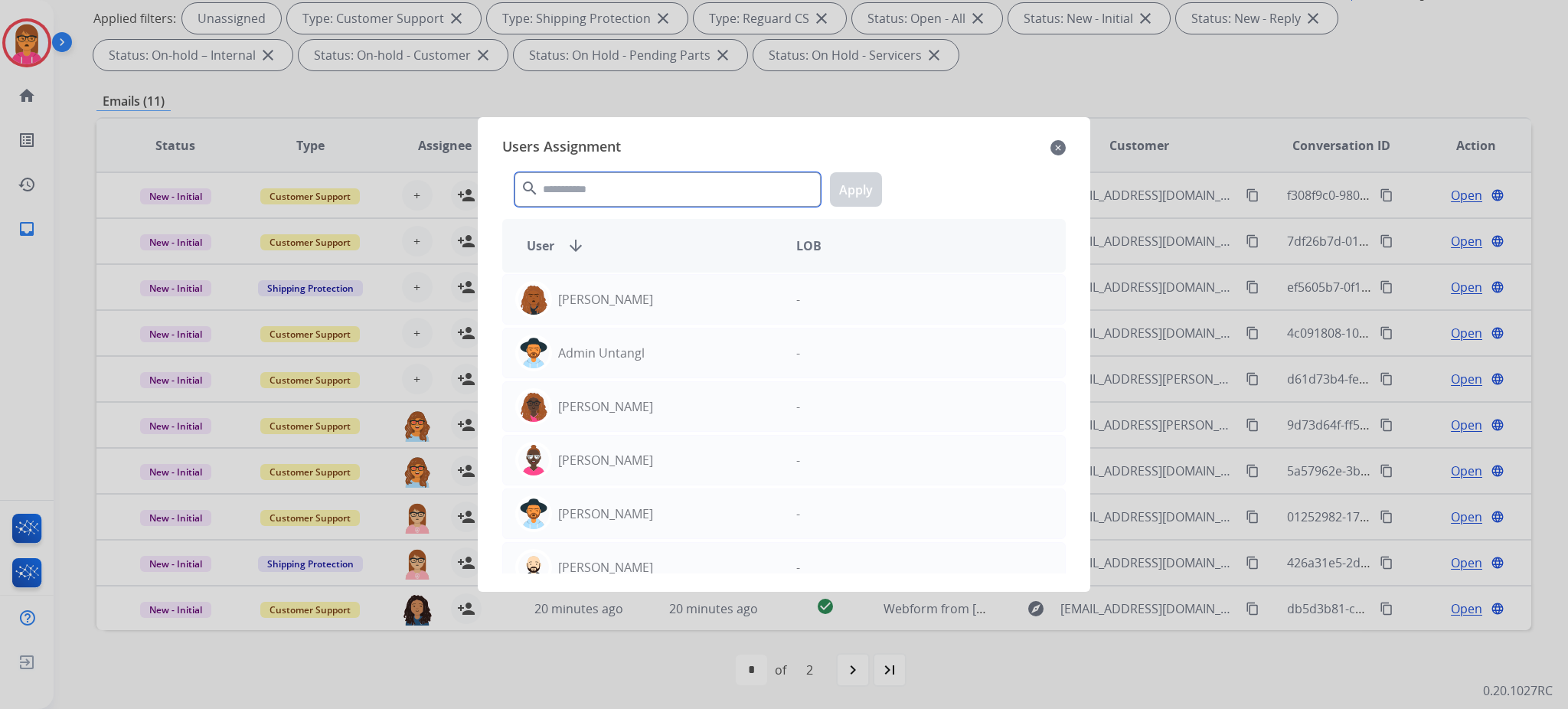
click at [623, 195] on input "text" at bounding box center [668, 190] width 306 height 35
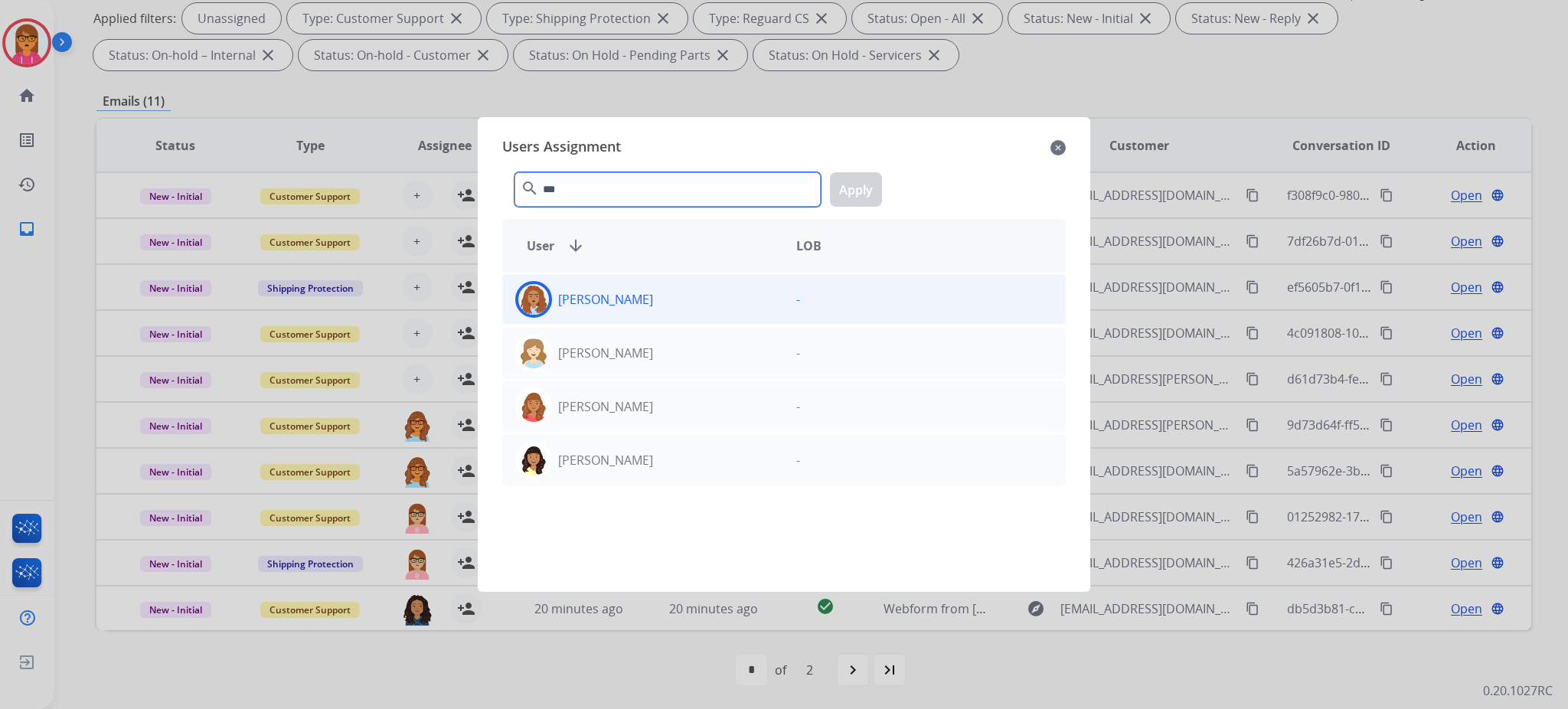
type input "***"
click at [674, 298] on div "[PERSON_NAME]" at bounding box center [643, 299] width 281 height 37
click at [880, 187] on div "*** search Apply" at bounding box center [784, 186] width 564 height 53
click at [839, 191] on button "Apply" at bounding box center [856, 190] width 52 height 35
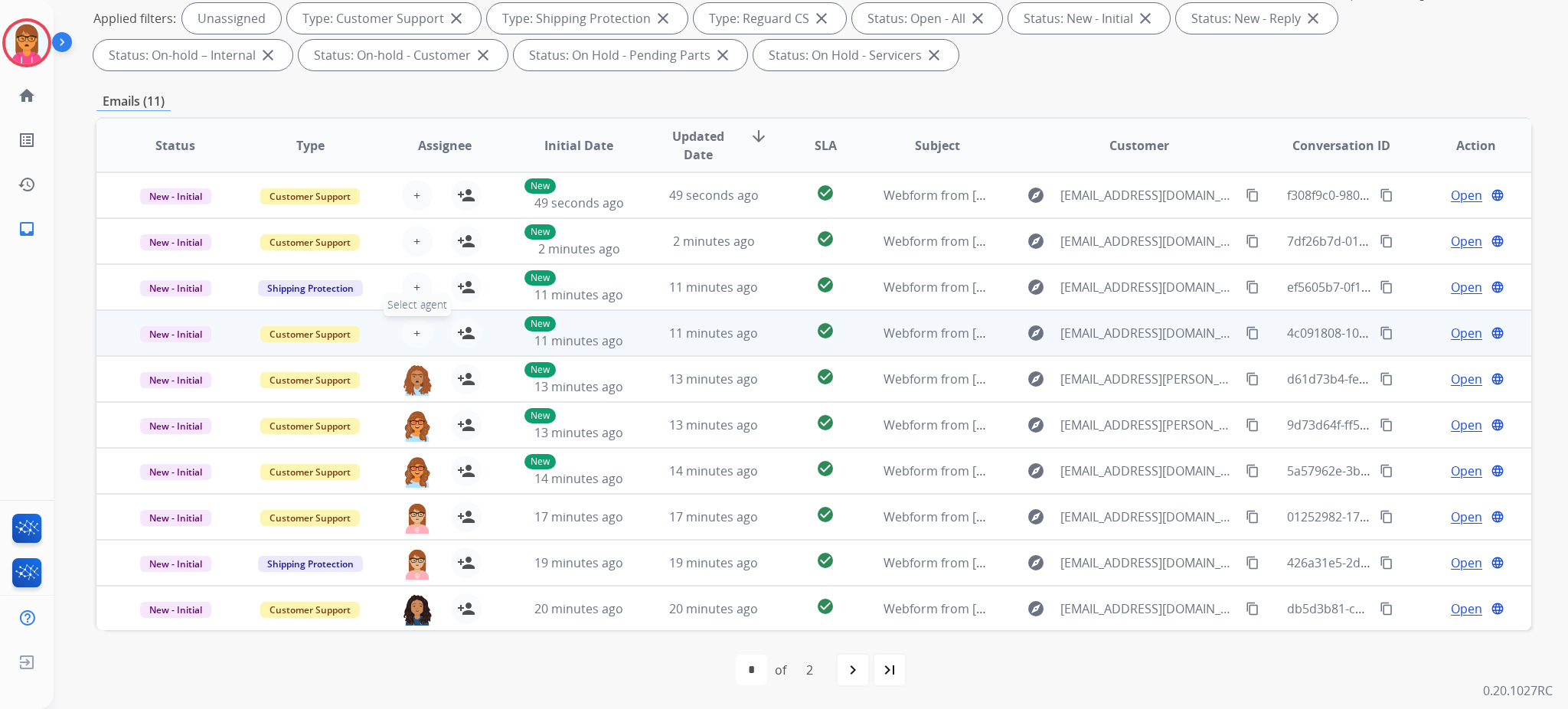
click at [413, 326] on span "+" at bounding box center [417, 332] width 7 height 18
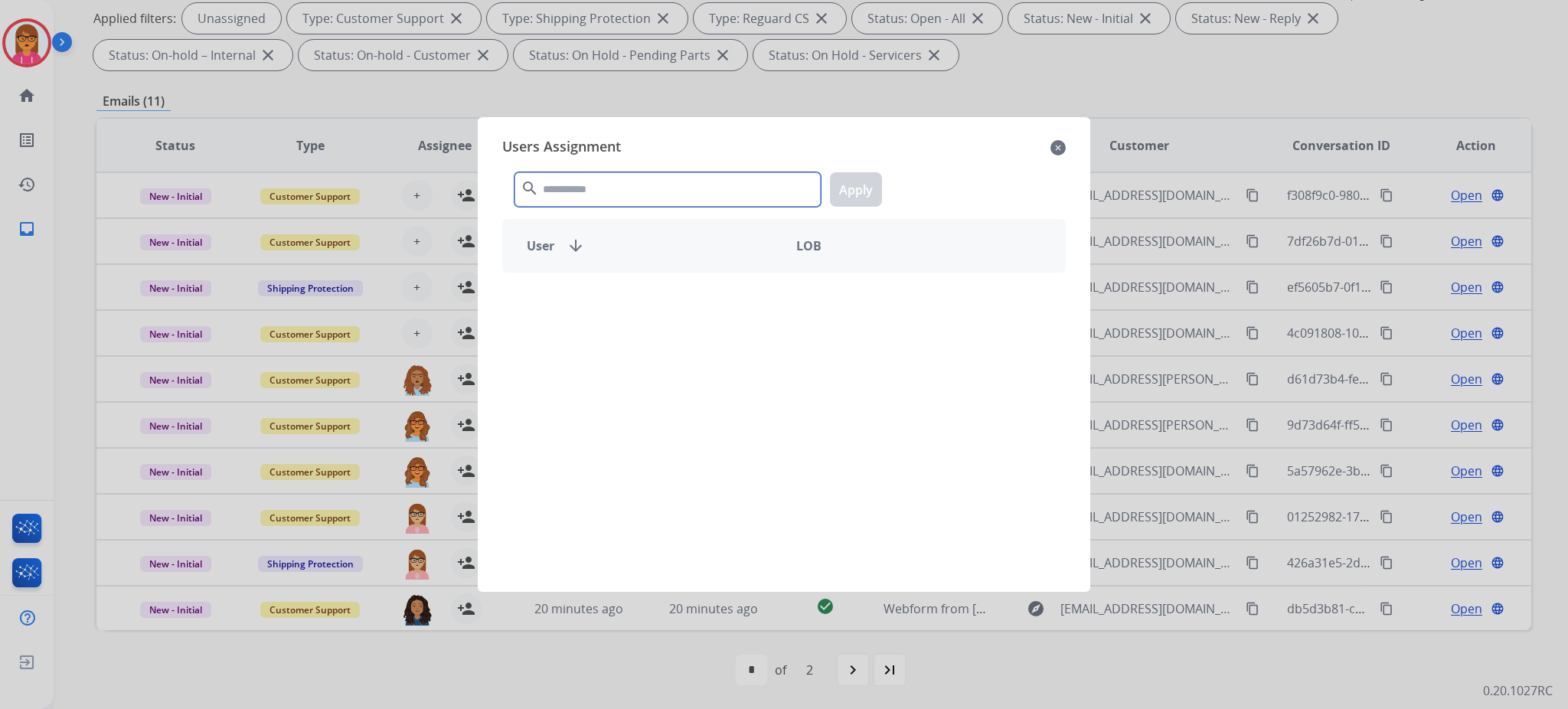
click at [741, 189] on input "text" at bounding box center [668, 190] width 306 height 35
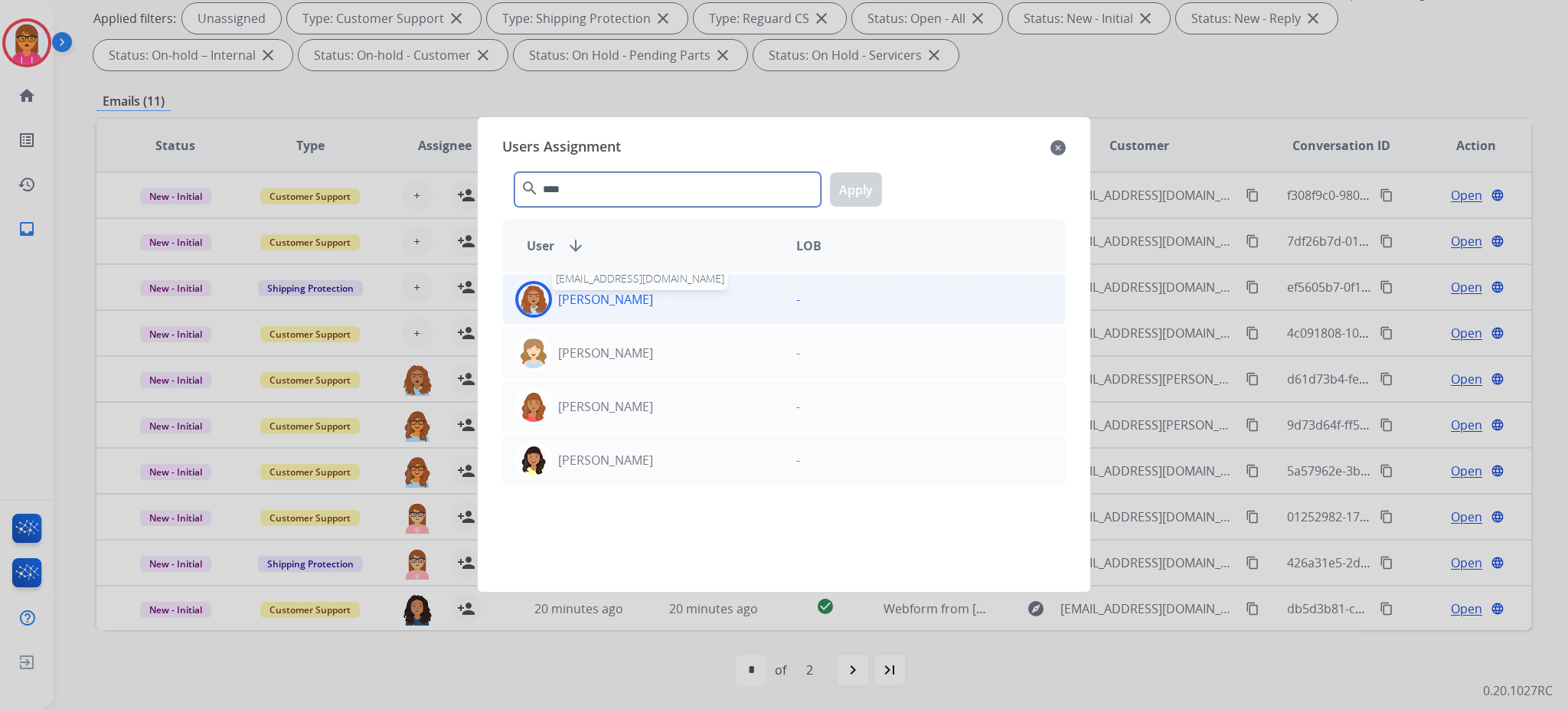
type input "****"
click at [598, 296] on p "[PERSON_NAME]" at bounding box center [605, 299] width 95 height 18
click at [846, 190] on button "Apply" at bounding box center [856, 190] width 52 height 35
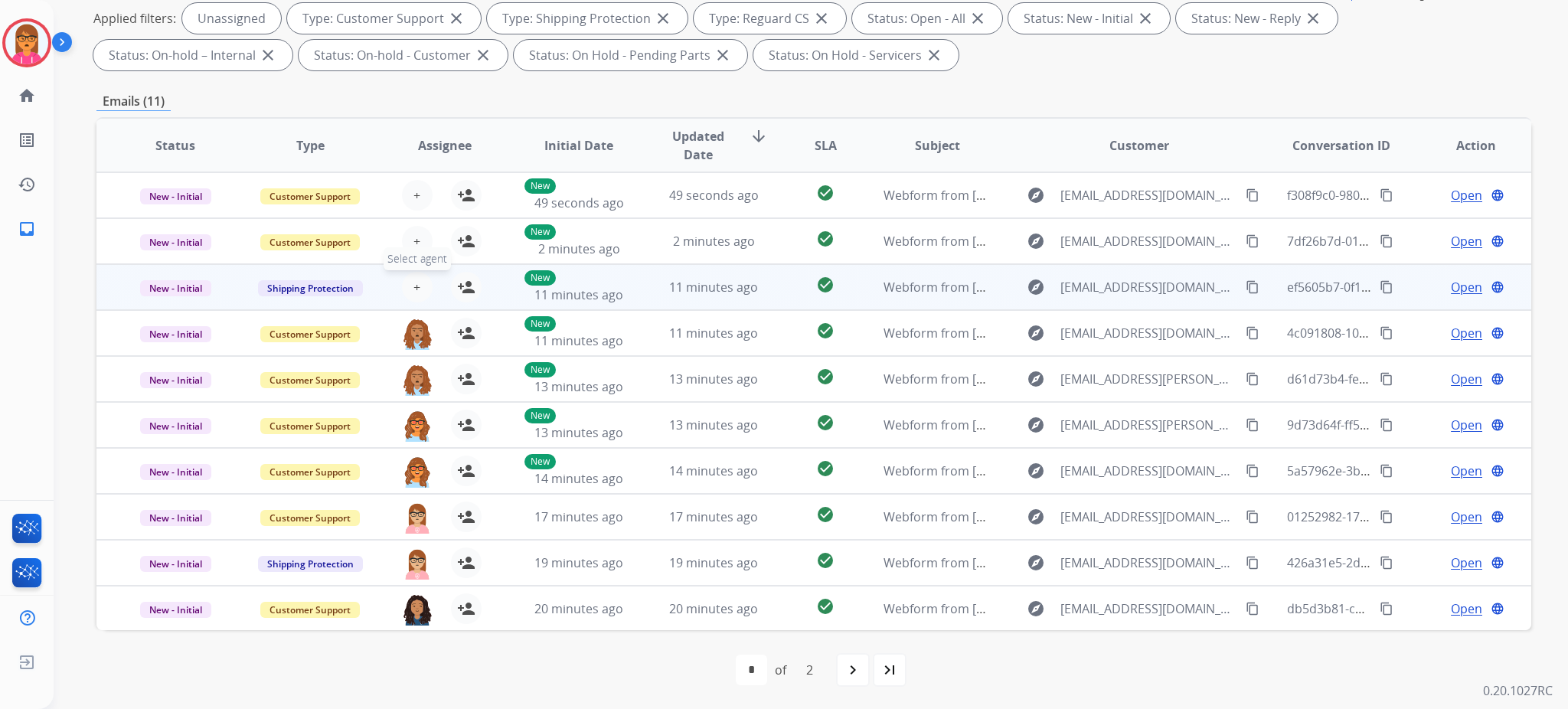
click at [413, 278] on span "+" at bounding box center [417, 287] width 7 height 18
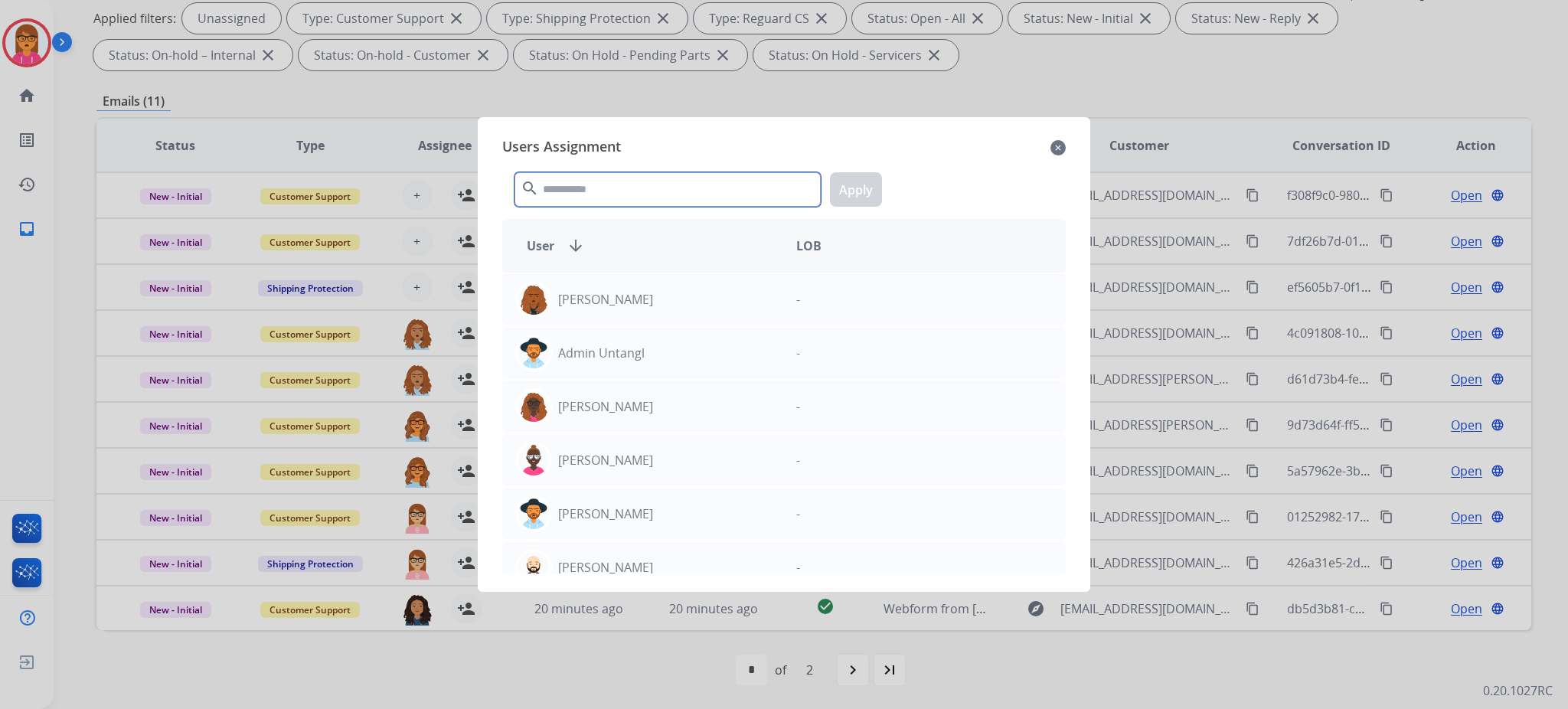
click at [579, 197] on input "text" at bounding box center [668, 190] width 306 height 35
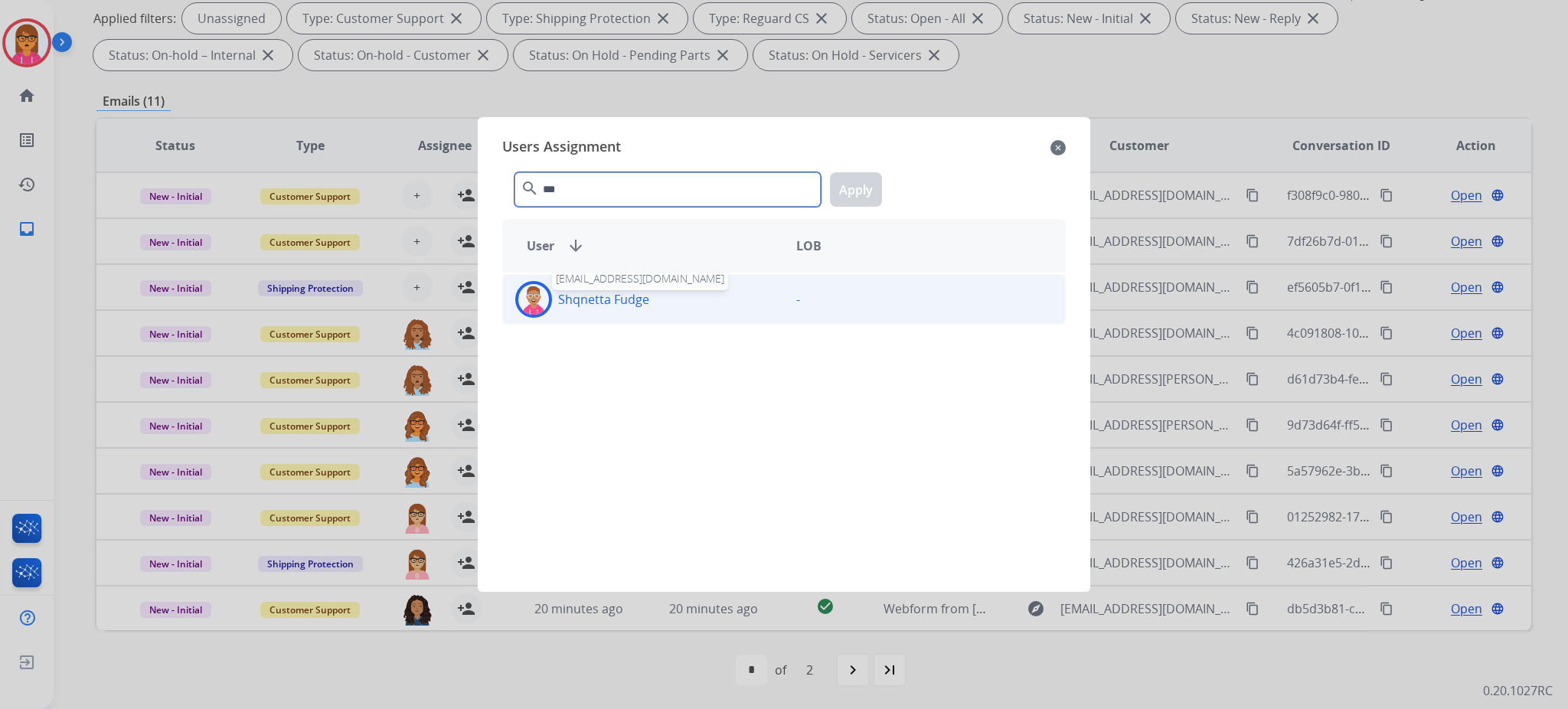
type input "***"
click at [638, 306] on p "Shqnetta Fudge" at bounding box center [604, 299] width 91 height 18
click at [851, 188] on button "Apply" at bounding box center [856, 190] width 52 height 35
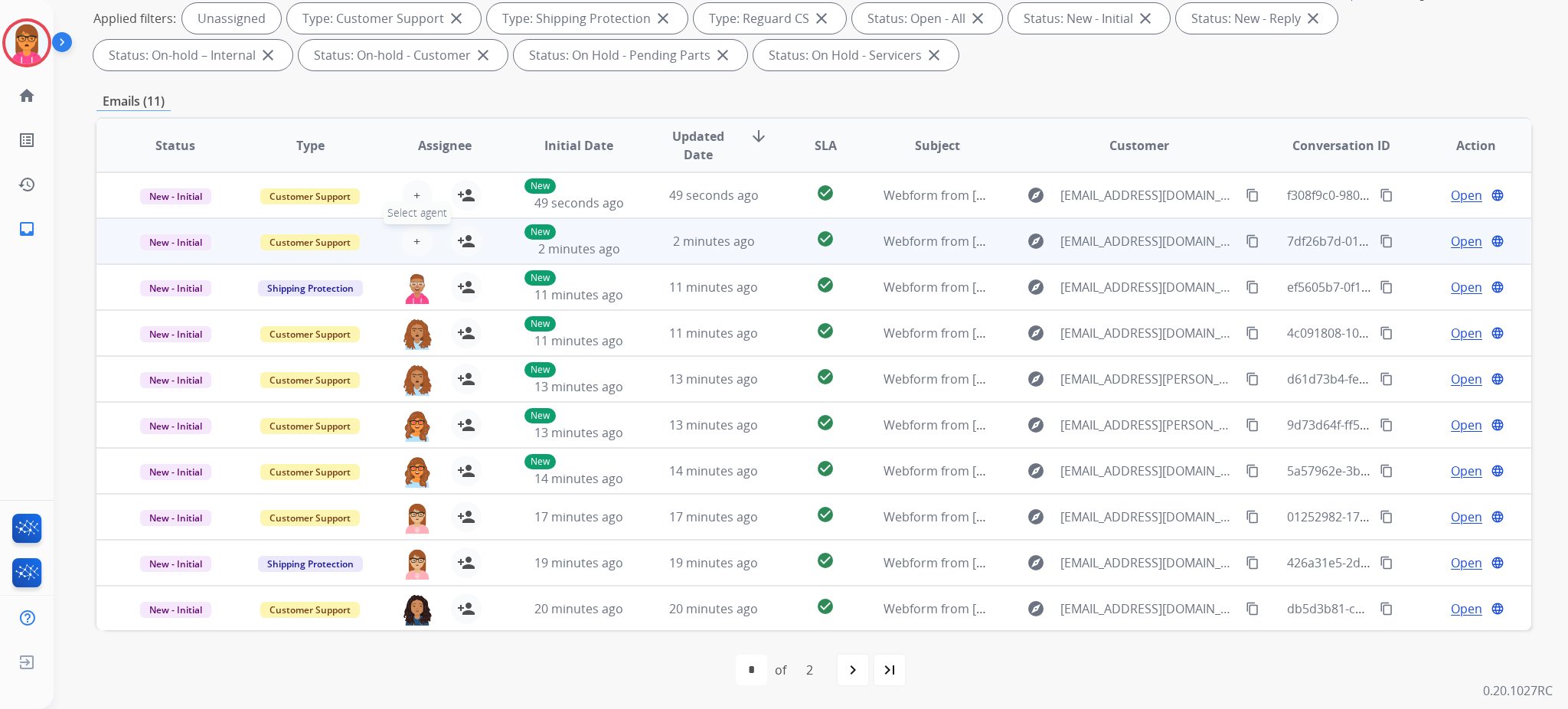
click at [413, 237] on span "+" at bounding box center [417, 241] width 7 height 18
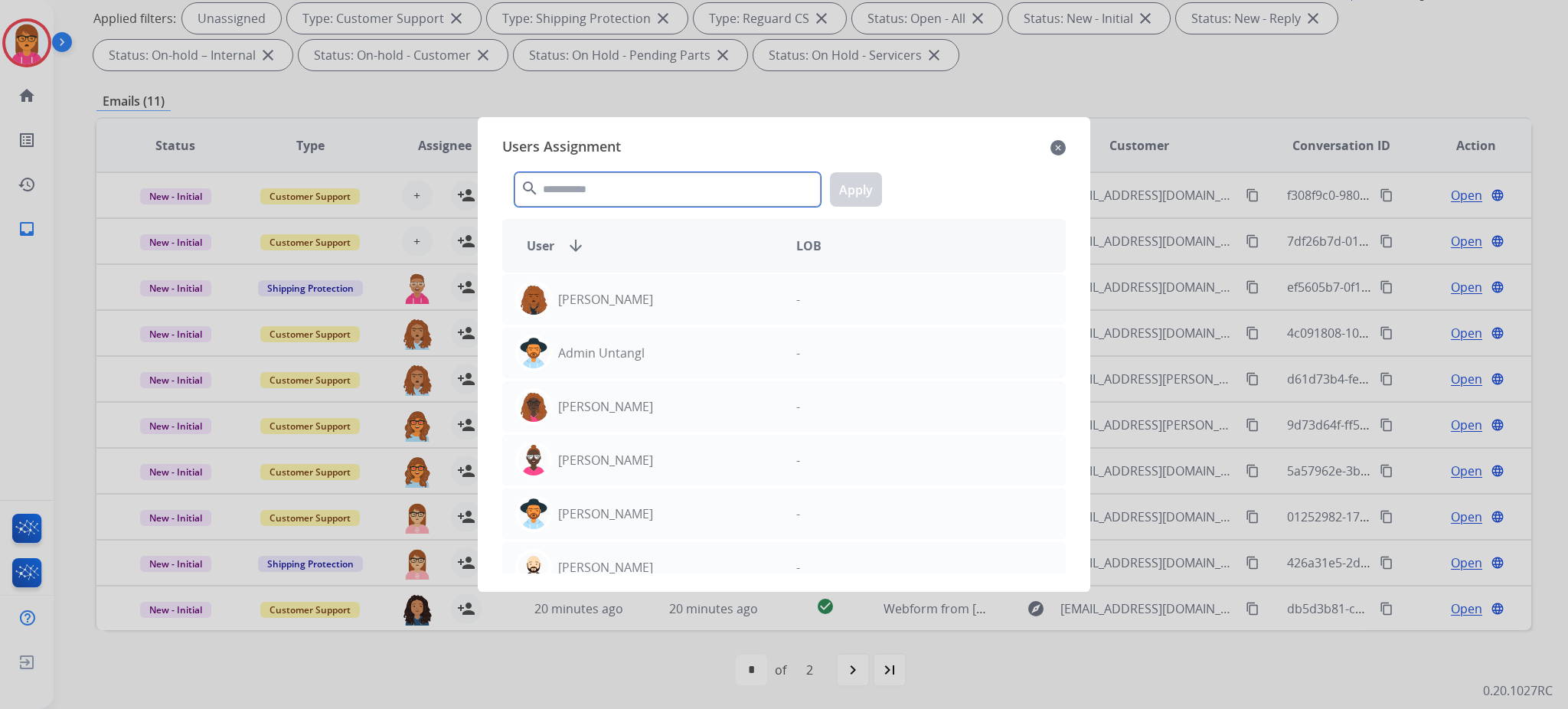
click at [565, 189] on input "text" at bounding box center [668, 190] width 306 height 35
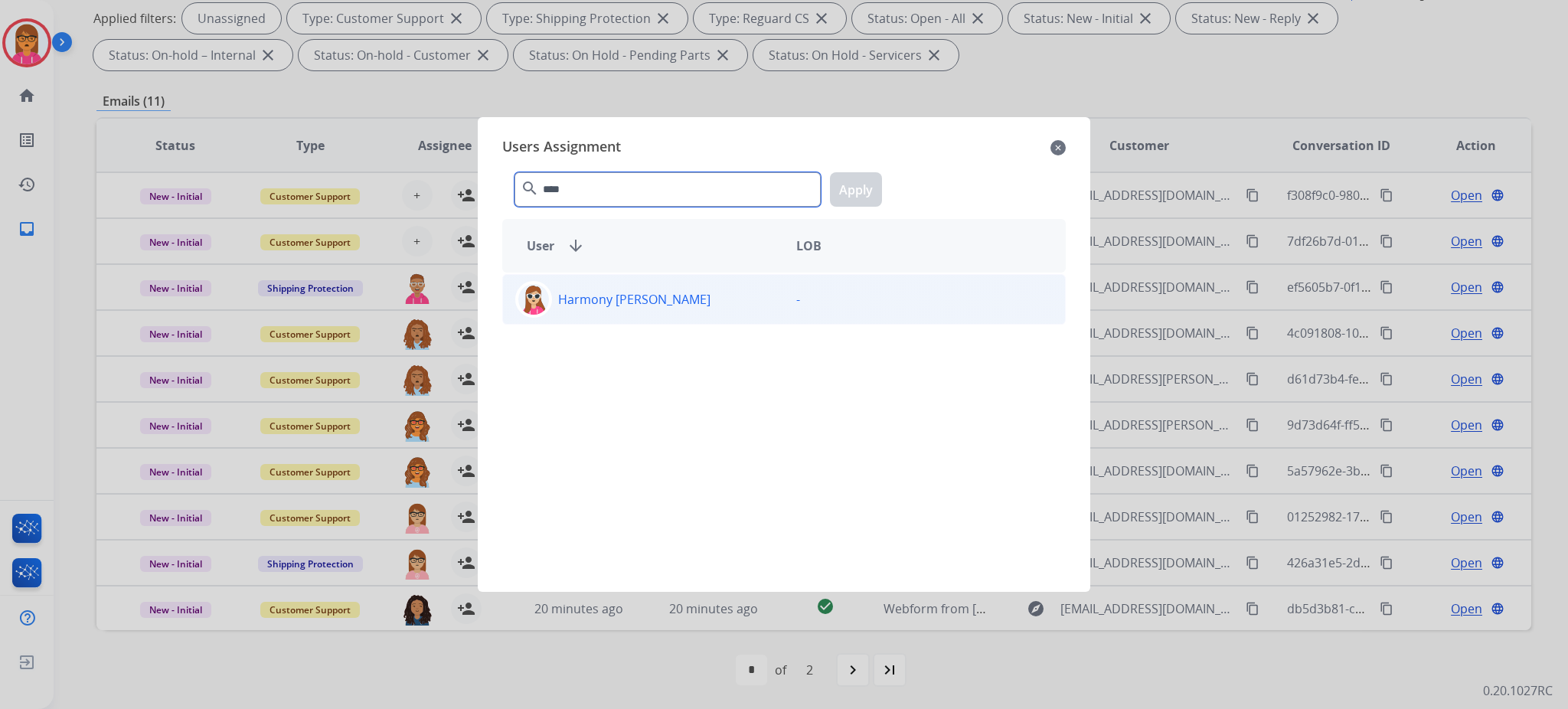
type input "****"
click at [592, 289] on div "Harmony [PERSON_NAME]" at bounding box center [643, 299] width 281 height 37
click at [858, 184] on button "Apply" at bounding box center [856, 190] width 52 height 35
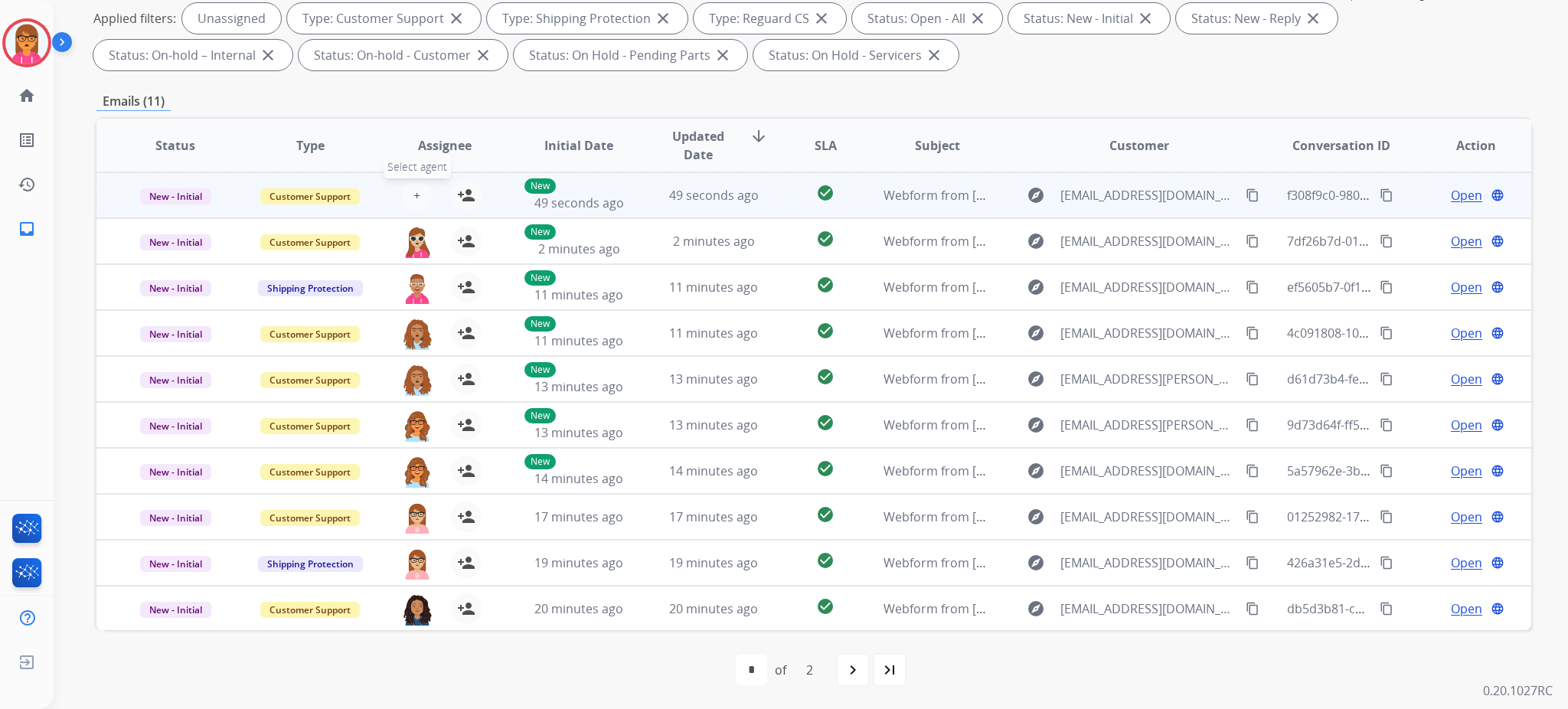
click at [417, 191] on span "+" at bounding box center [417, 195] width 7 height 18
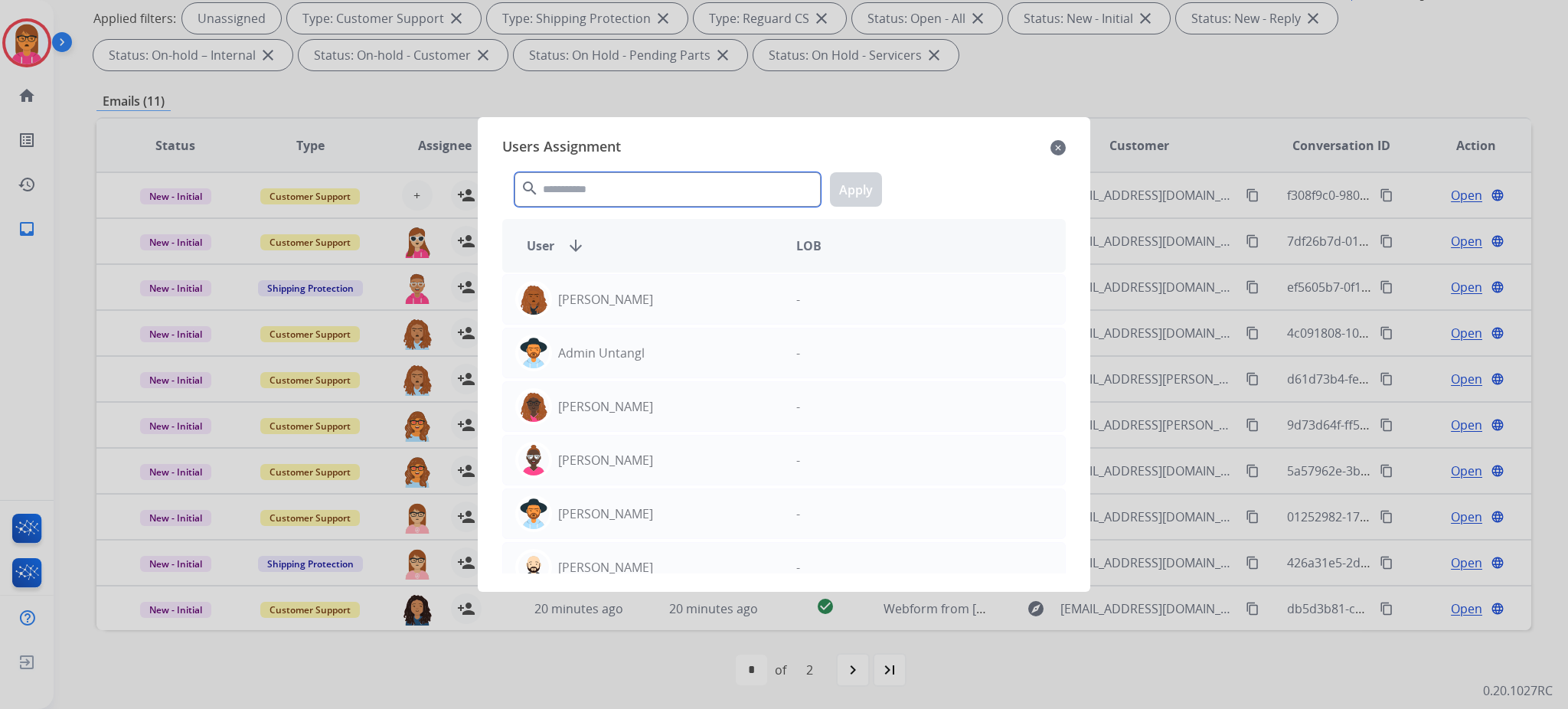
click at [584, 192] on input "text" at bounding box center [668, 190] width 306 height 35
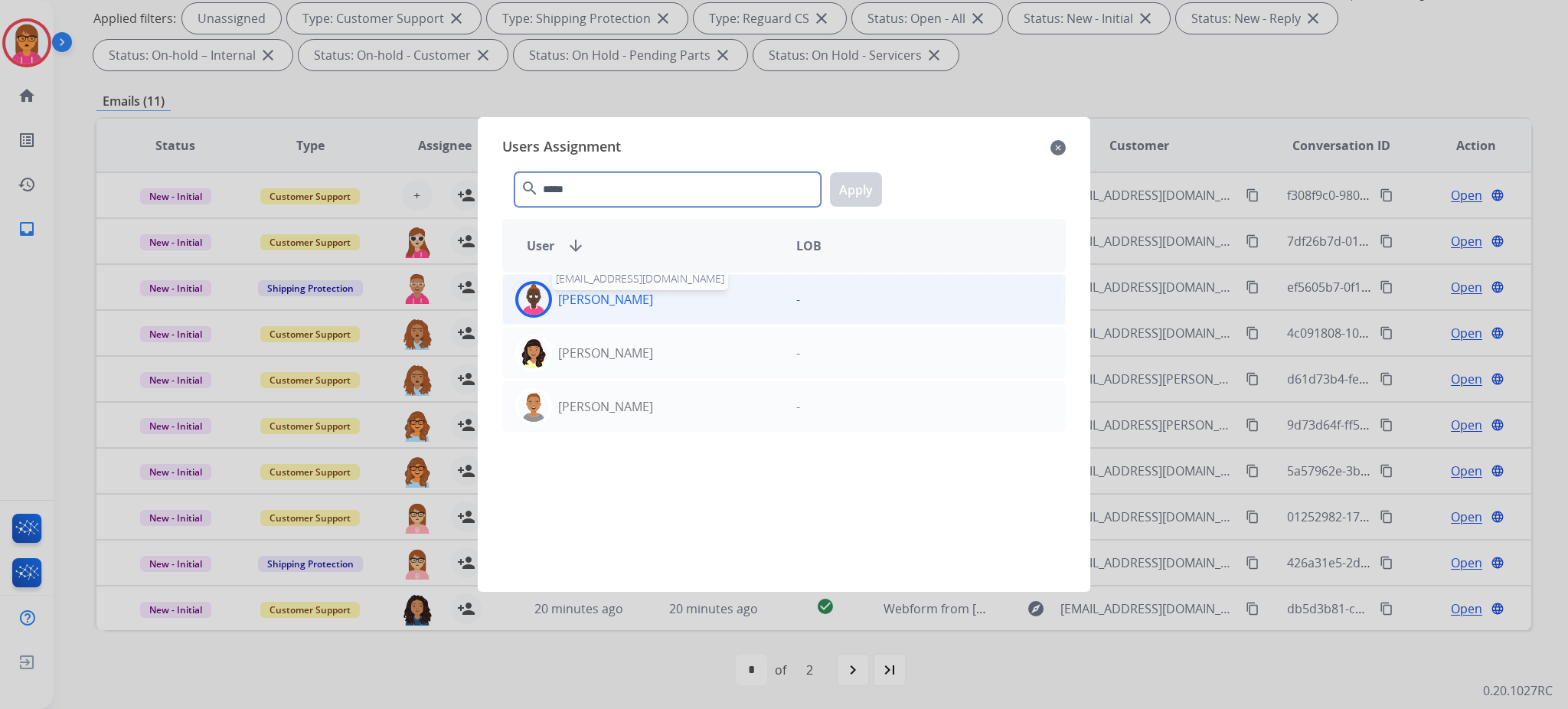
type input "*****"
click at [566, 301] on p "[PERSON_NAME]" at bounding box center [605, 299] width 95 height 18
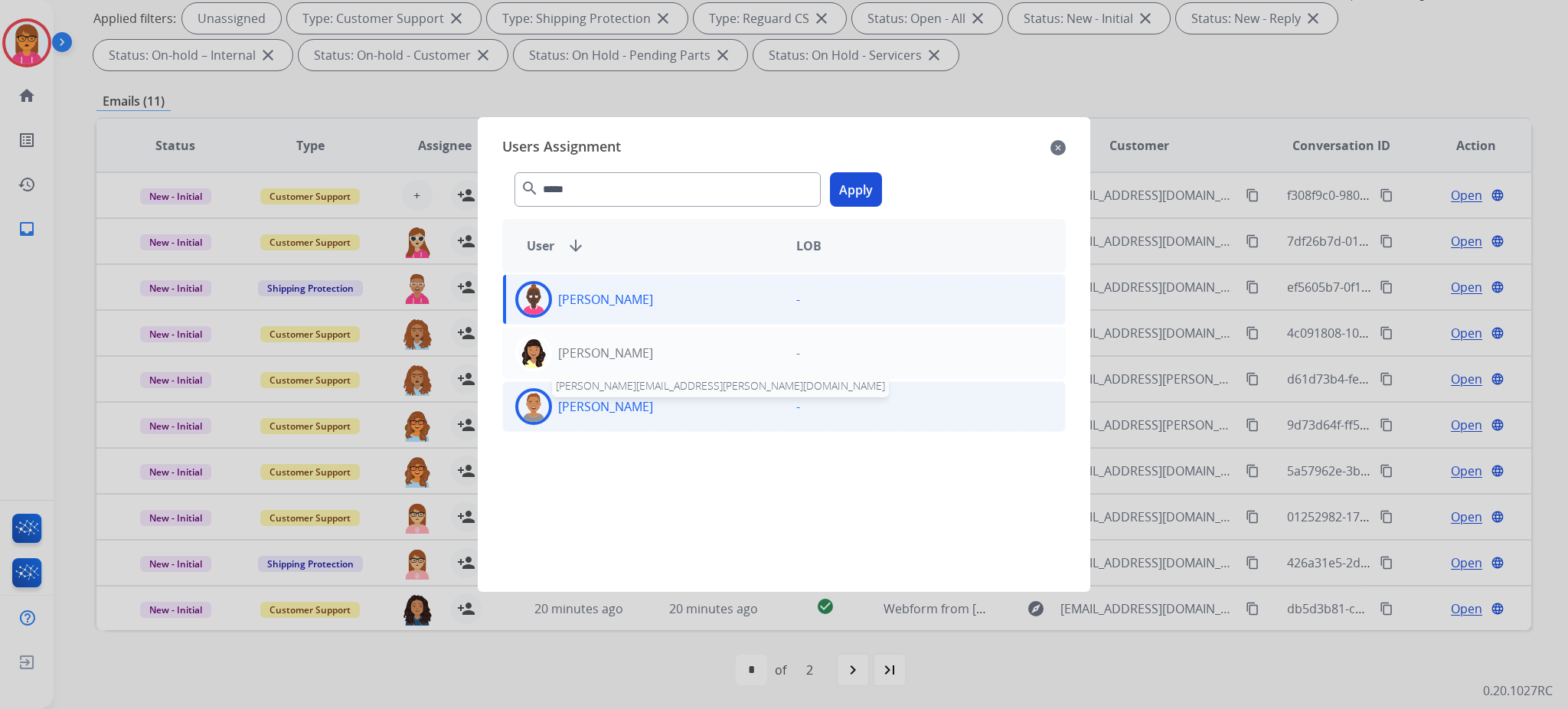
click at [612, 416] on p "[PERSON_NAME]" at bounding box center [605, 406] width 95 height 18
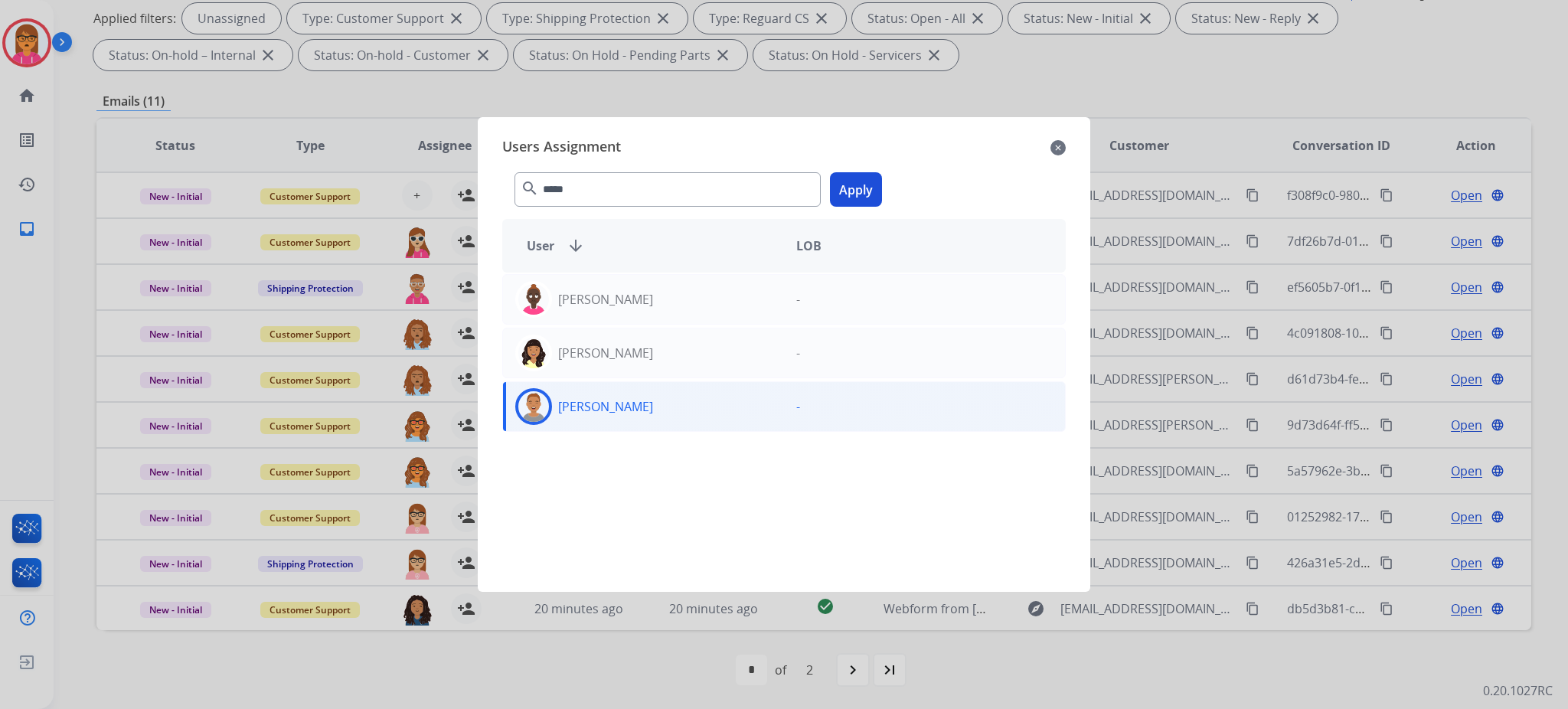
click at [879, 192] on button "Apply" at bounding box center [856, 190] width 52 height 35
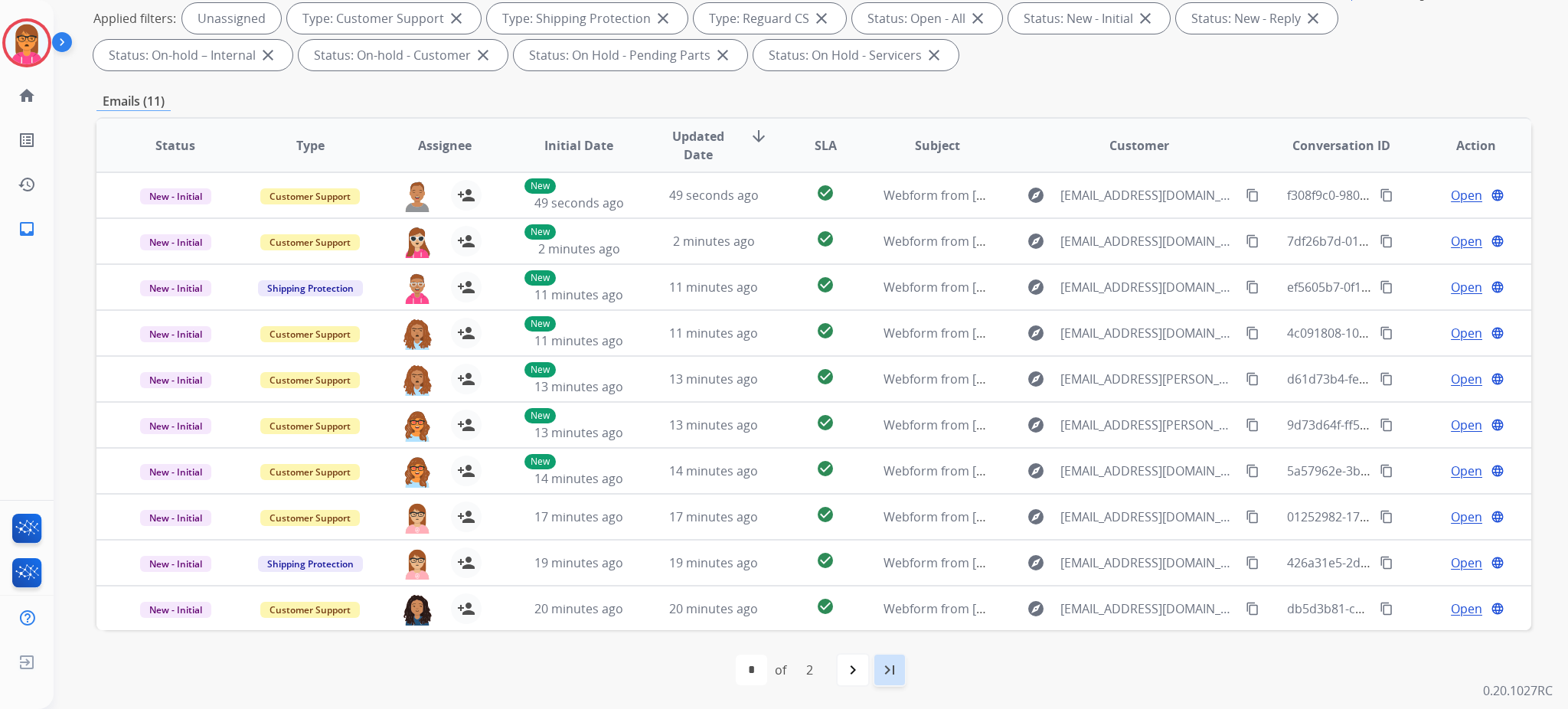
click at [887, 591] on div "last_page" at bounding box center [890, 670] width 34 height 34
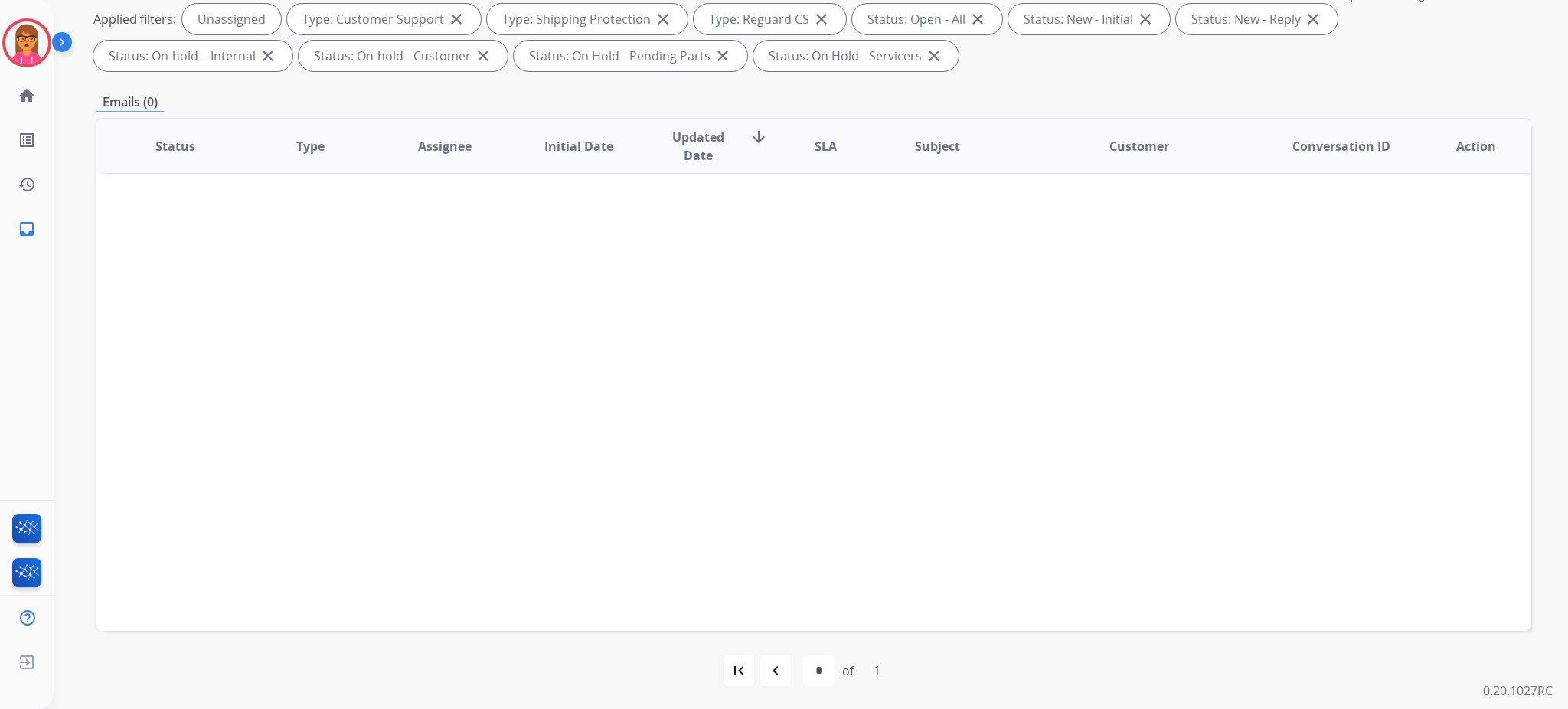
scroll to position [235, 0]
click at [766, 591] on mat-icon "navigate_before" at bounding box center [775, 670] width 18 height 18
select select "*"
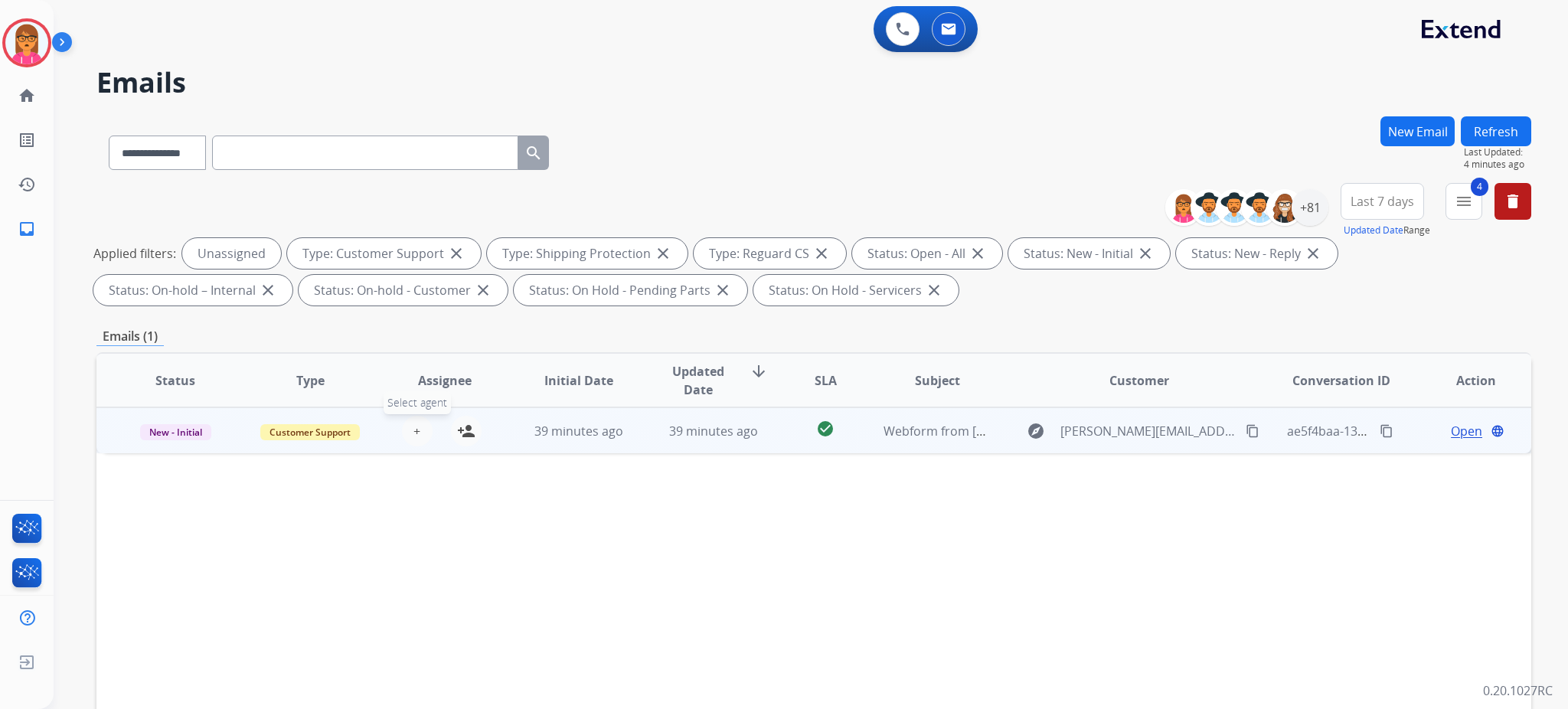
click at [422, 429] on button "+ Select agent" at bounding box center [417, 431] width 30 height 30
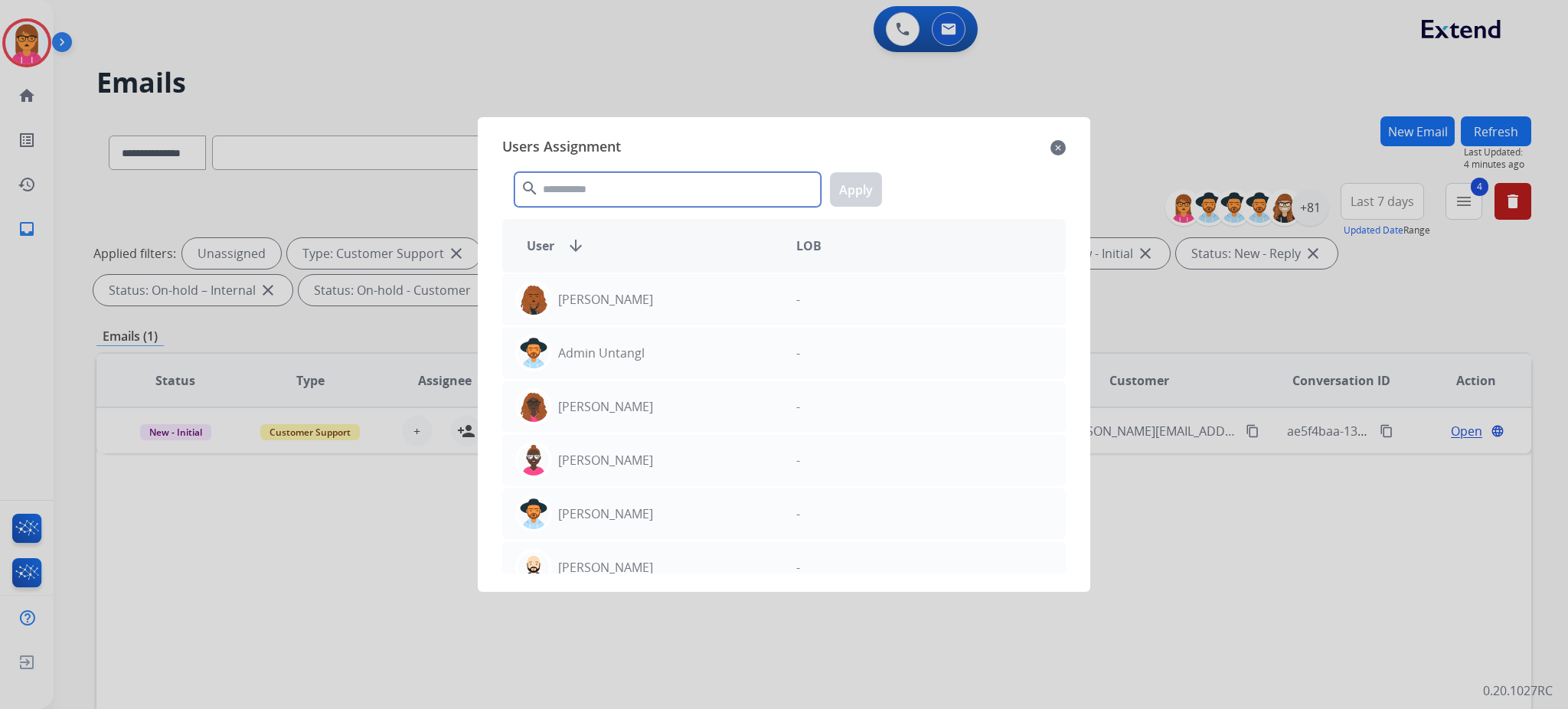
click at [627, 196] on input "text" at bounding box center [668, 190] width 306 height 35
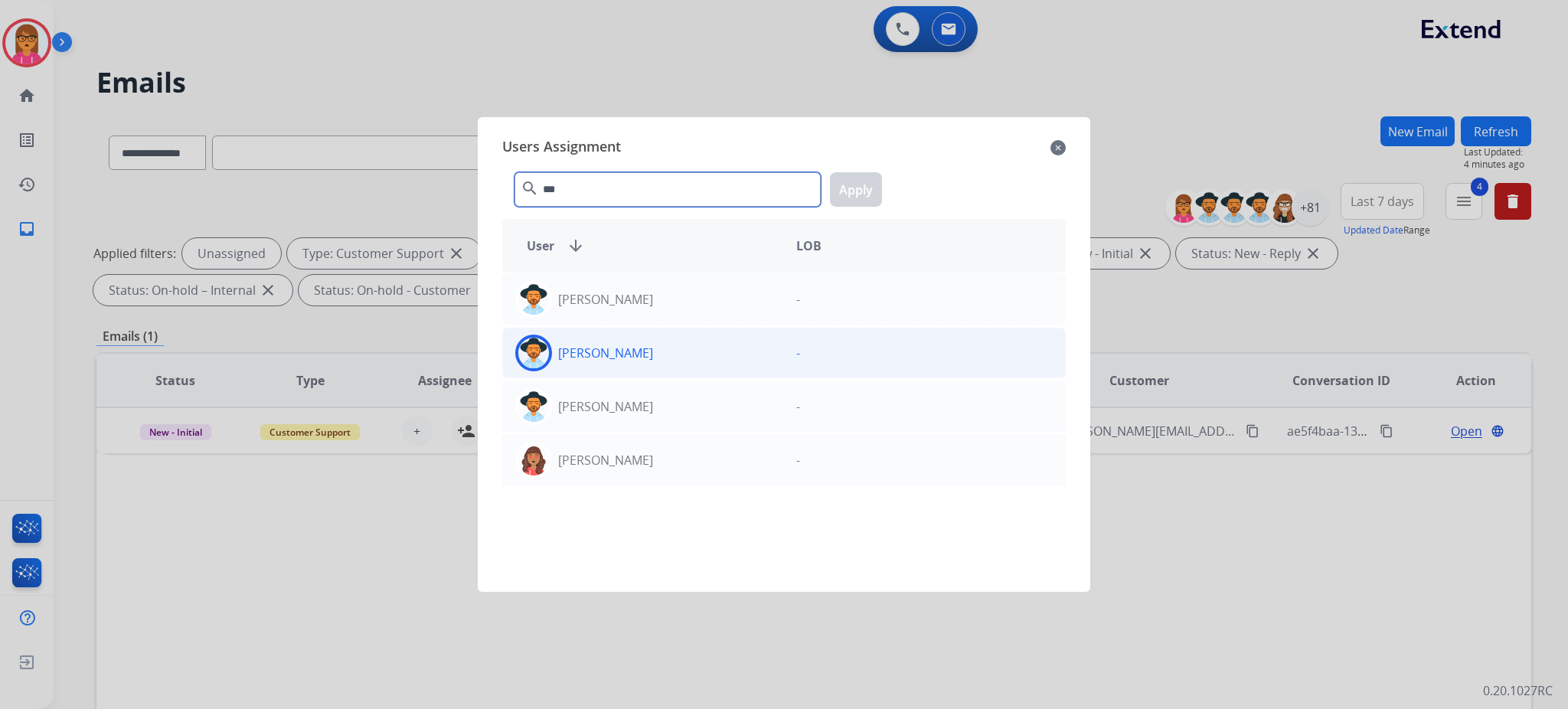
type input "***"
click at [592, 347] on p "[PERSON_NAME]" at bounding box center [605, 352] width 95 height 18
click at [846, 199] on button "Apply" at bounding box center [856, 190] width 52 height 35
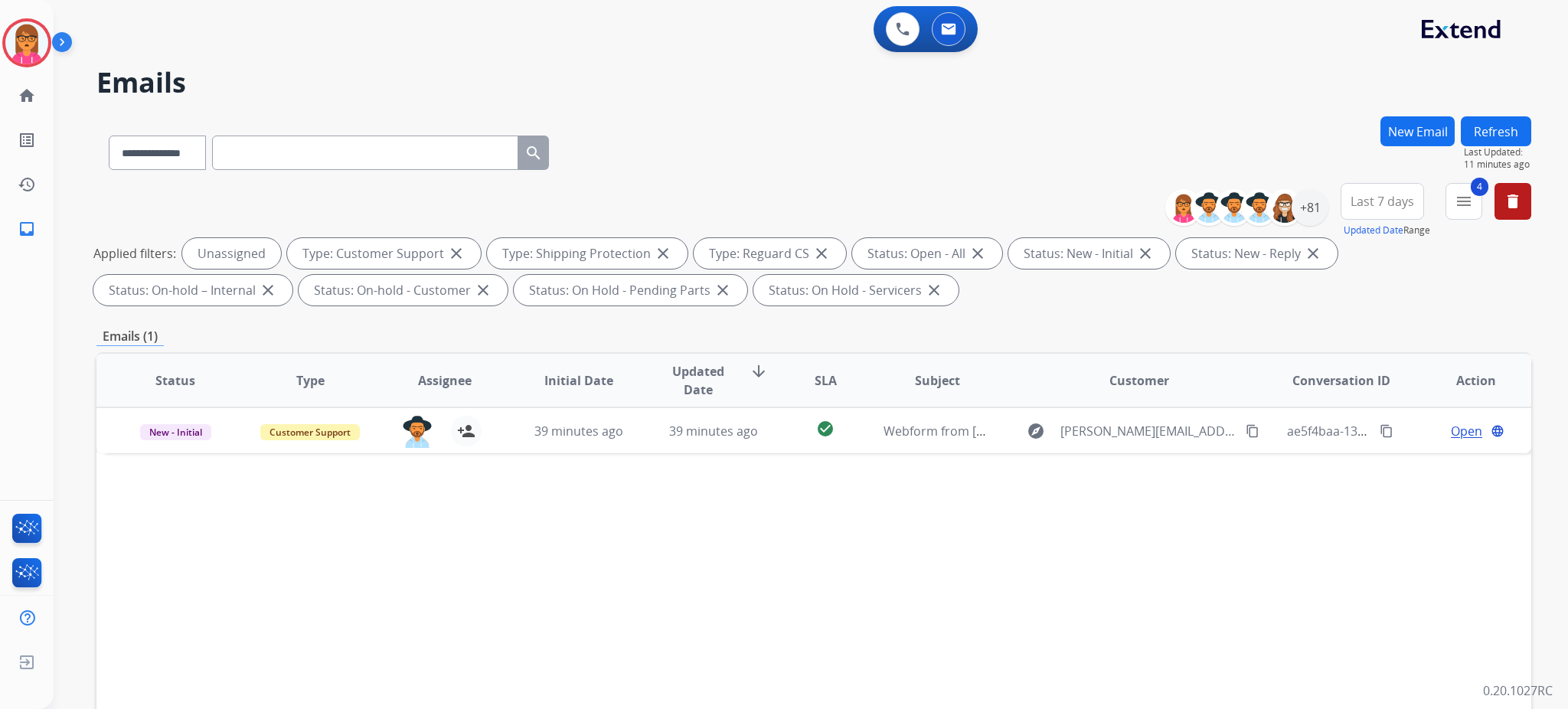
click at [1306, 127] on button "Refresh" at bounding box center [1496, 131] width 70 height 30
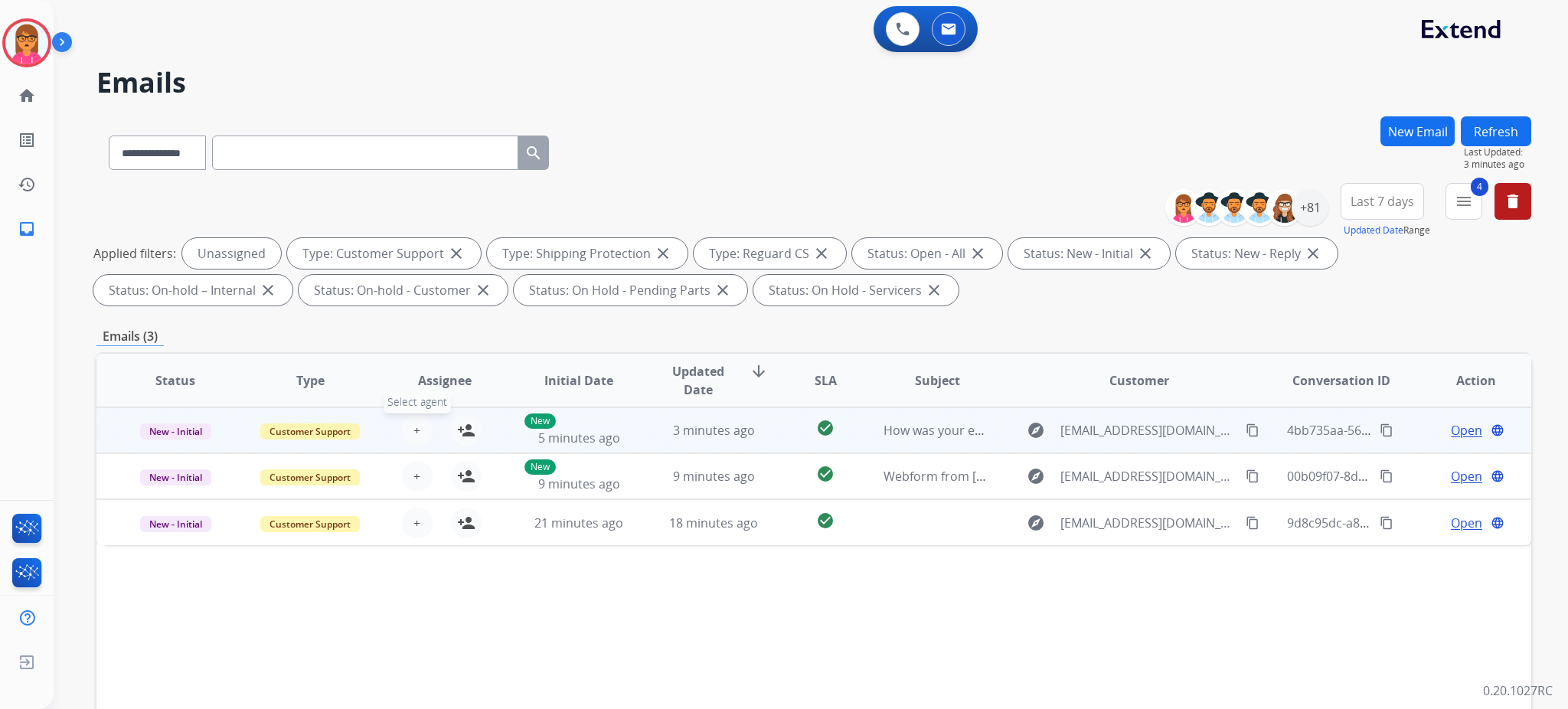
click at [408, 425] on button "+ Select agent" at bounding box center [417, 430] width 30 height 30
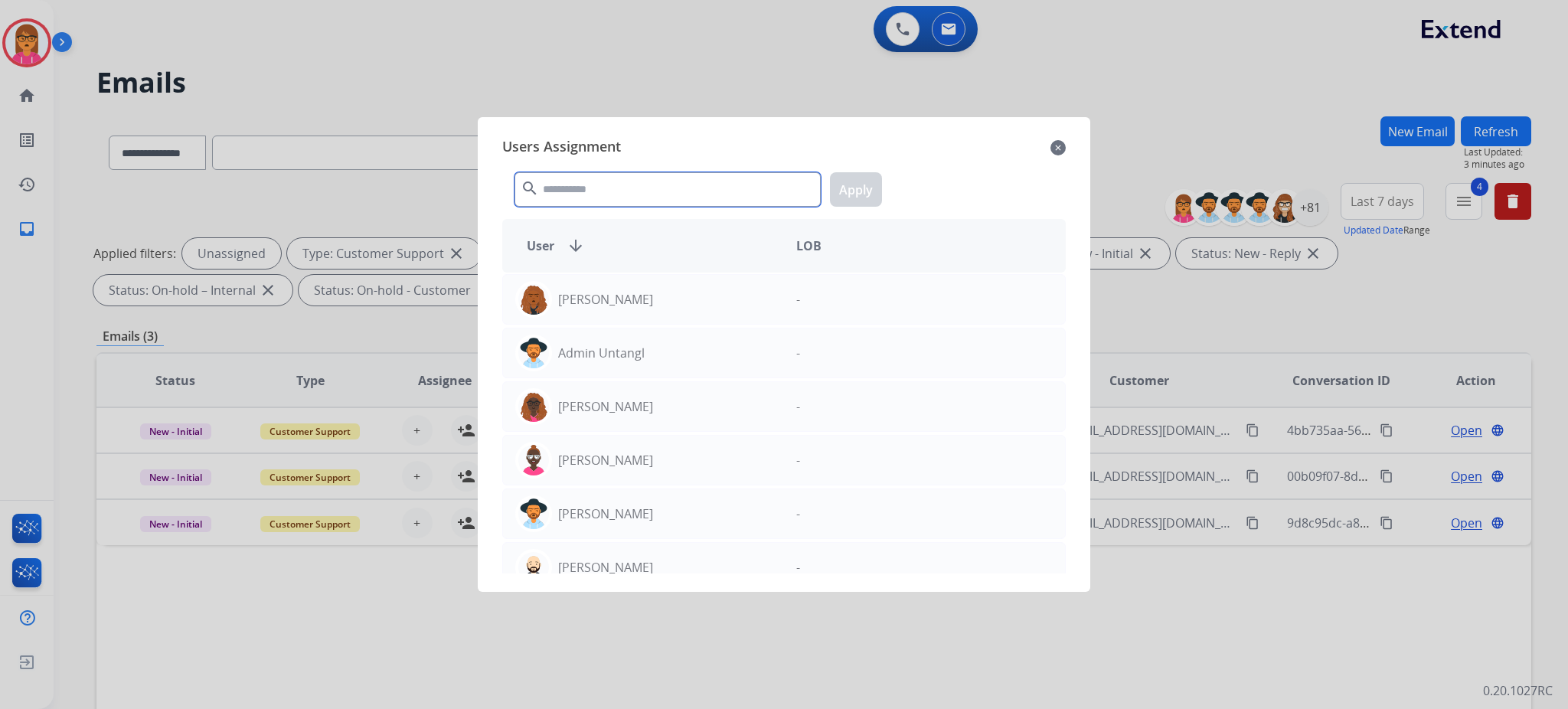
click at [579, 176] on input "text" at bounding box center [668, 190] width 306 height 35
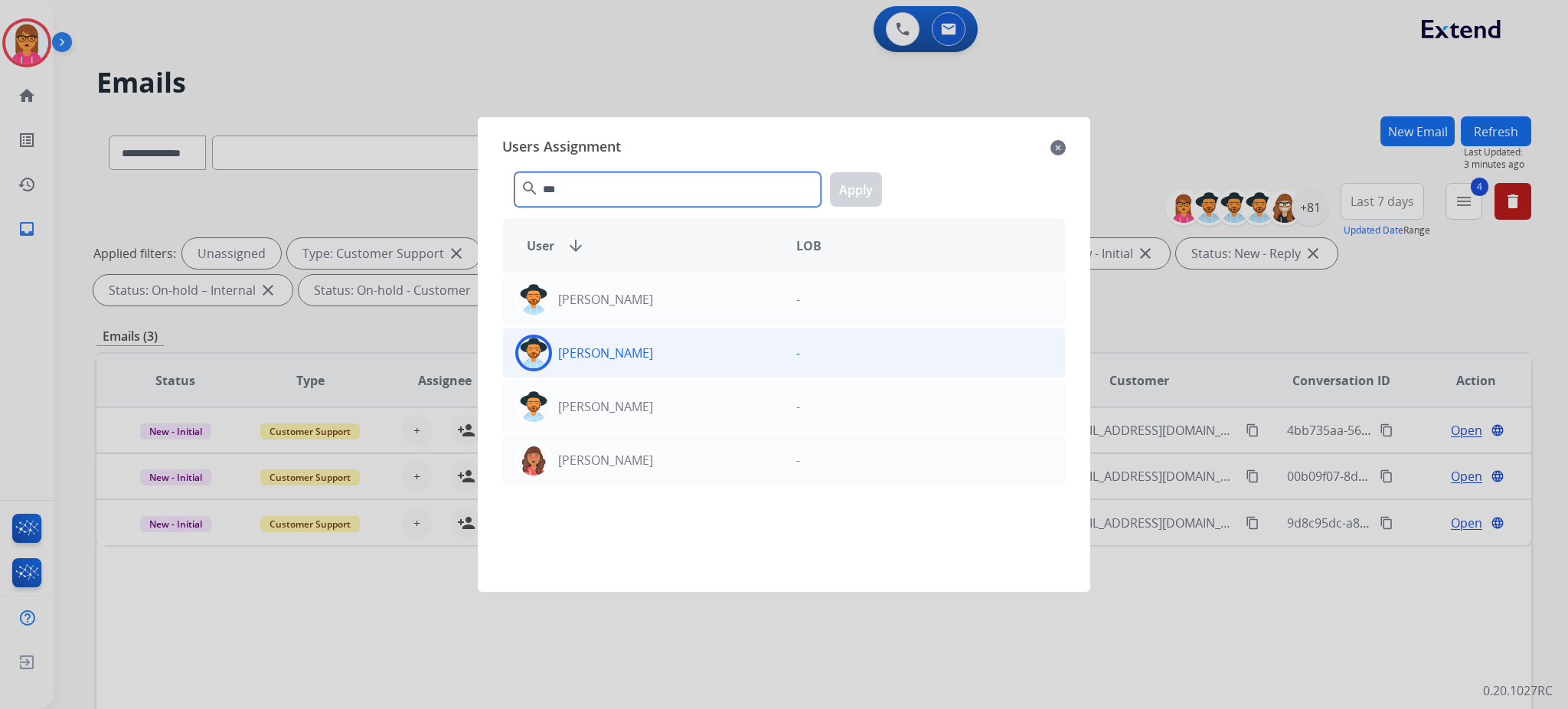
type input "***"
click at [663, 362] on div "[PERSON_NAME]" at bounding box center [643, 353] width 281 height 37
click at [861, 188] on button "Apply" at bounding box center [856, 190] width 52 height 35
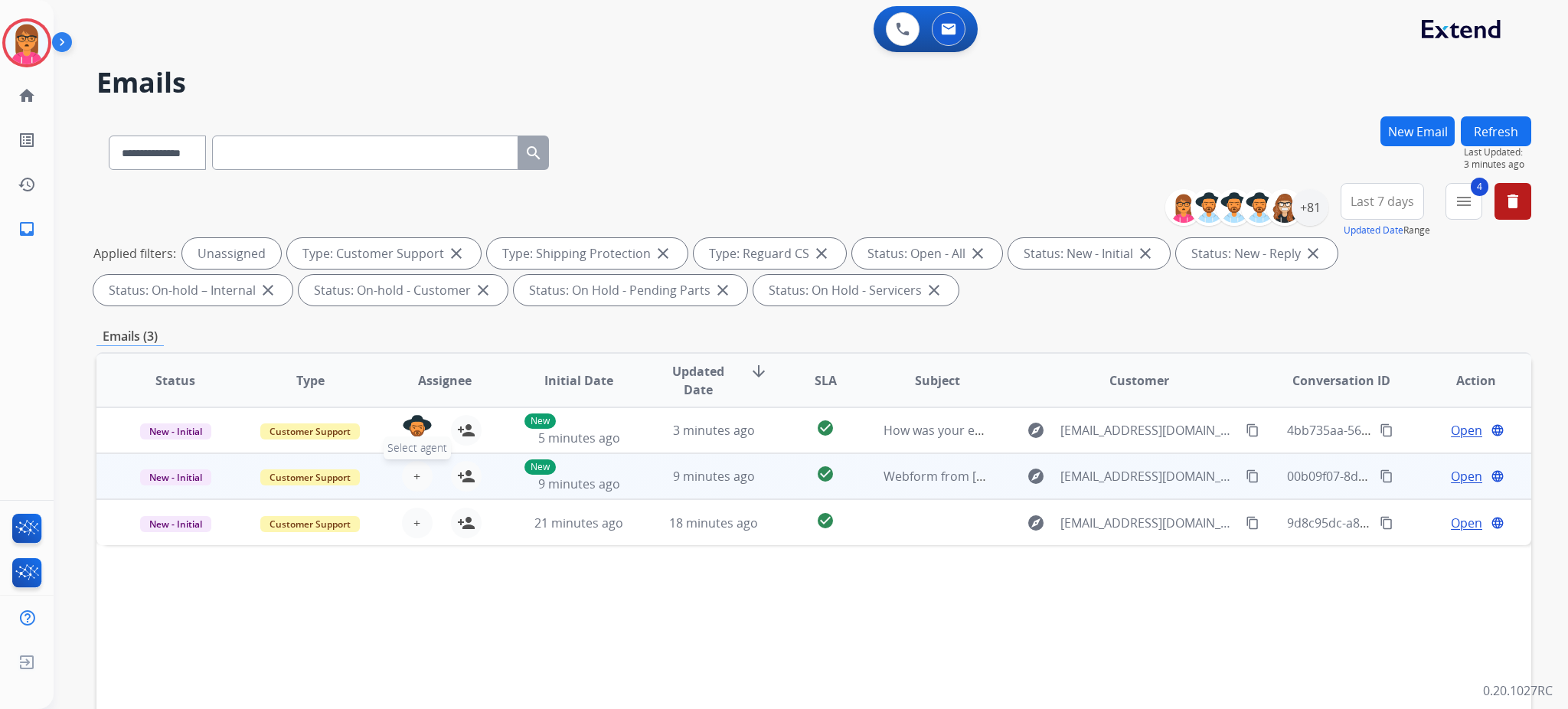
click at [413, 483] on span "+" at bounding box center [417, 476] width 7 height 18
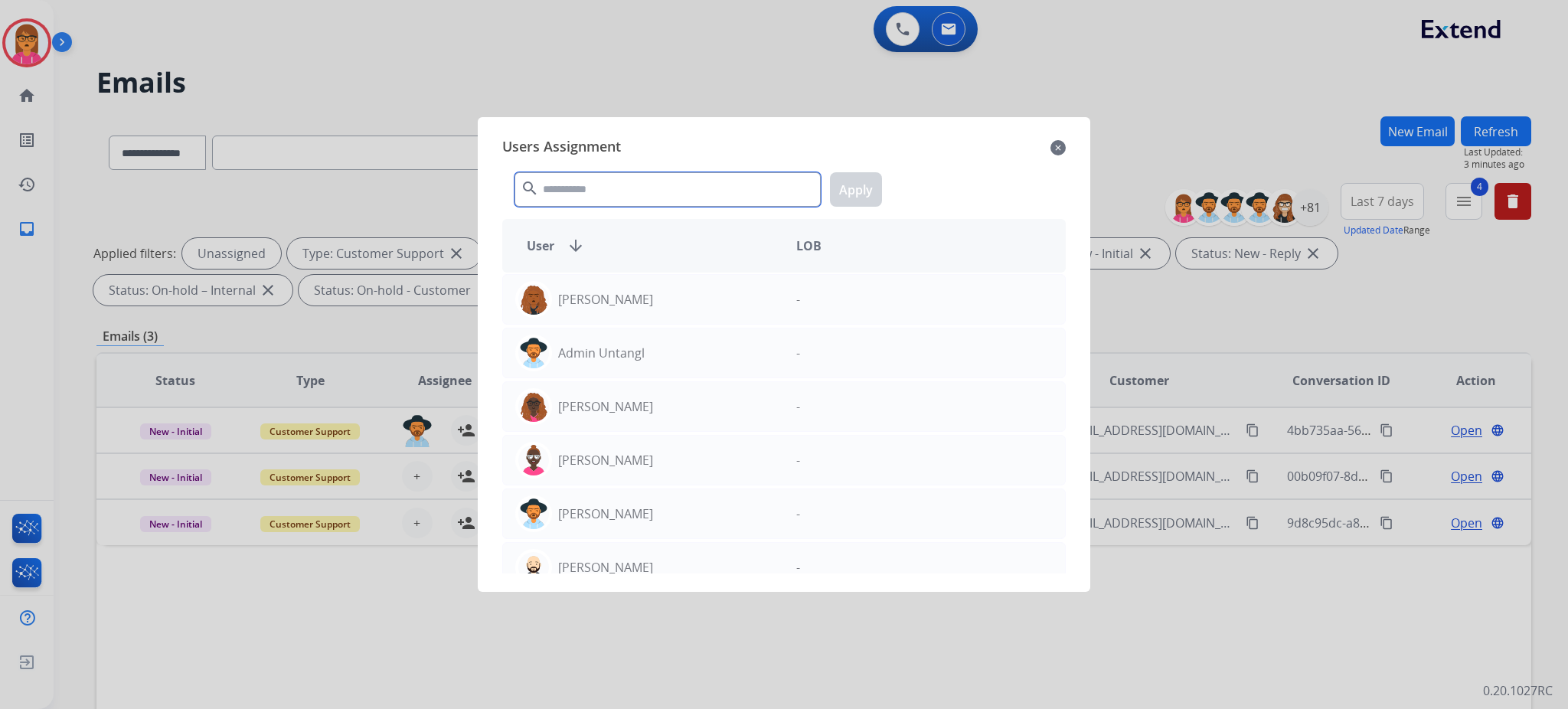
click at [611, 191] on input "text" at bounding box center [668, 190] width 306 height 35
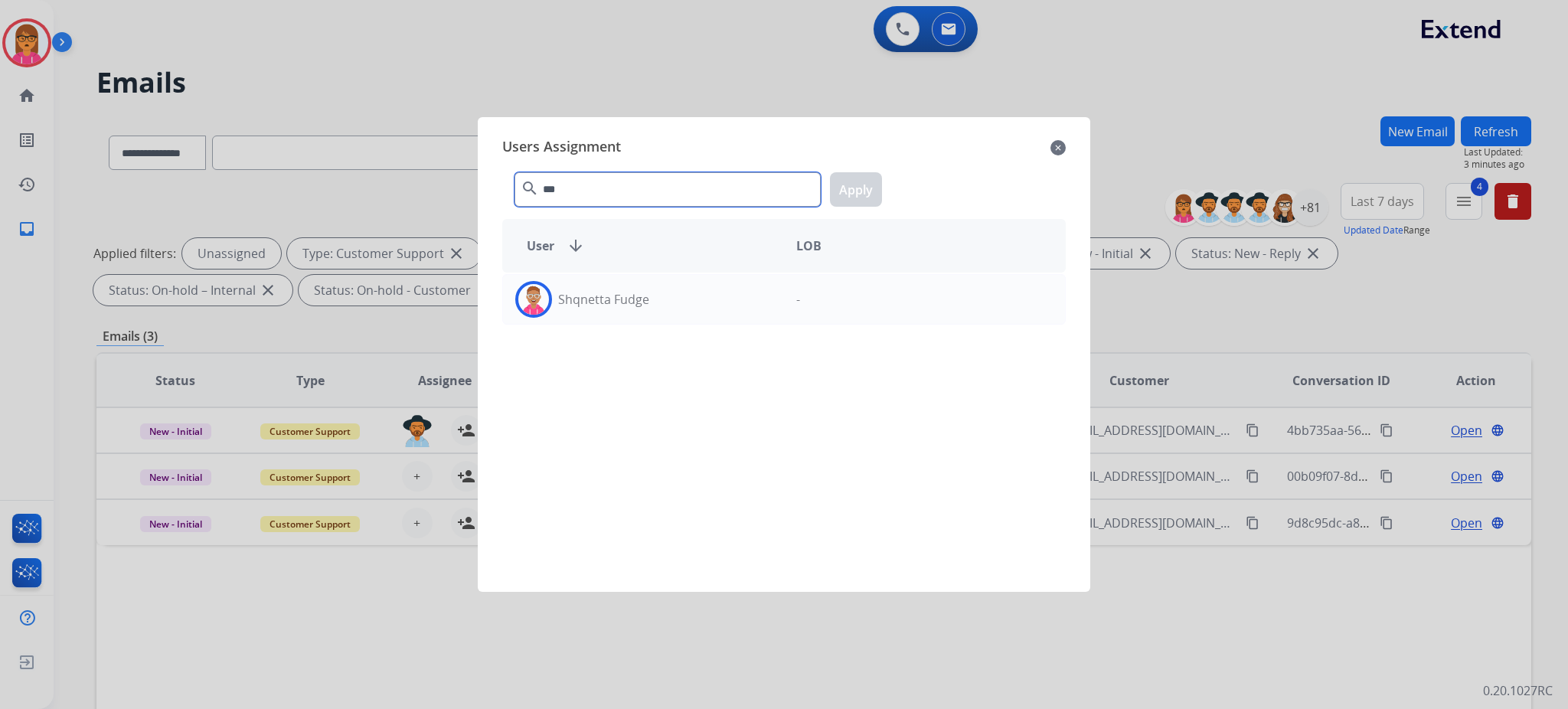
type input "***"
click at [622, 290] on div "Shqnetta Fudge" at bounding box center [643, 299] width 281 height 37
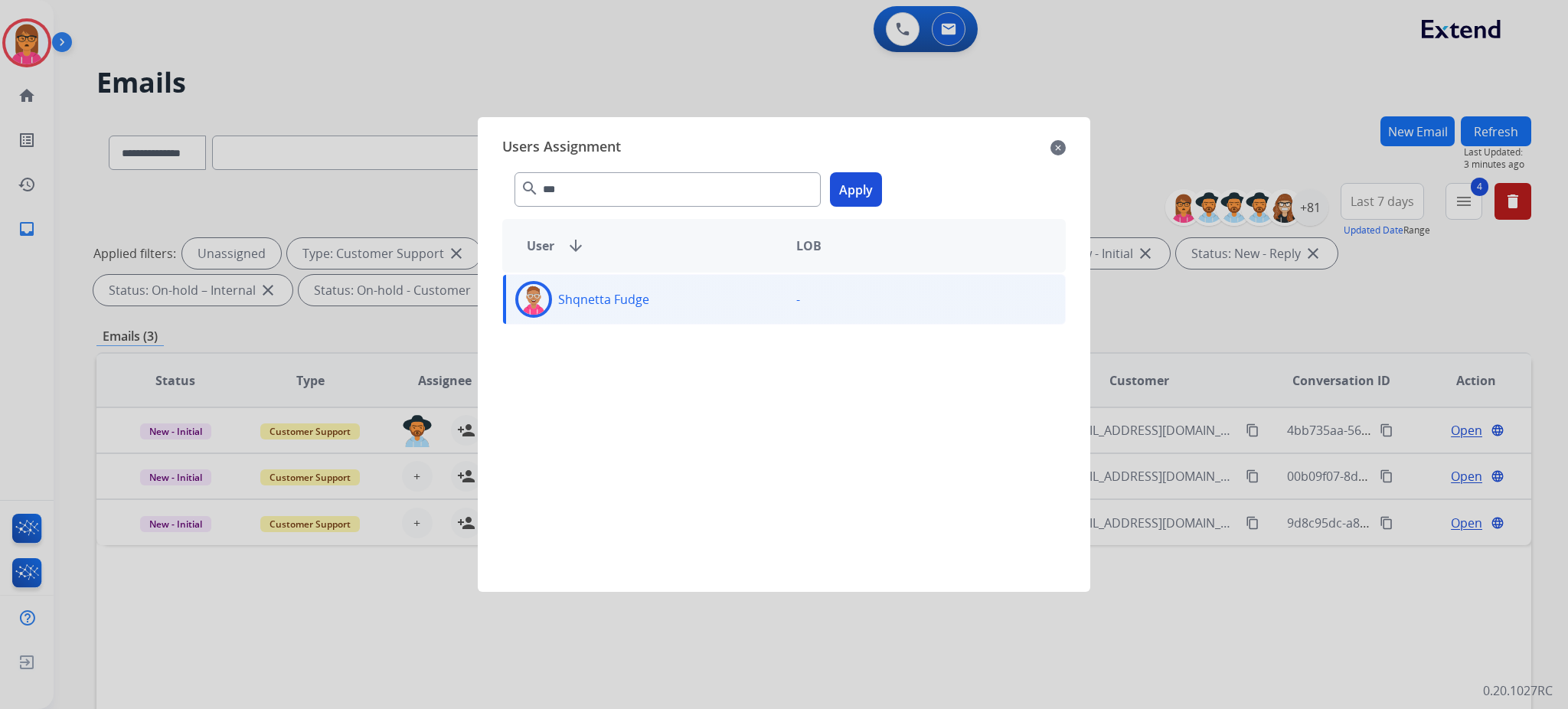
click at [870, 189] on button "Apply" at bounding box center [856, 190] width 52 height 35
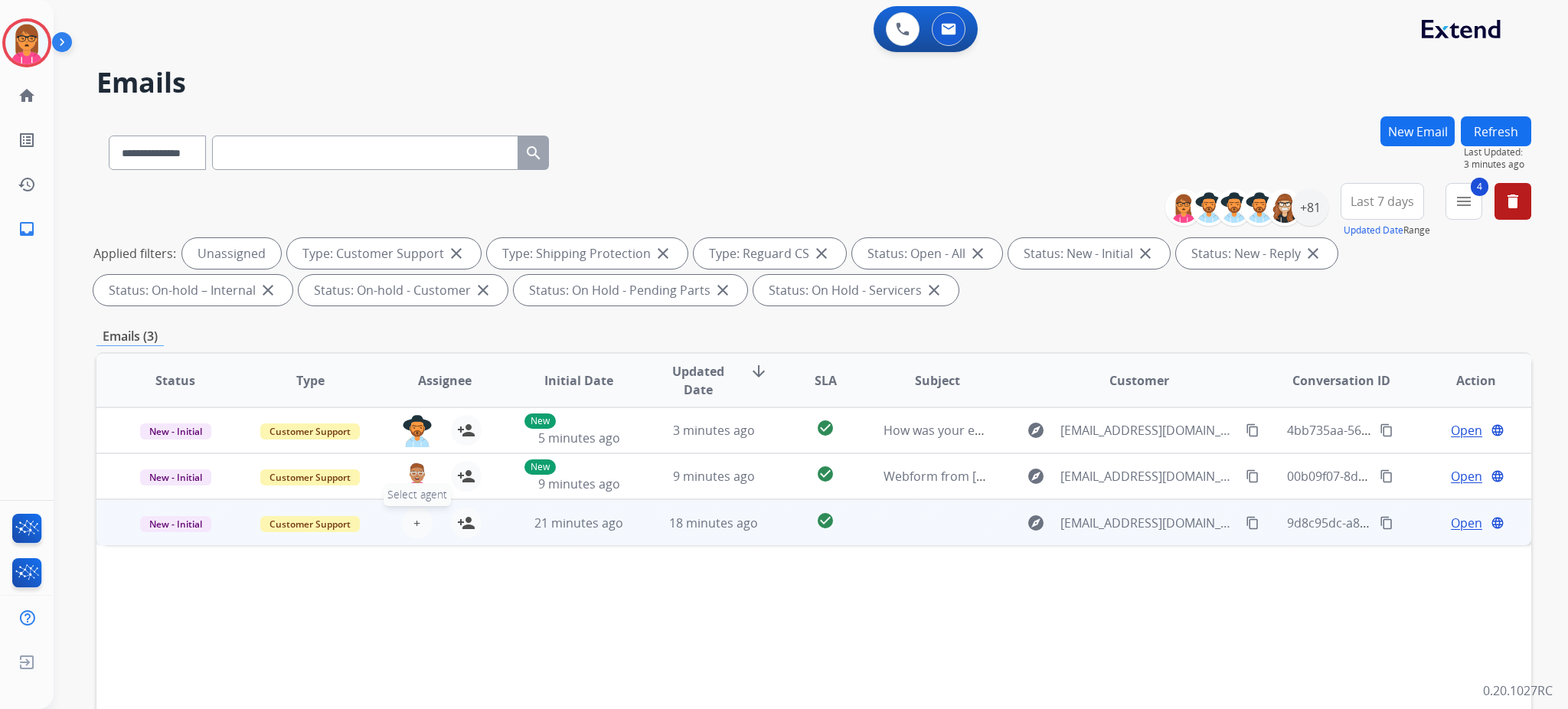
click at [413, 518] on span "+" at bounding box center [417, 523] width 7 height 18
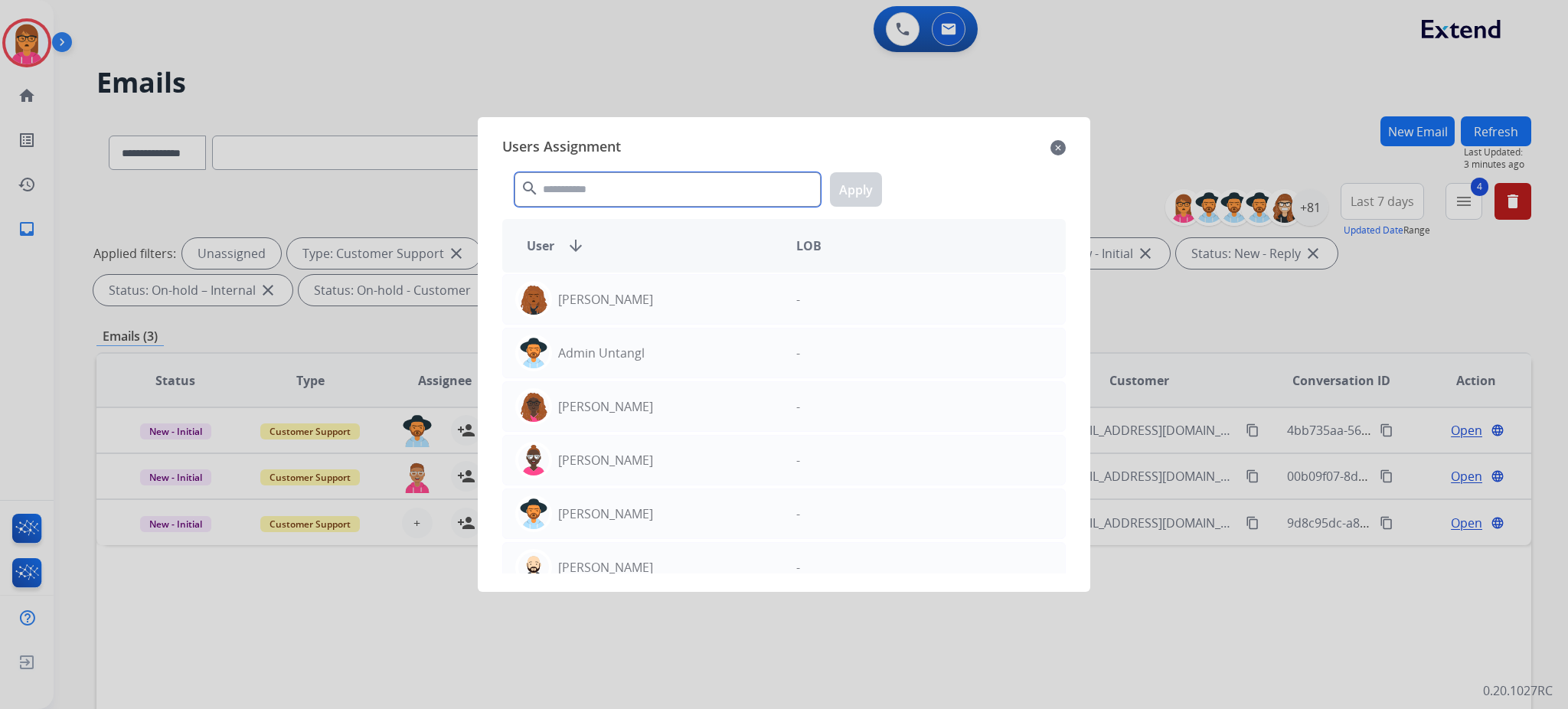
click at [621, 195] on input "text" at bounding box center [668, 190] width 306 height 35
drag, startPoint x: 1064, startPoint y: 148, endPoint x: 384, endPoint y: 437, distance: 738.9
click at [1064, 149] on mat-icon "close" at bounding box center [1058, 147] width 16 height 18
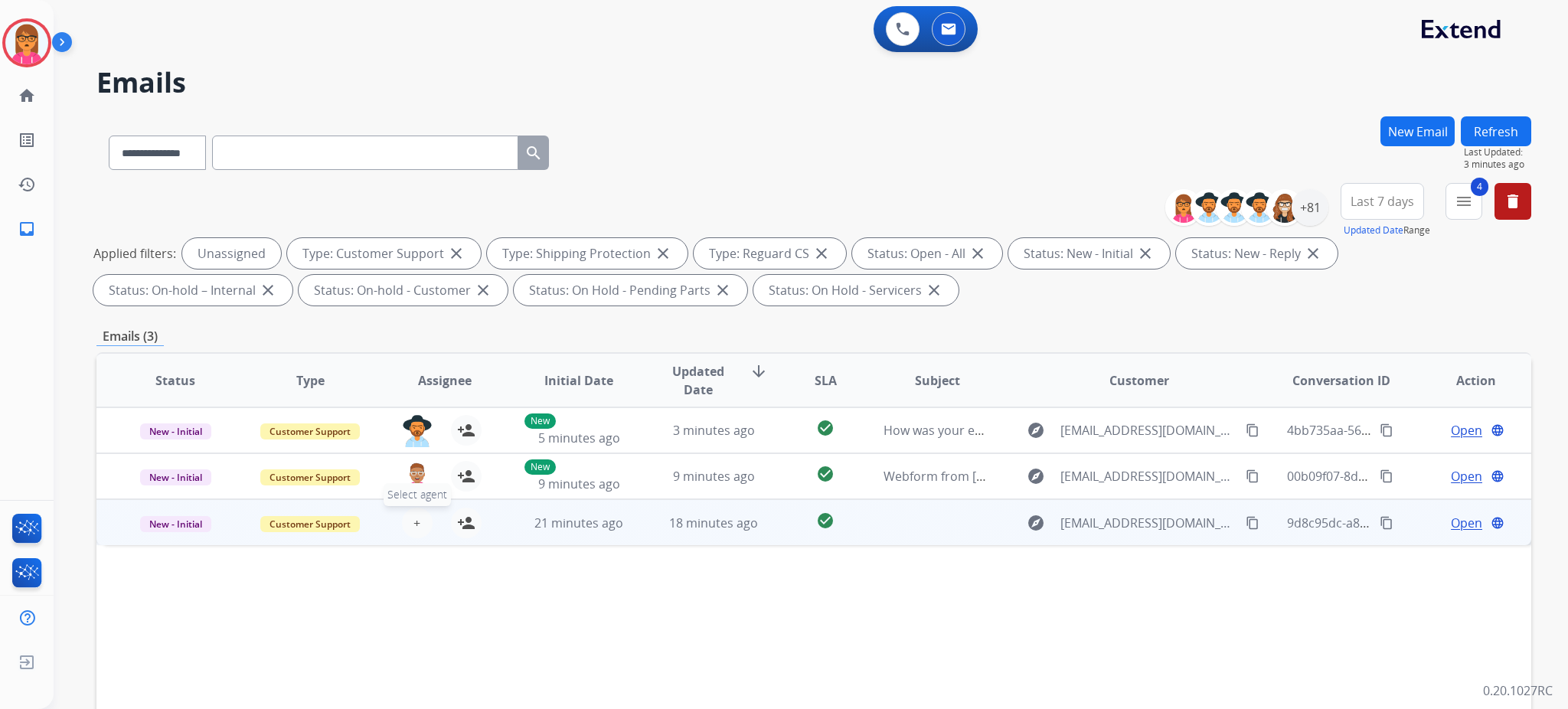
click at [415, 521] on span "+" at bounding box center [417, 523] width 7 height 18
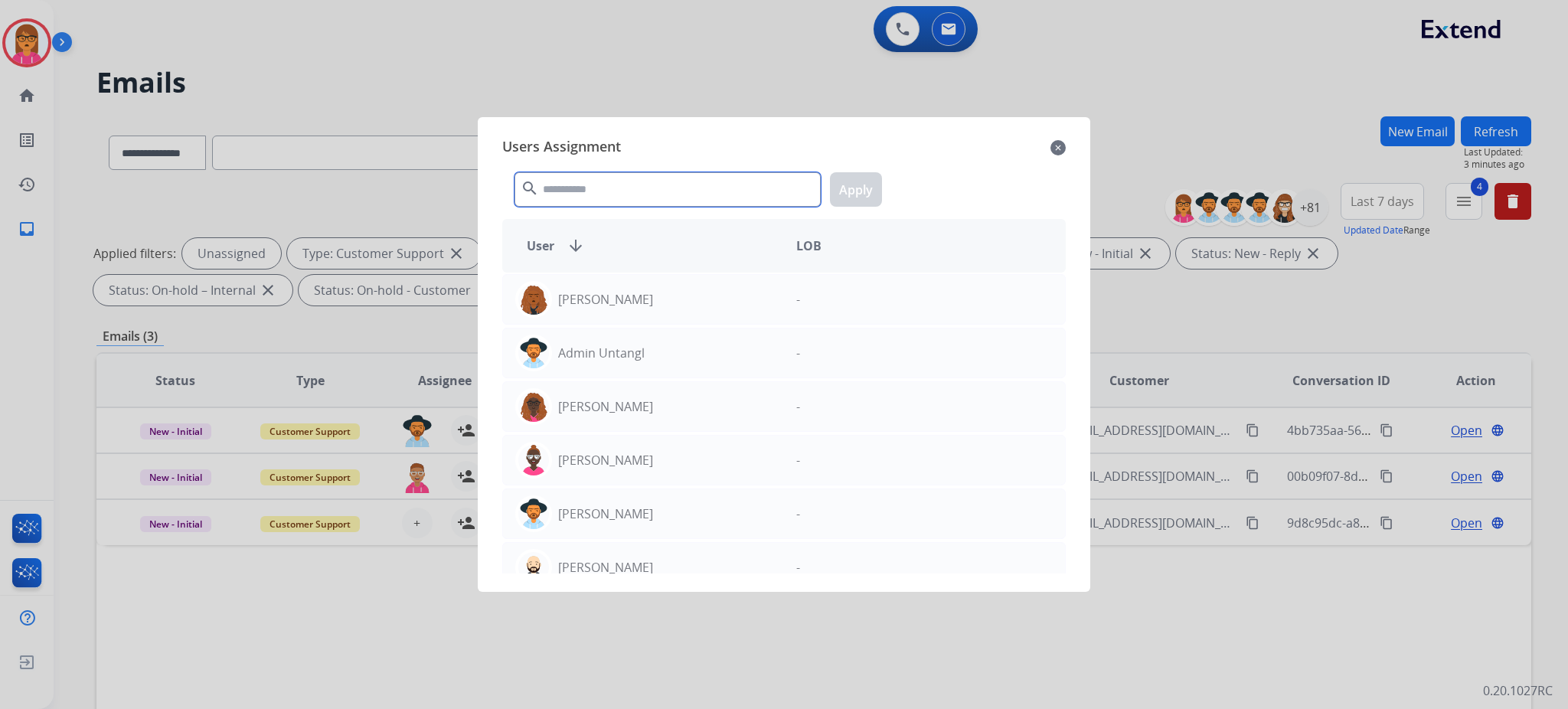
click at [669, 206] on input "text" at bounding box center [668, 190] width 306 height 35
type input "*"
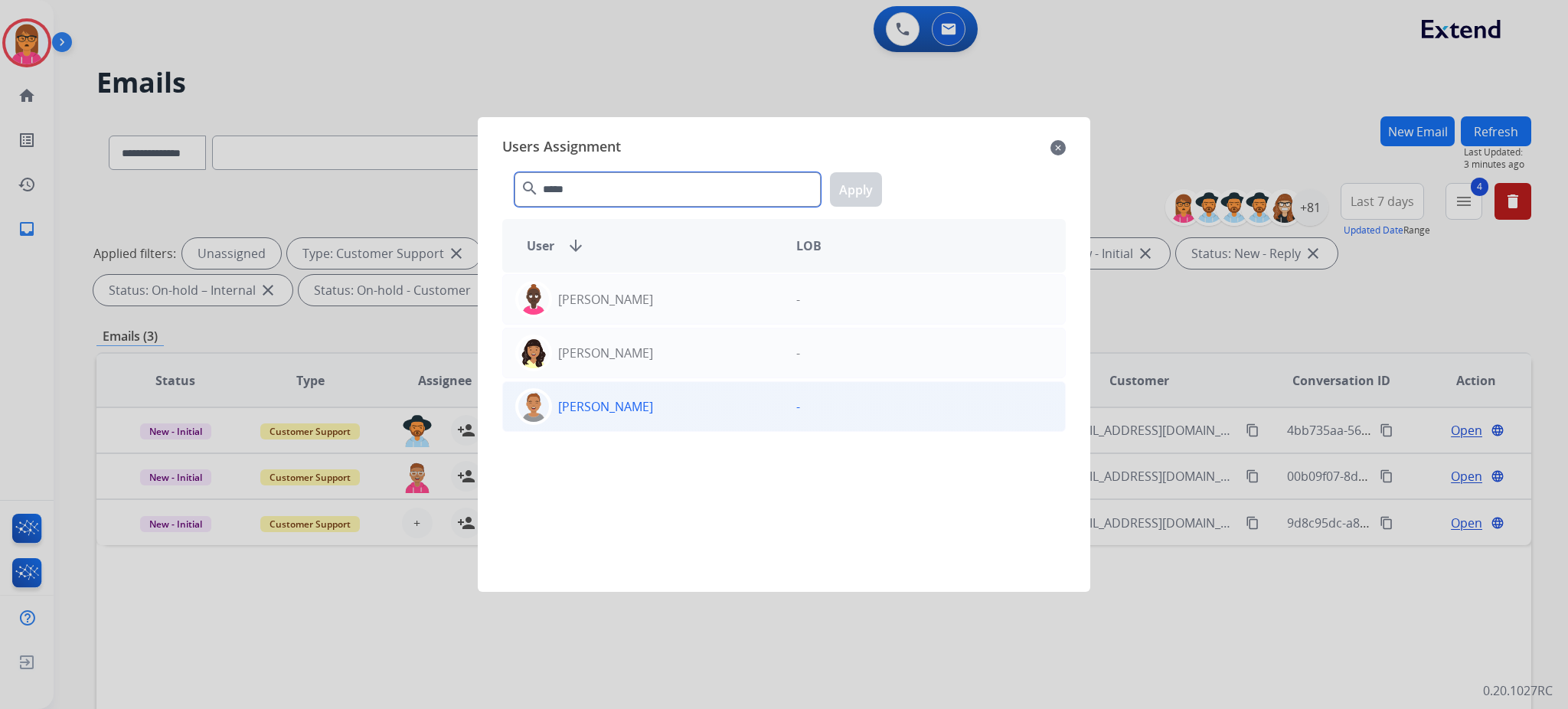
type input "*****"
drag, startPoint x: 723, startPoint y: 413, endPoint x: 794, endPoint y: 296, distance: 136.9
click at [724, 413] on div "[PERSON_NAME]" at bounding box center [643, 406] width 281 height 37
click at [841, 184] on button "Apply" at bounding box center [856, 190] width 52 height 35
